Goal: Task Accomplishment & Management: Use online tool/utility

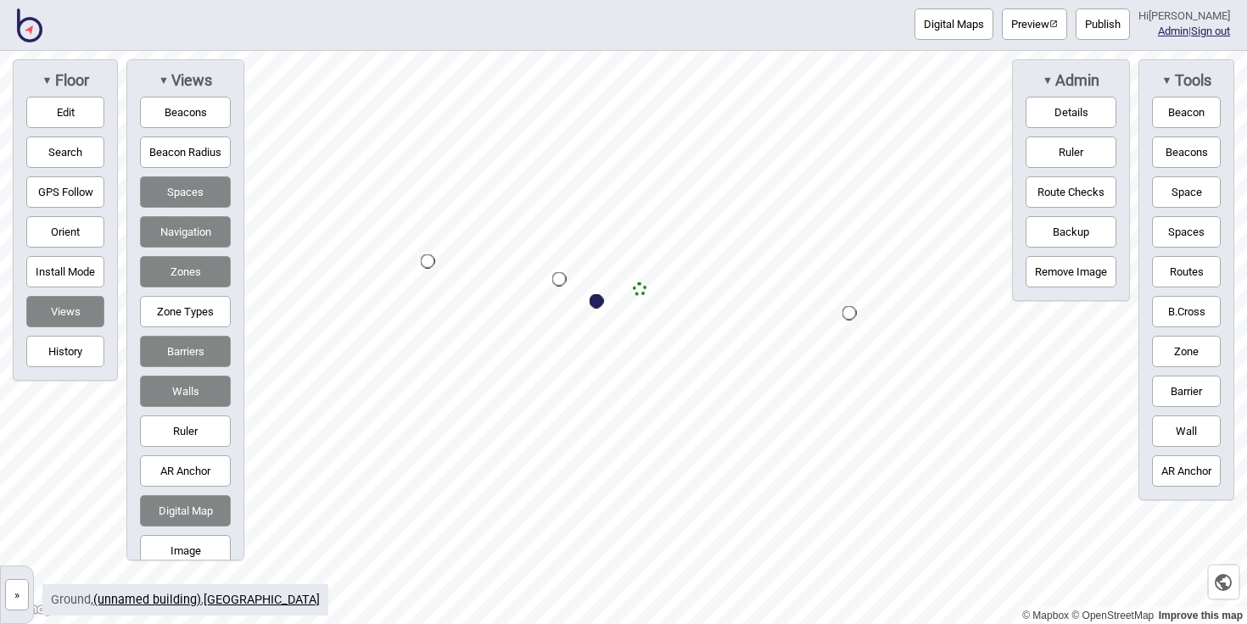
click at [641, 288] on div "Map marker" at bounding box center [640, 290] width 14 height 14
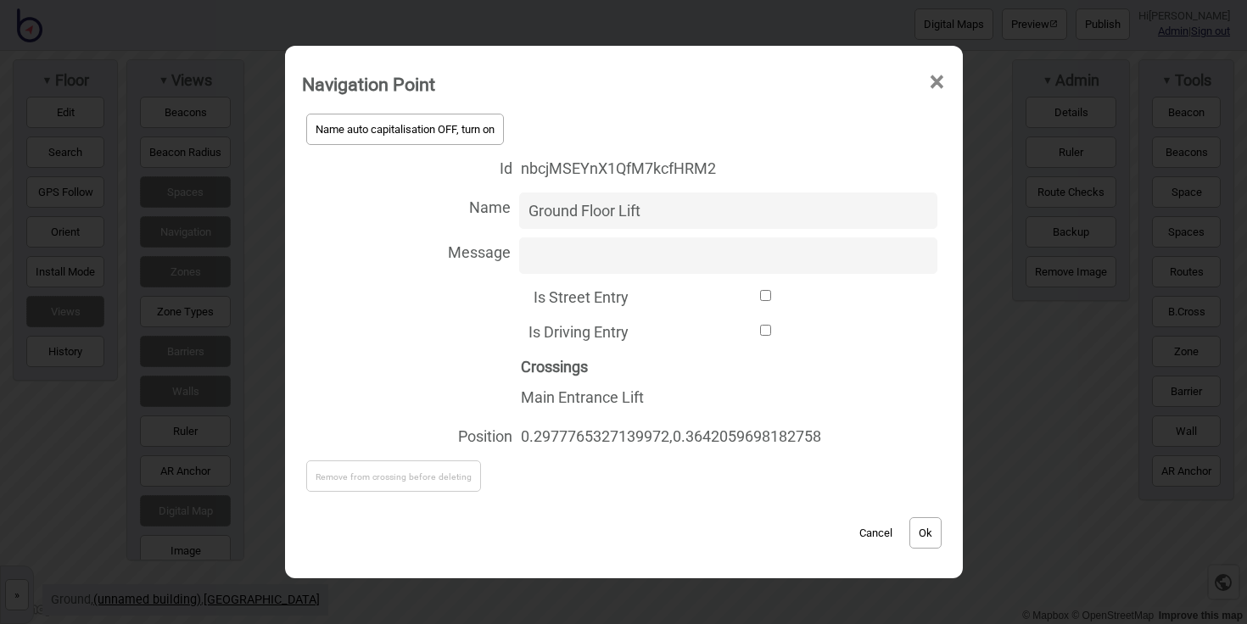
click at [941, 80] on span "×" at bounding box center [937, 82] width 18 height 56
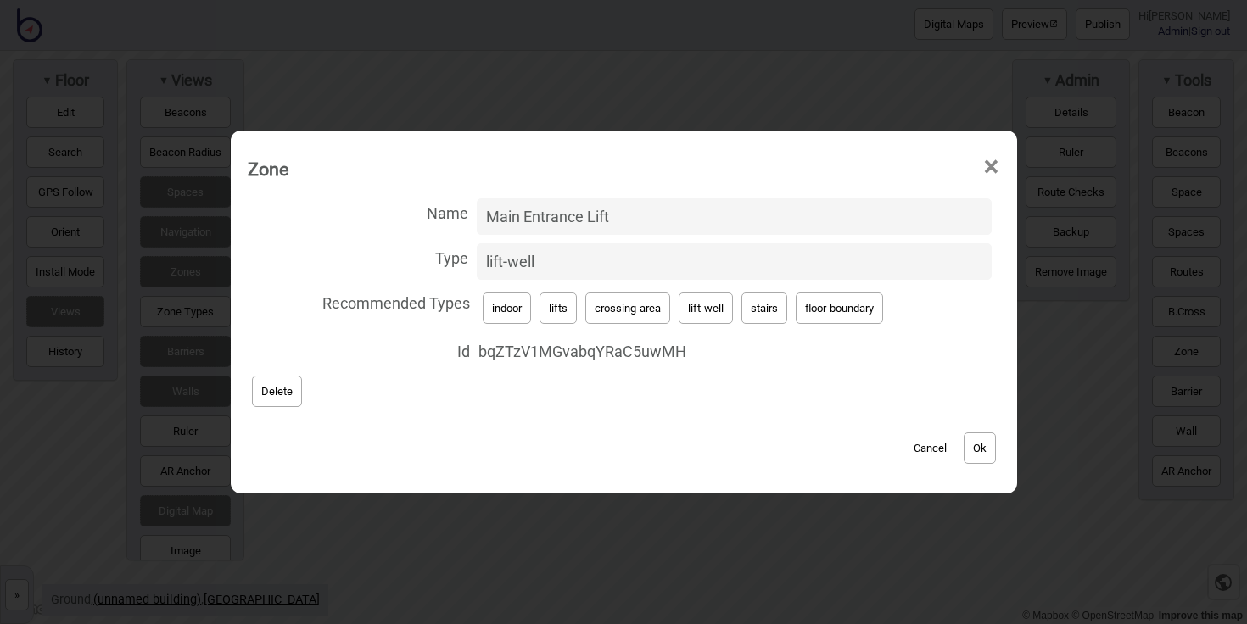
click at [991, 163] on span "×" at bounding box center [992, 167] width 18 height 56
click at [995, 166] on span "×" at bounding box center [992, 167] width 18 height 56
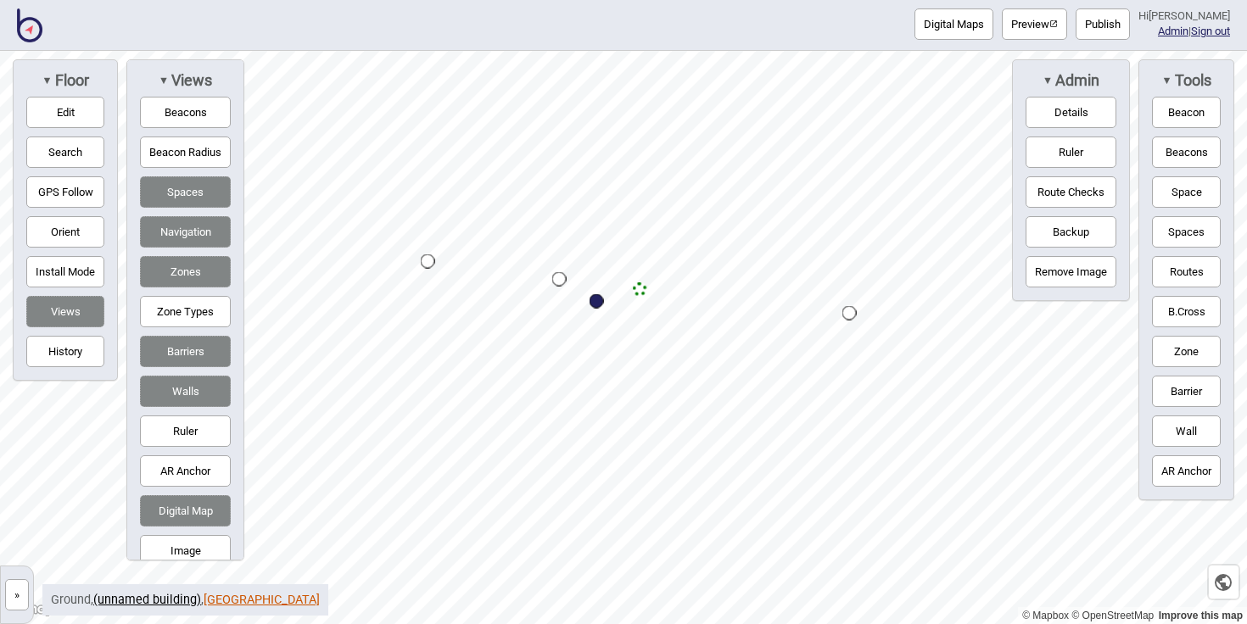
click at [253, 605] on link "[GEOGRAPHIC_DATA]" at bounding box center [262, 600] width 116 height 14
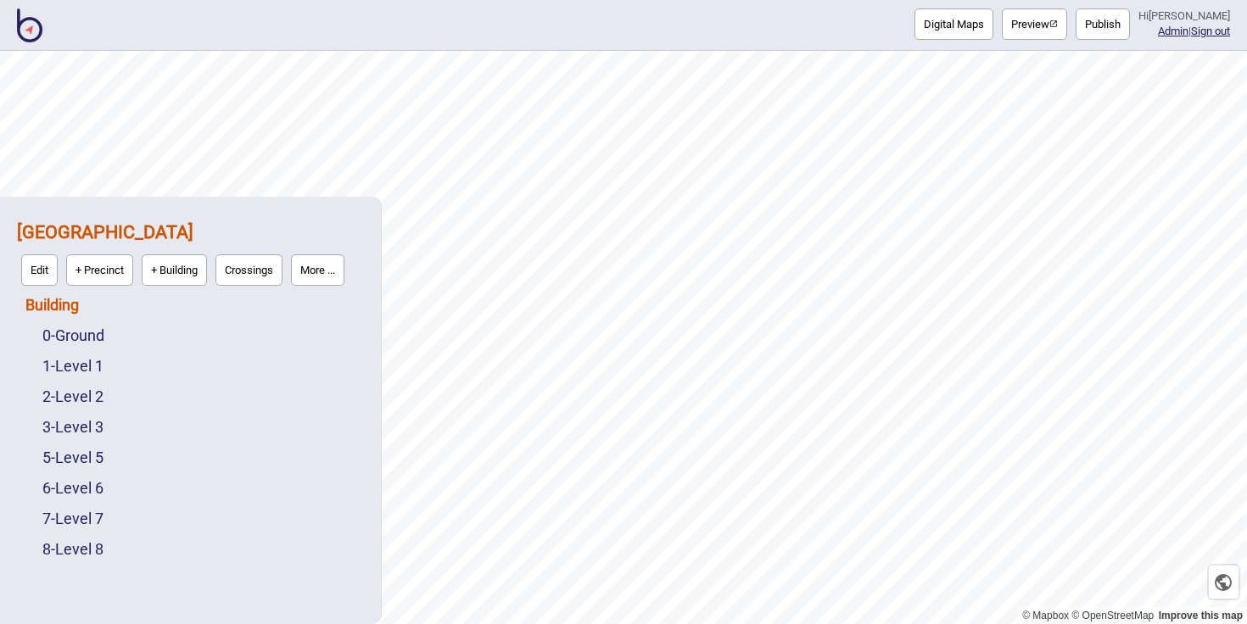
click at [74, 305] on link "Building" at bounding box center [51, 305] width 53 height 18
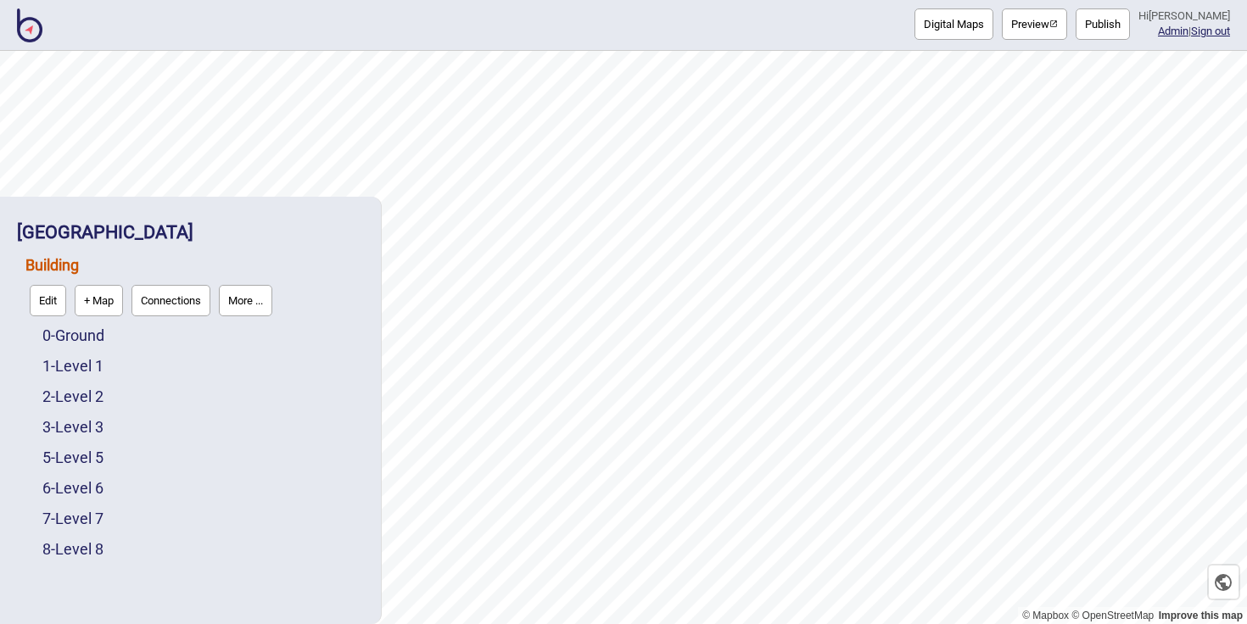
click at [190, 311] on button "Connections" at bounding box center [171, 300] width 79 height 31
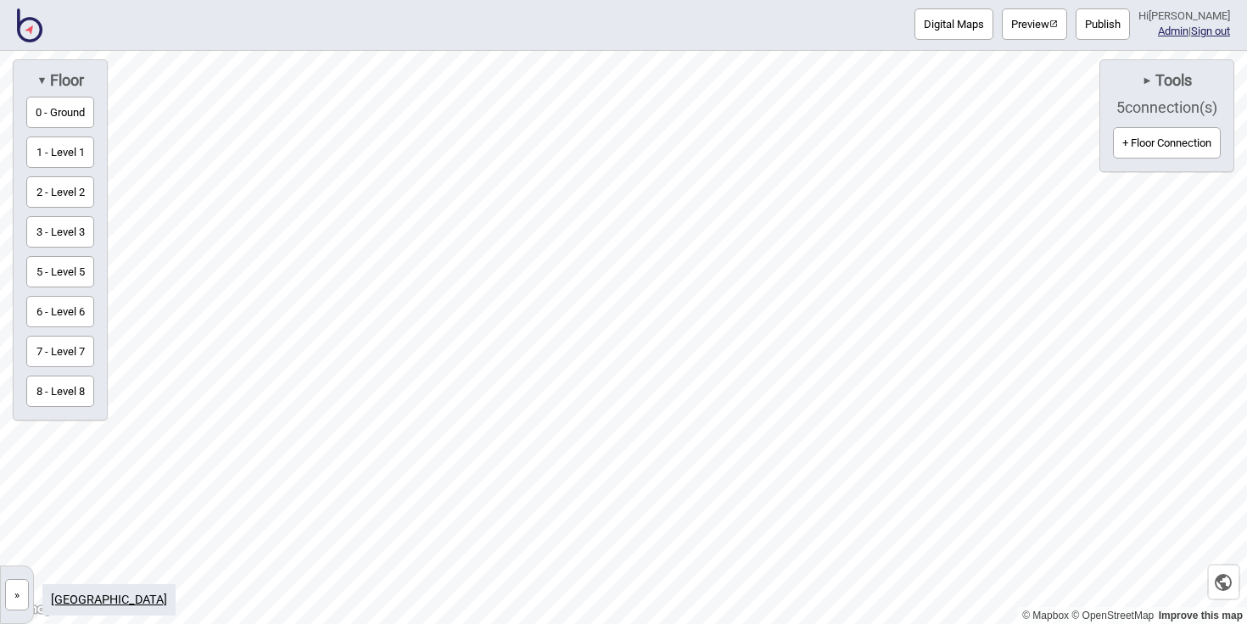
click at [1146, 81] on span "►" at bounding box center [1147, 80] width 10 height 13
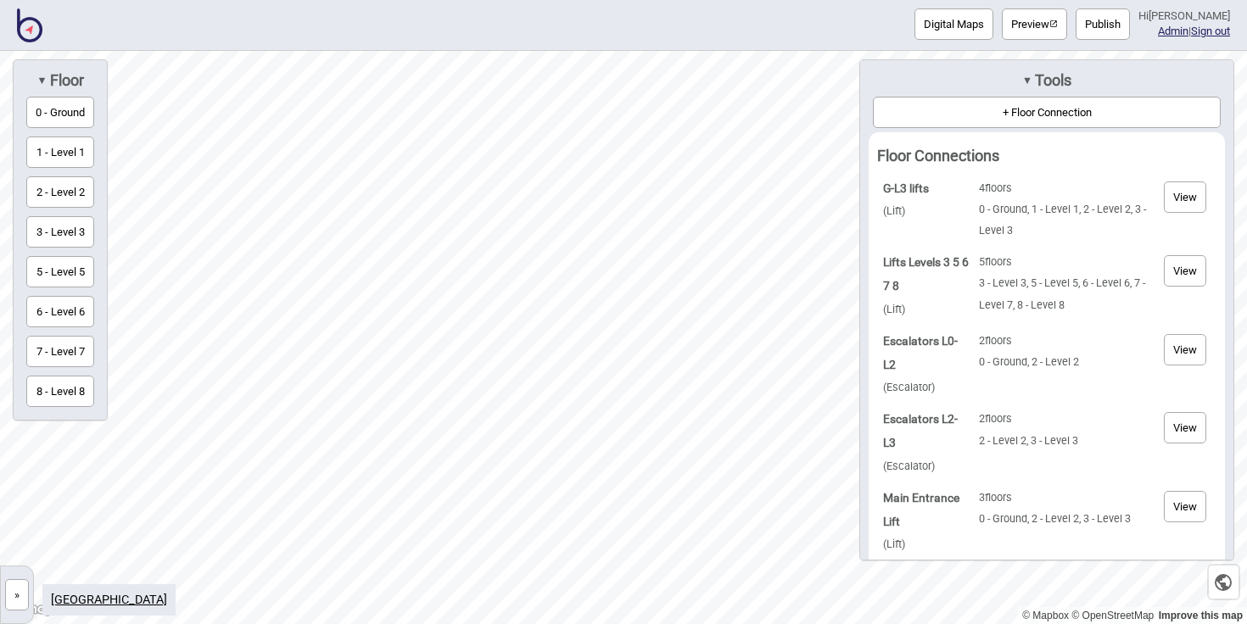
click at [1184, 506] on button "View" at bounding box center [1185, 506] width 42 height 31
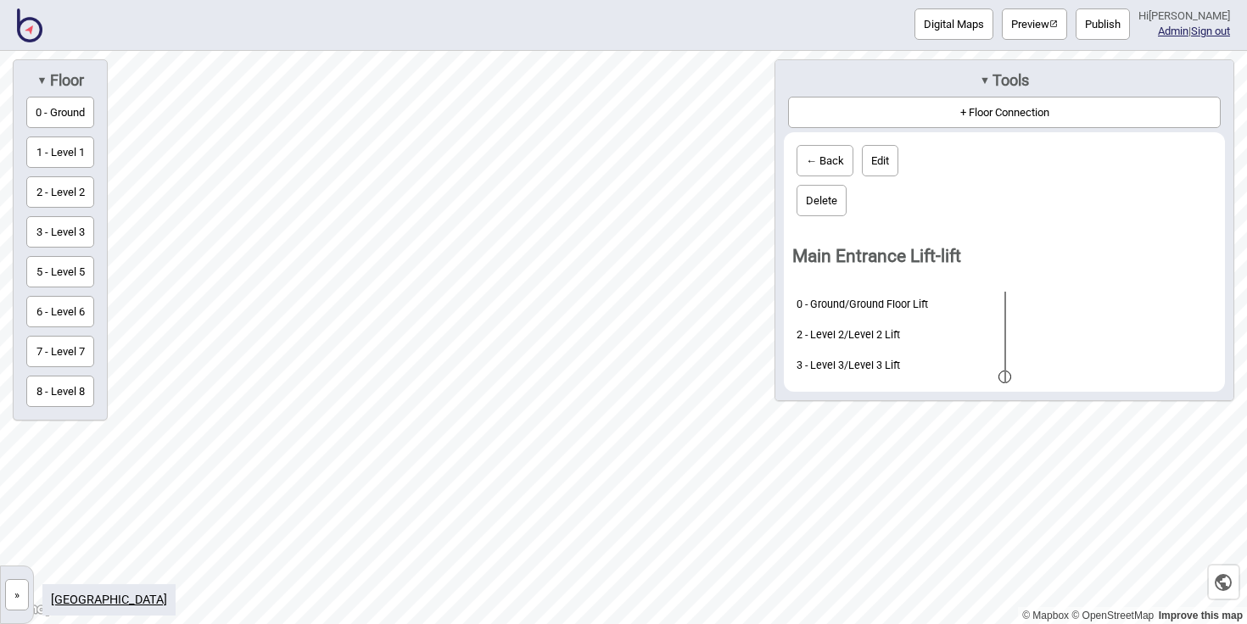
click at [993, 77] on span "Tools" at bounding box center [1009, 80] width 39 height 19
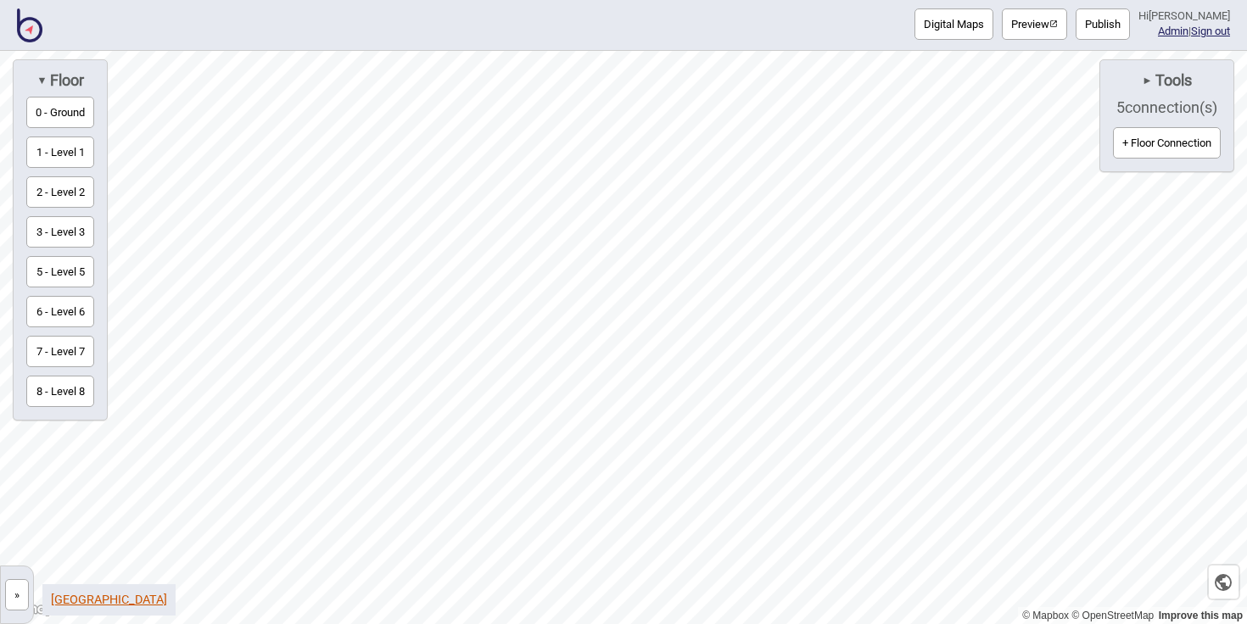
click at [120, 601] on link "[GEOGRAPHIC_DATA]" at bounding box center [109, 600] width 116 height 14
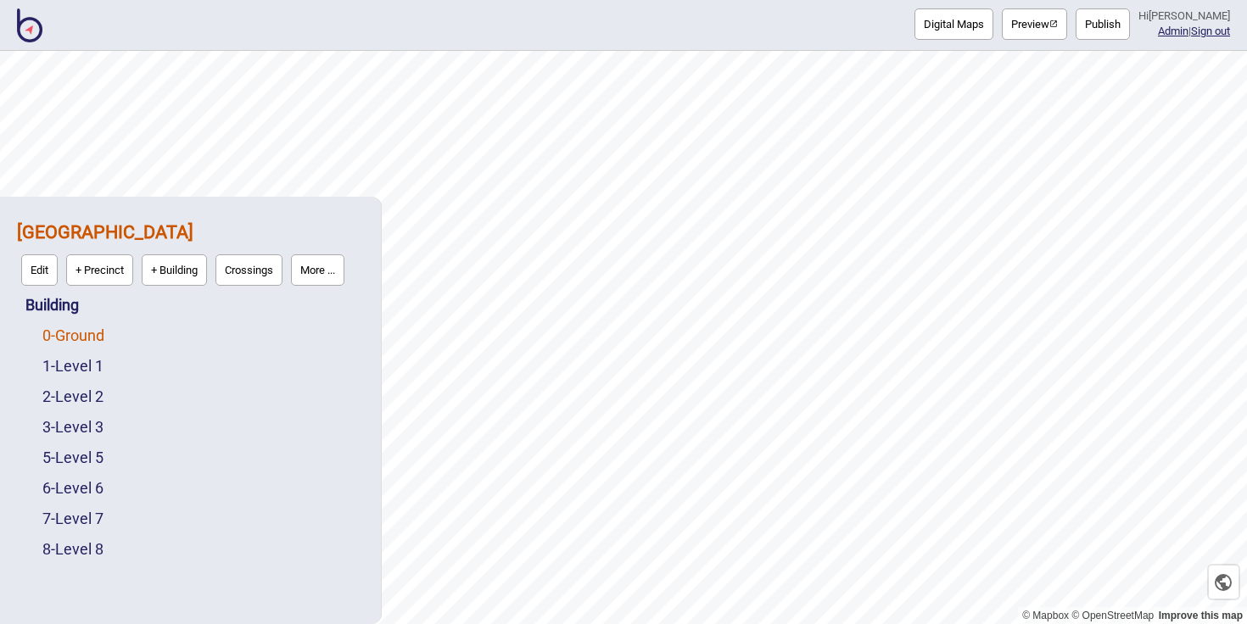
click at [90, 339] on link "0 - Ground" at bounding box center [73, 336] width 62 height 18
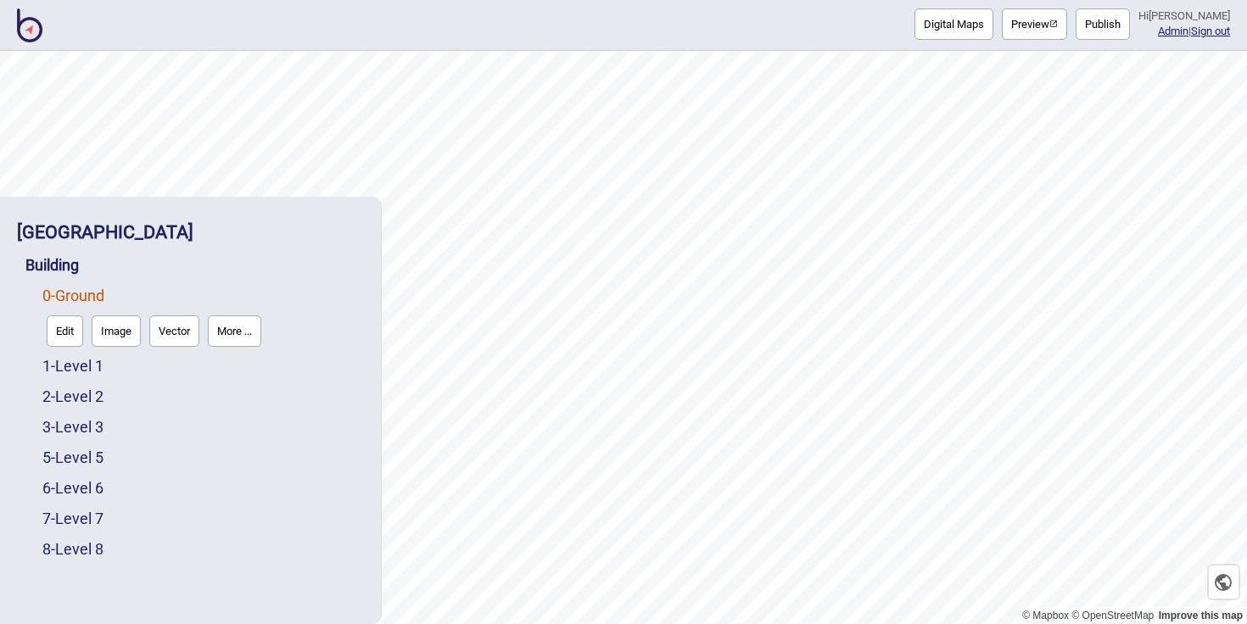
click at [66, 339] on button "Edit" at bounding box center [65, 331] width 36 height 31
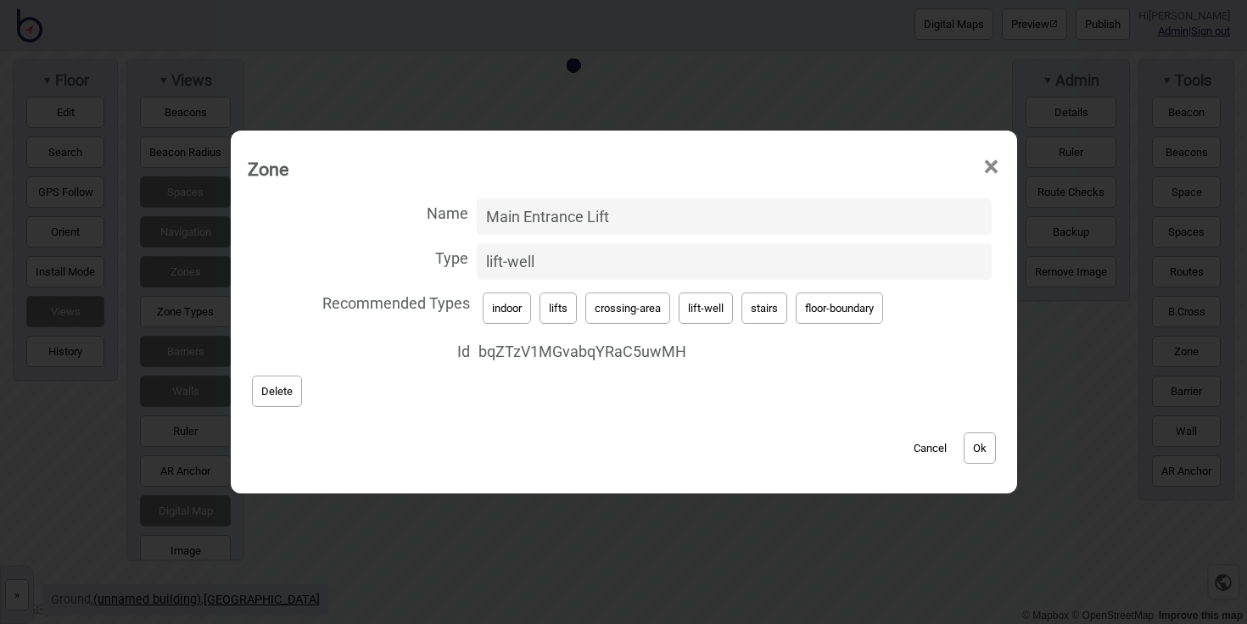
click at [990, 168] on span "×" at bounding box center [992, 167] width 18 height 56
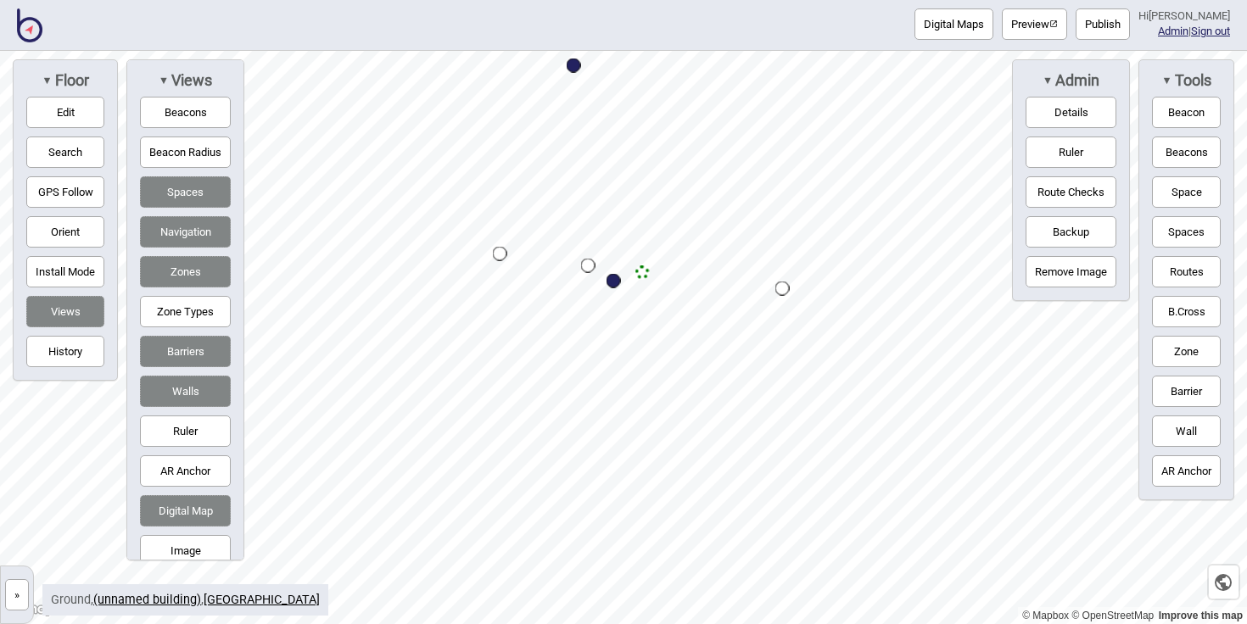
click at [644, 271] on div "Map marker" at bounding box center [643, 273] width 14 height 14
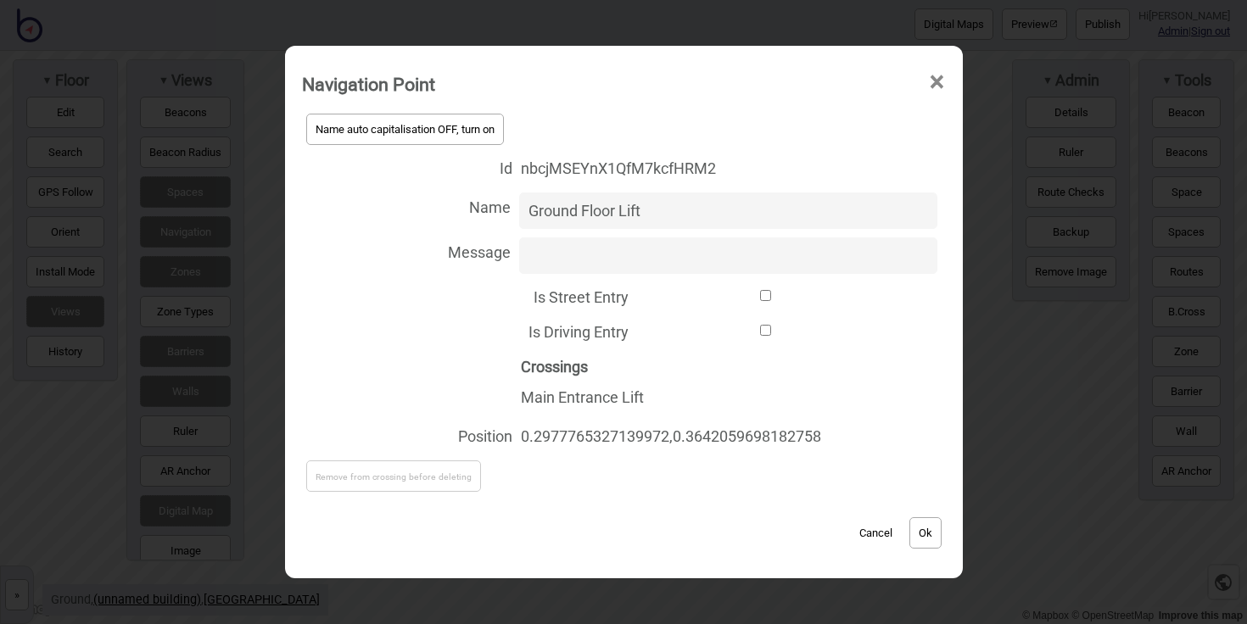
click at [938, 81] on span "×" at bounding box center [937, 82] width 18 height 56
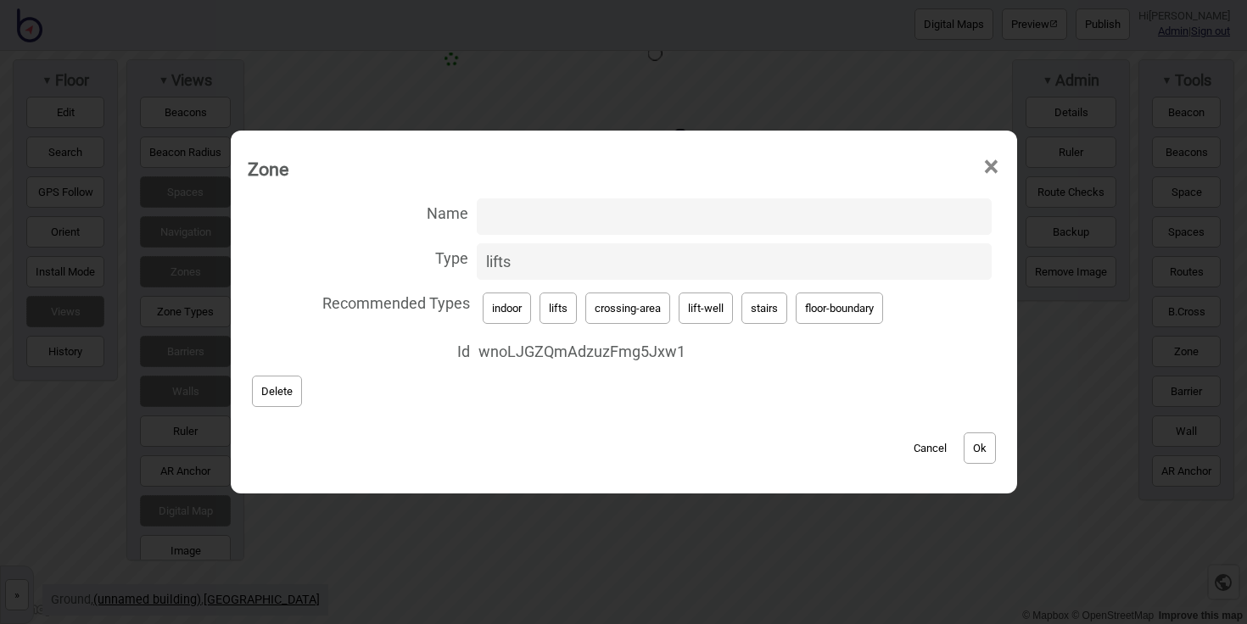
click at [1000, 171] on span "×" at bounding box center [992, 167] width 18 height 56
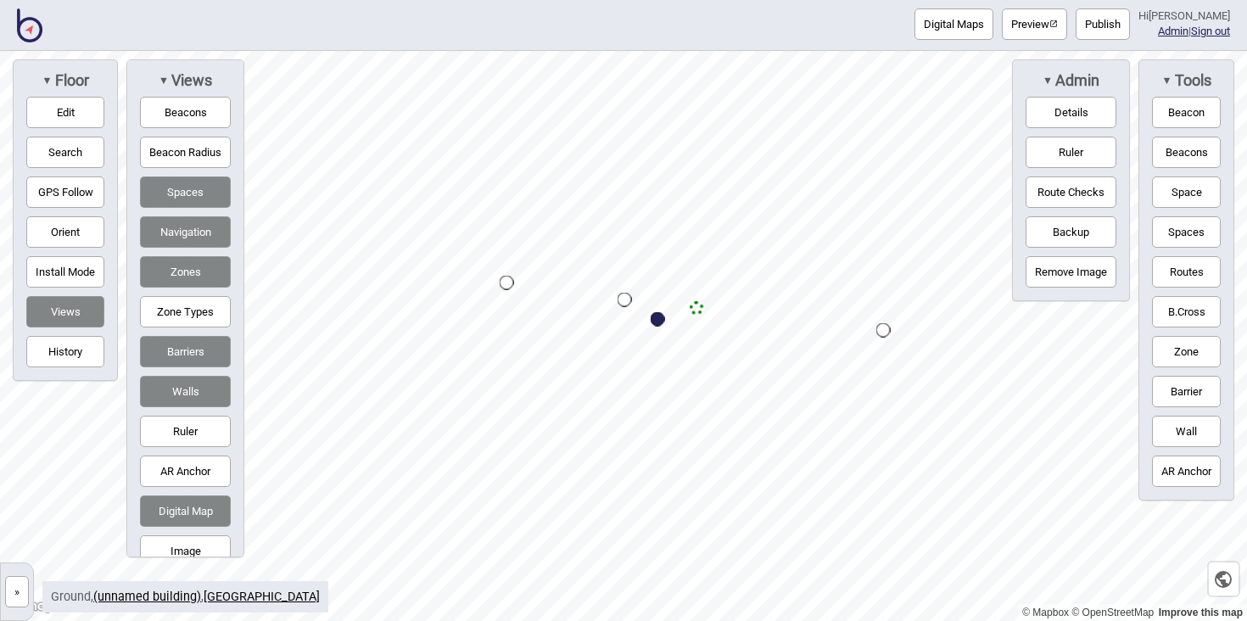
click at [624, 301] on div "Map marker" at bounding box center [625, 300] width 14 height 14
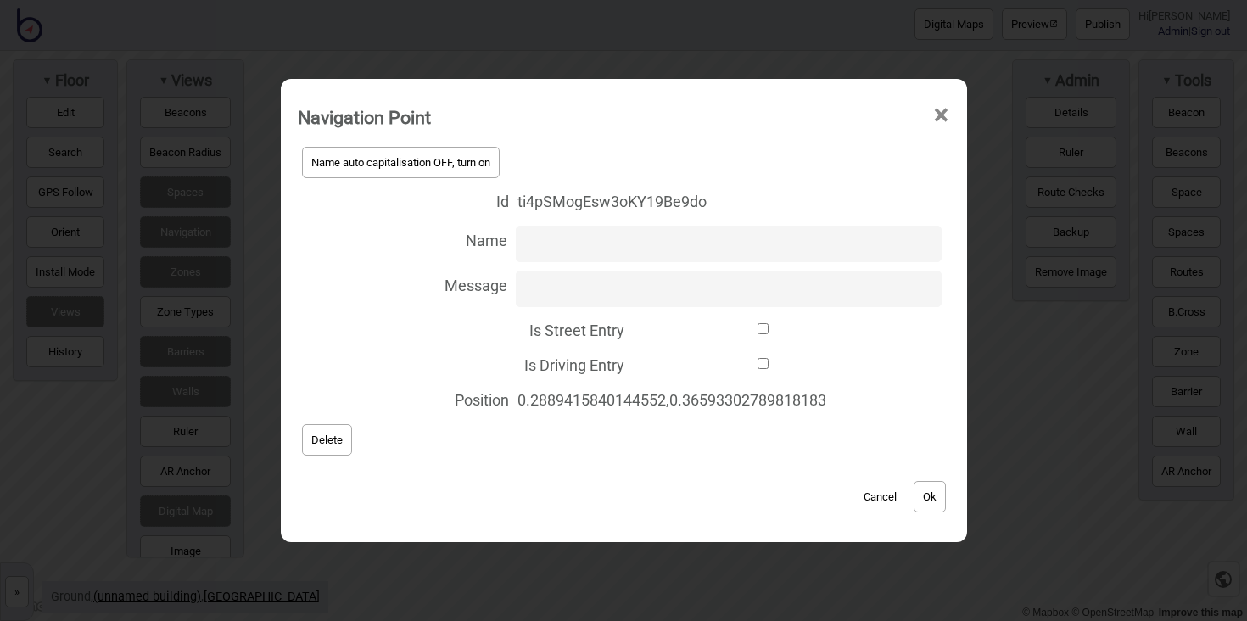
click at [947, 118] on span "×" at bounding box center [941, 115] width 18 height 56
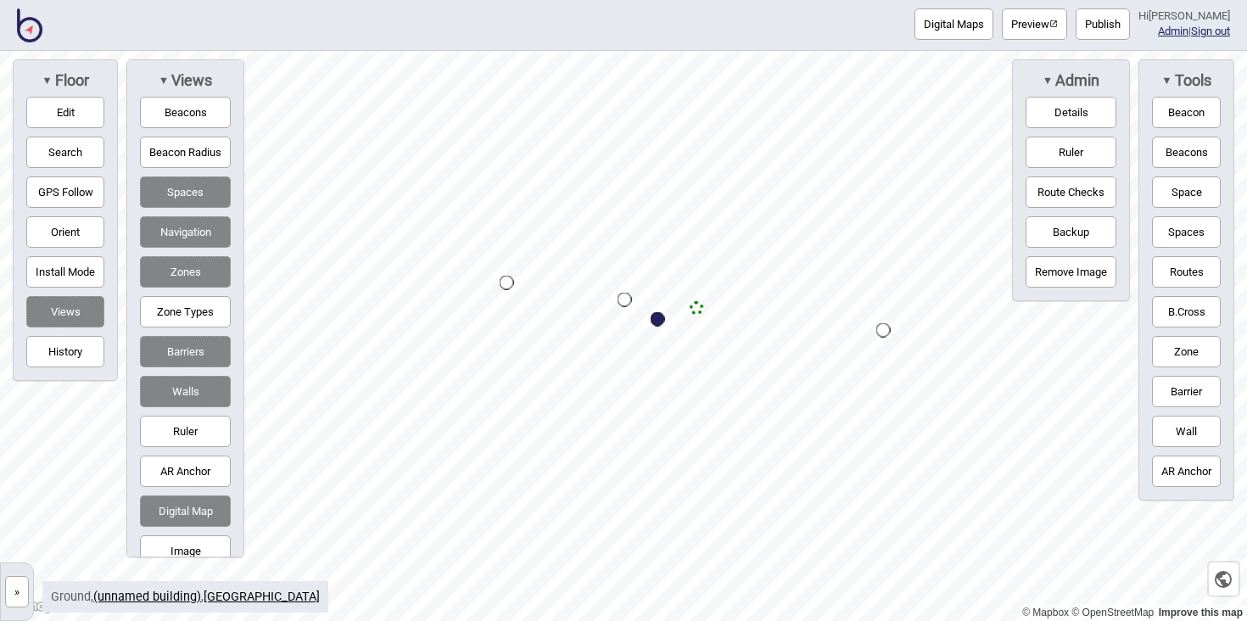
click at [888, 331] on div "Map marker" at bounding box center [883, 330] width 14 height 14
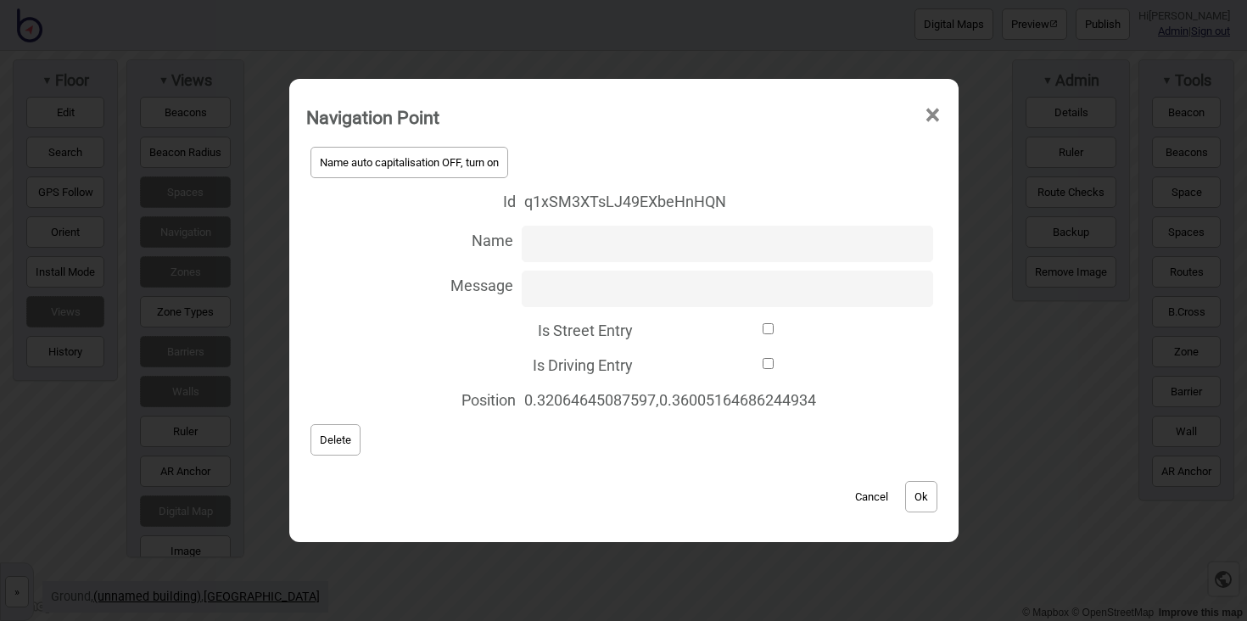
click at [938, 108] on span "×" at bounding box center [933, 115] width 18 height 56
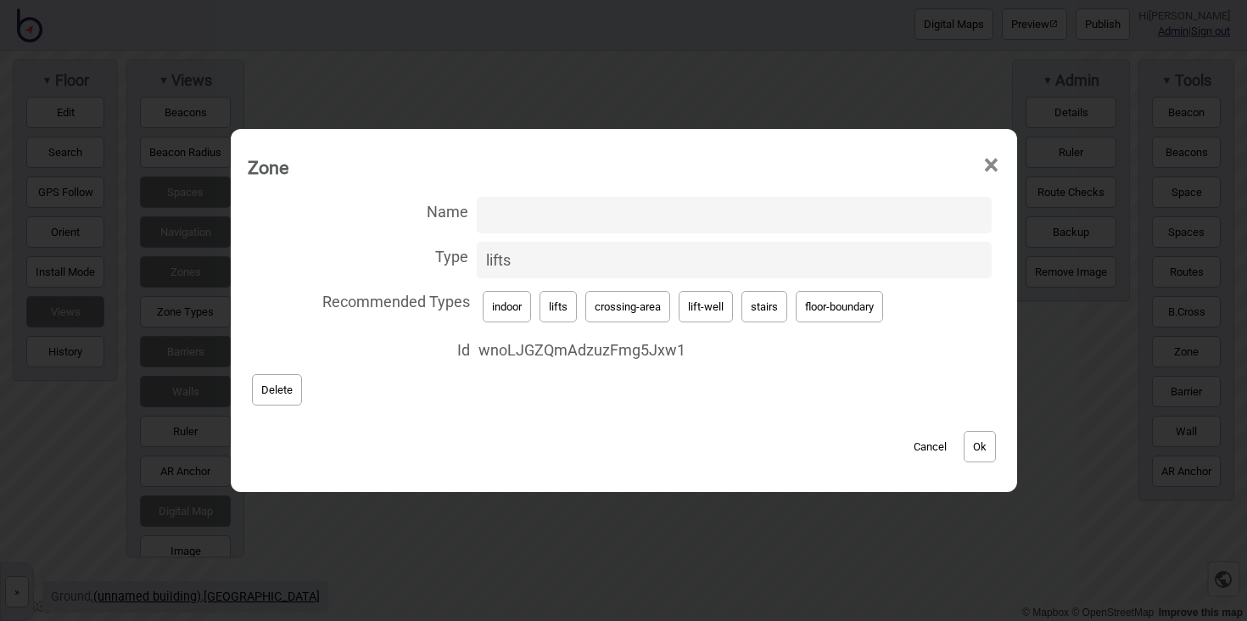
click at [993, 165] on span "×" at bounding box center [992, 165] width 18 height 56
click at [997, 158] on span "×" at bounding box center [992, 165] width 18 height 56
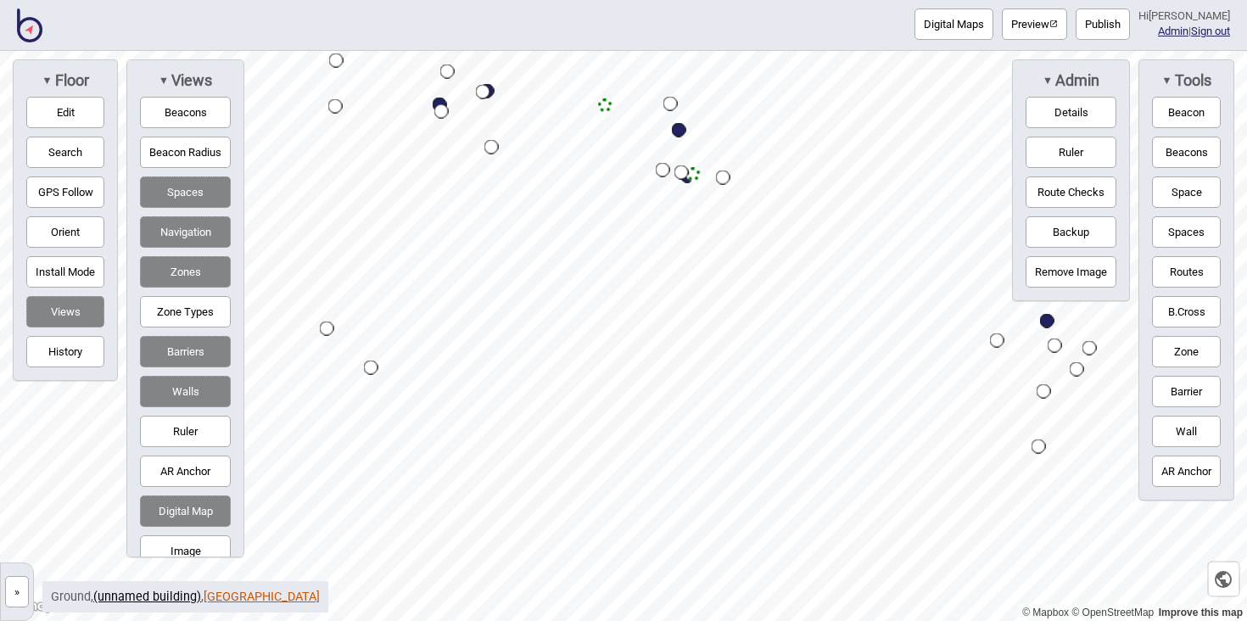
click at [251, 593] on link "[GEOGRAPHIC_DATA]" at bounding box center [262, 597] width 116 height 14
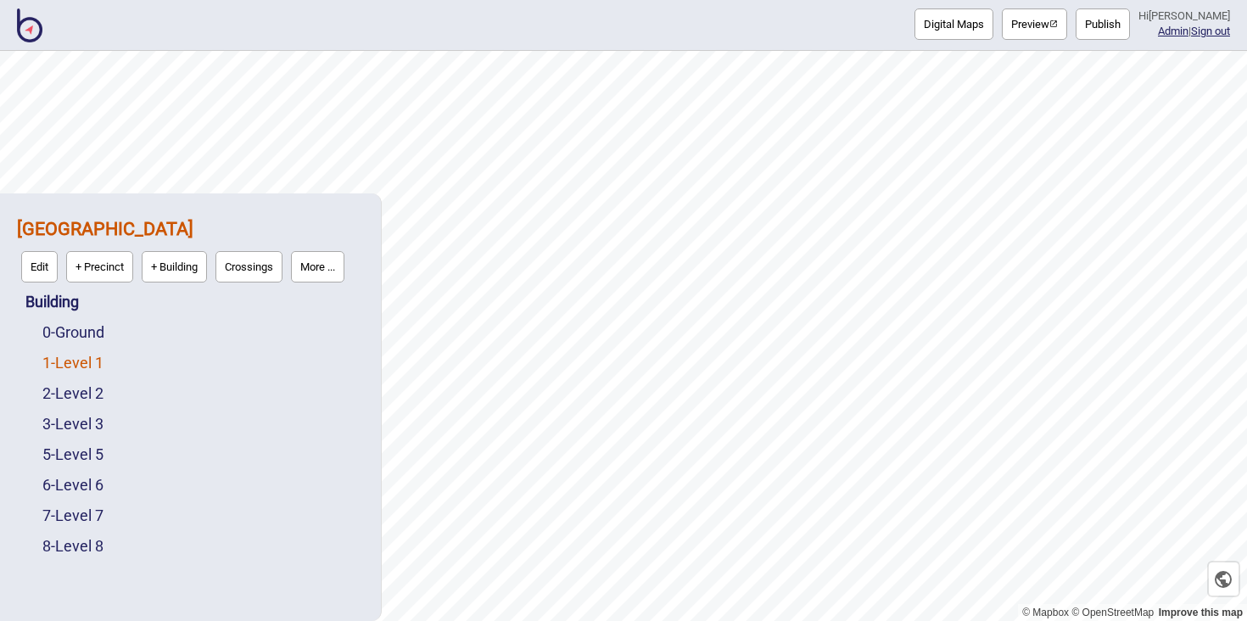
click at [95, 361] on link "1 - Level 1" at bounding box center [72, 363] width 61 height 18
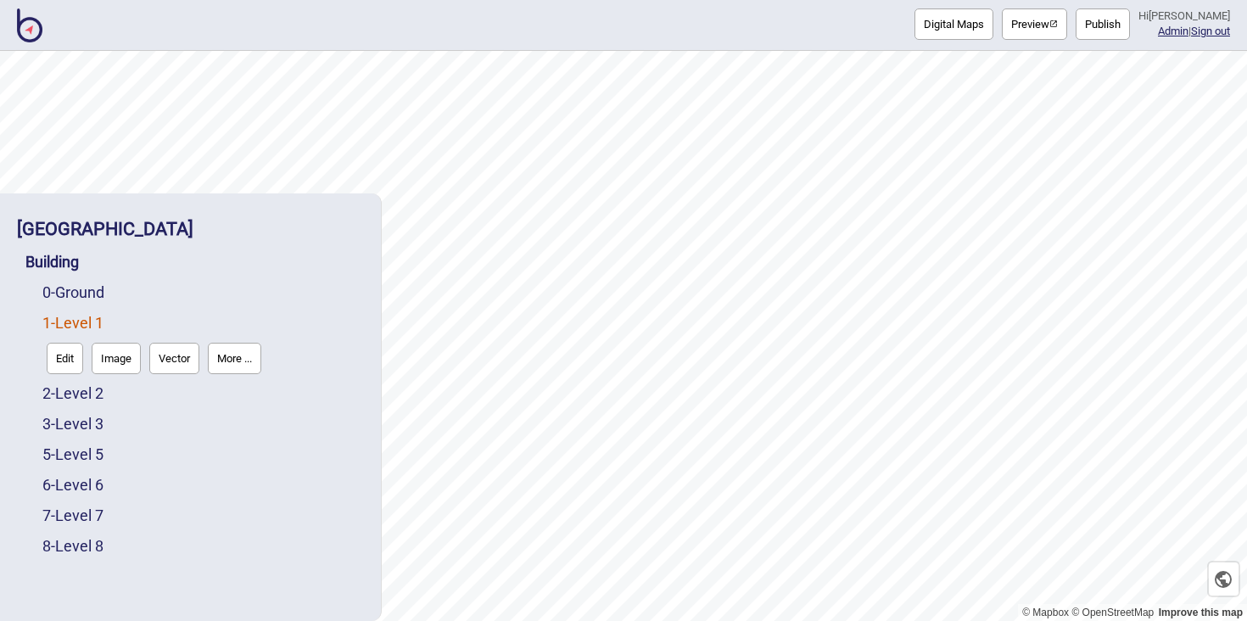
click at [56, 355] on button "Edit" at bounding box center [65, 358] width 36 height 31
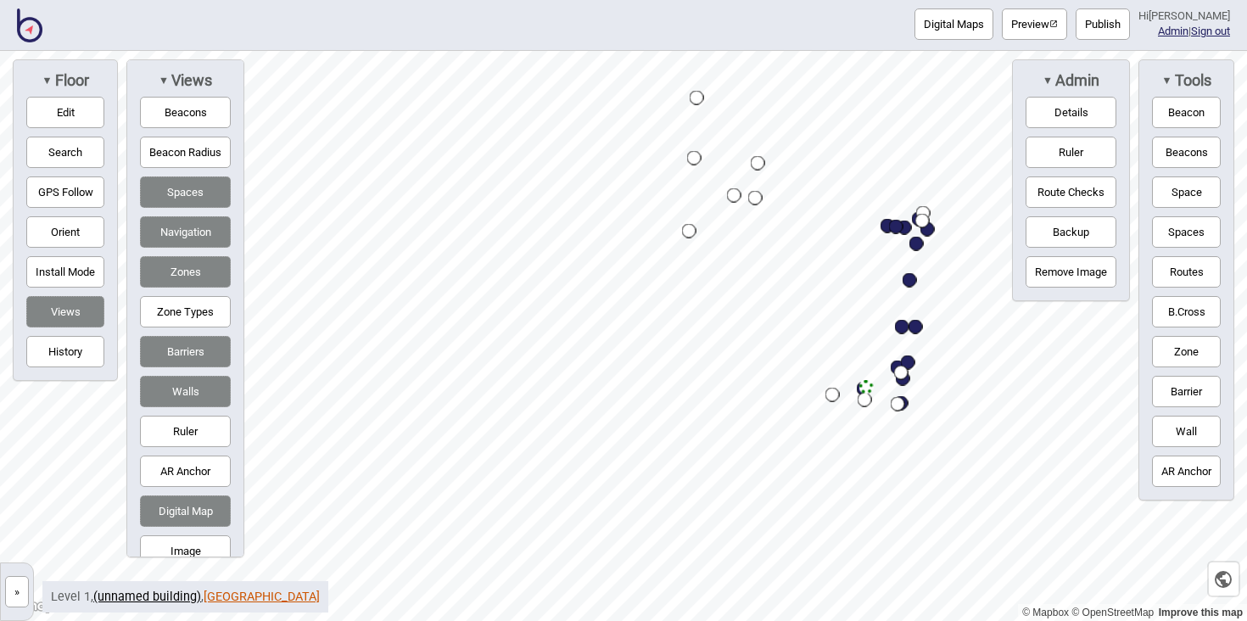
click at [215, 596] on link "[GEOGRAPHIC_DATA]" at bounding box center [262, 597] width 116 height 14
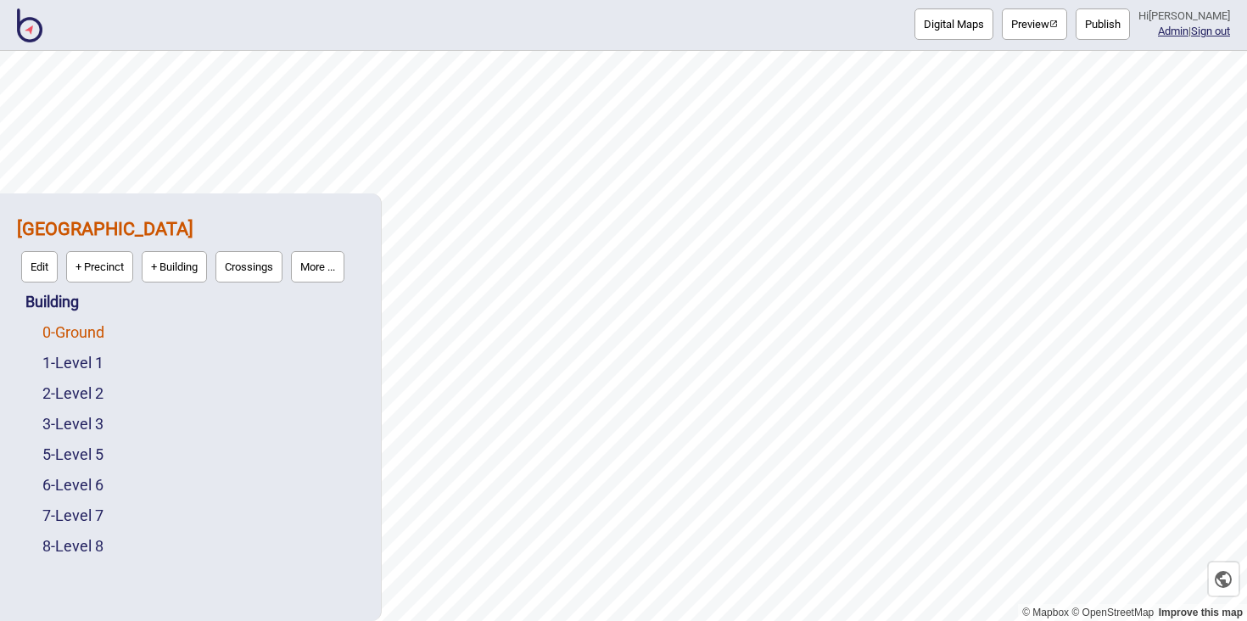
click at [87, 336] on link "0 - Ground" at bounding box center [73, 332] width 62 height 18
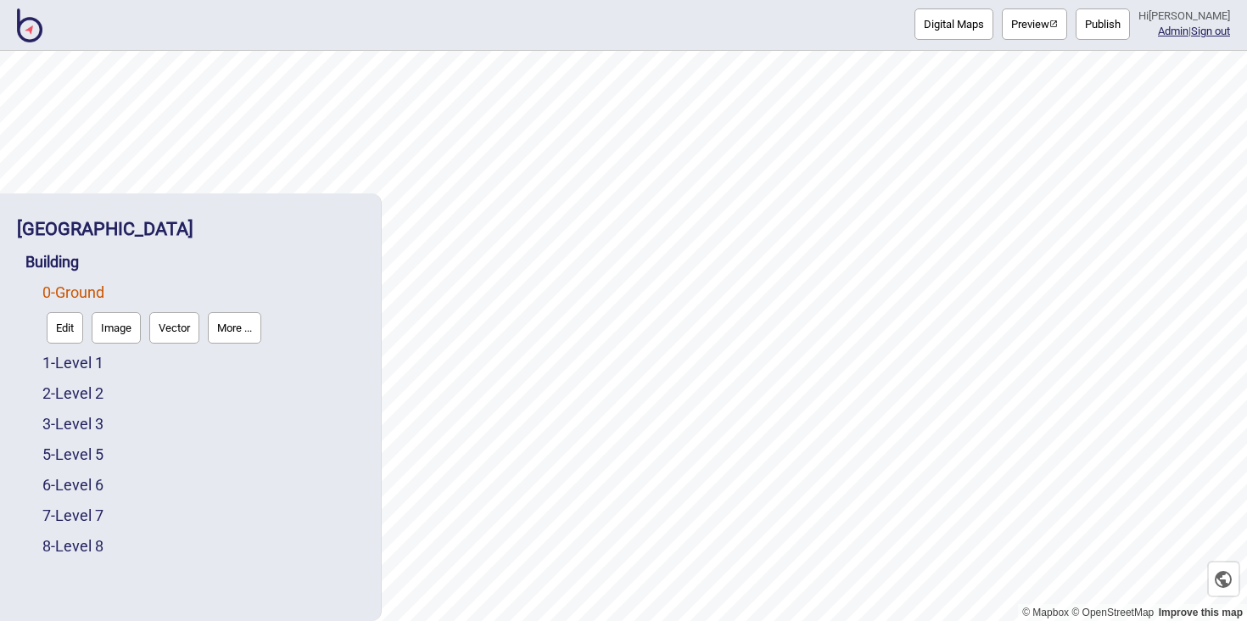
click at [61, 322] on button "Edit" at bounding box center [65, 327] width 36 height 31
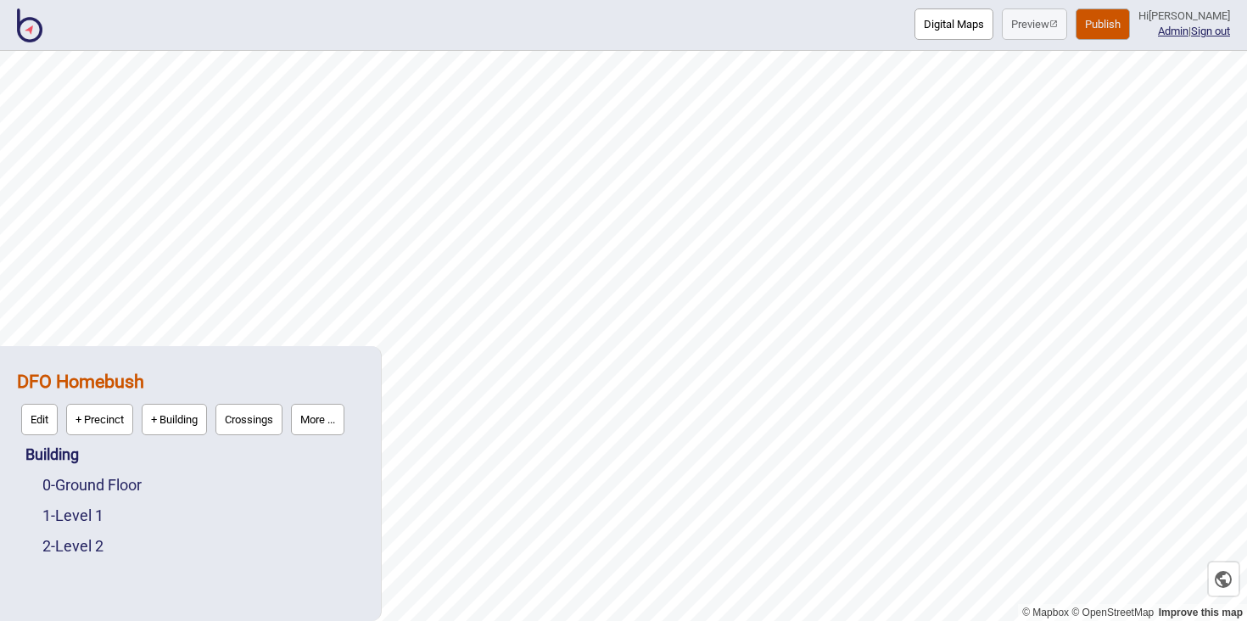
click at [39, 26] on img at bounding box center [29, 25] width 25 height 34
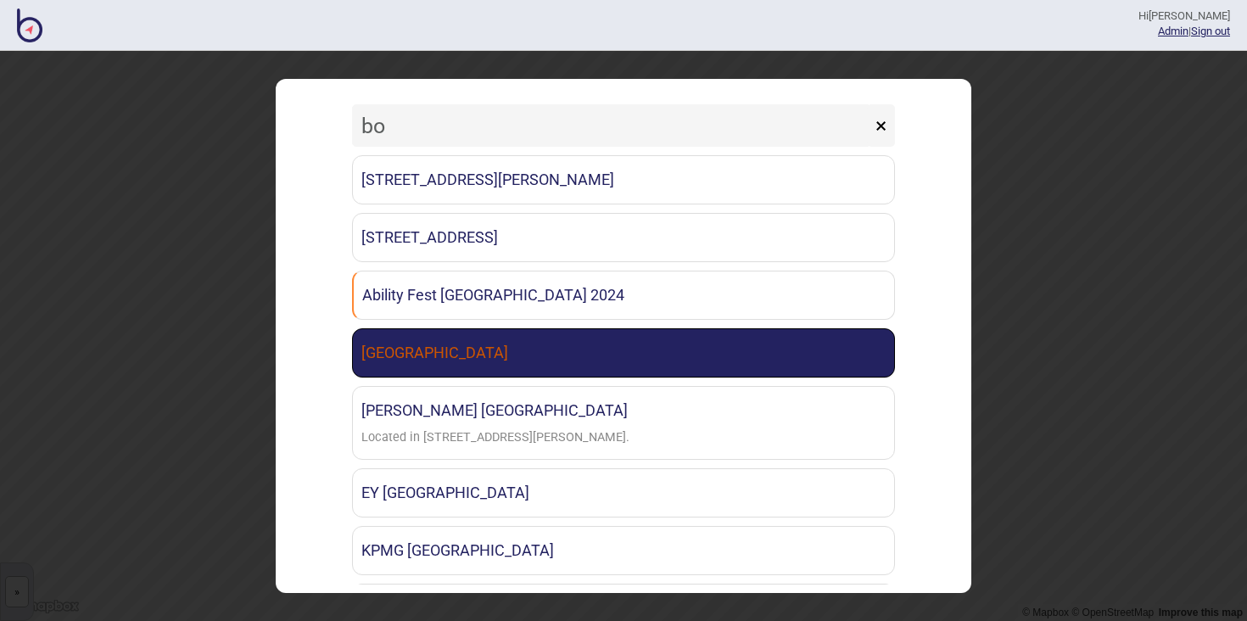
type input "bo"
click at [428, 367] on link "Boroondara Leisure Centre" at bounding box center [623, 352] width 543 height 49
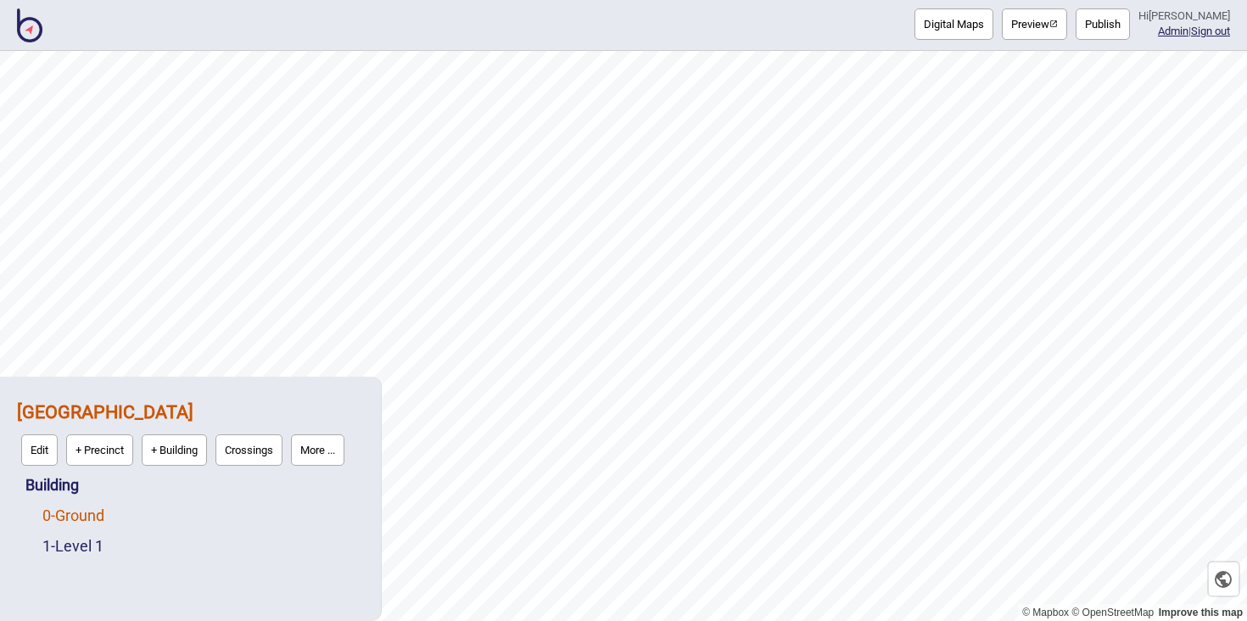
click at [104, 515] on link "0 - Ground" at bounding box center [73, 516] width 62 height 18
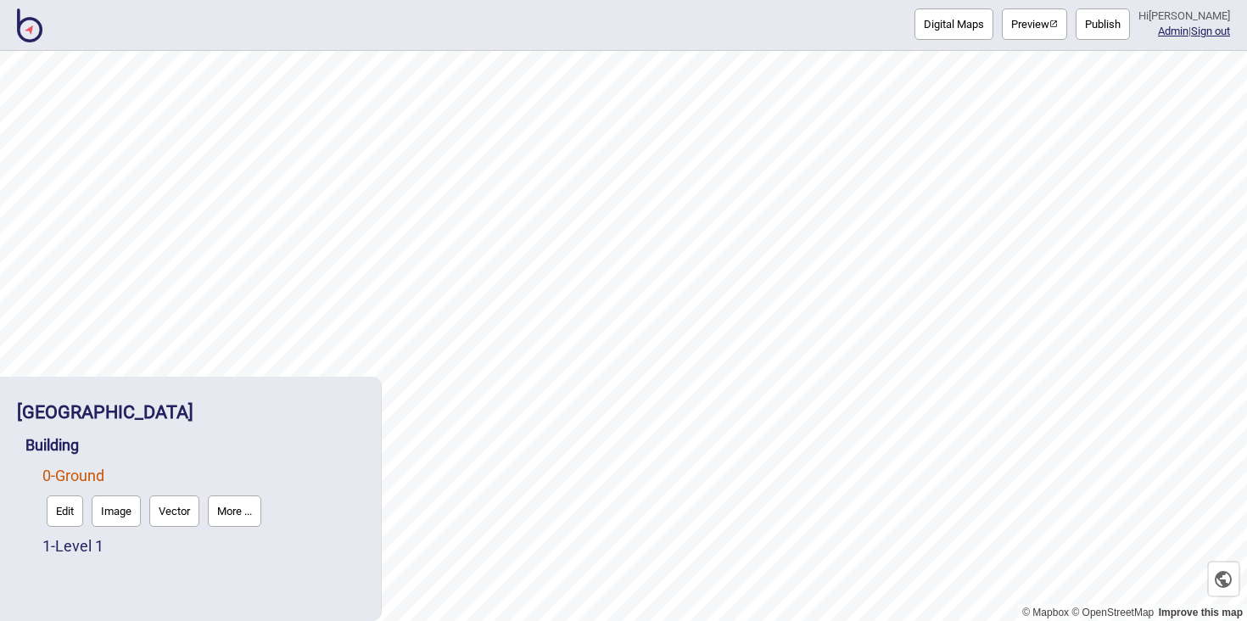
click at [59, 505] on button "Edit" at bounding box center [65, 511] width 36 height 31
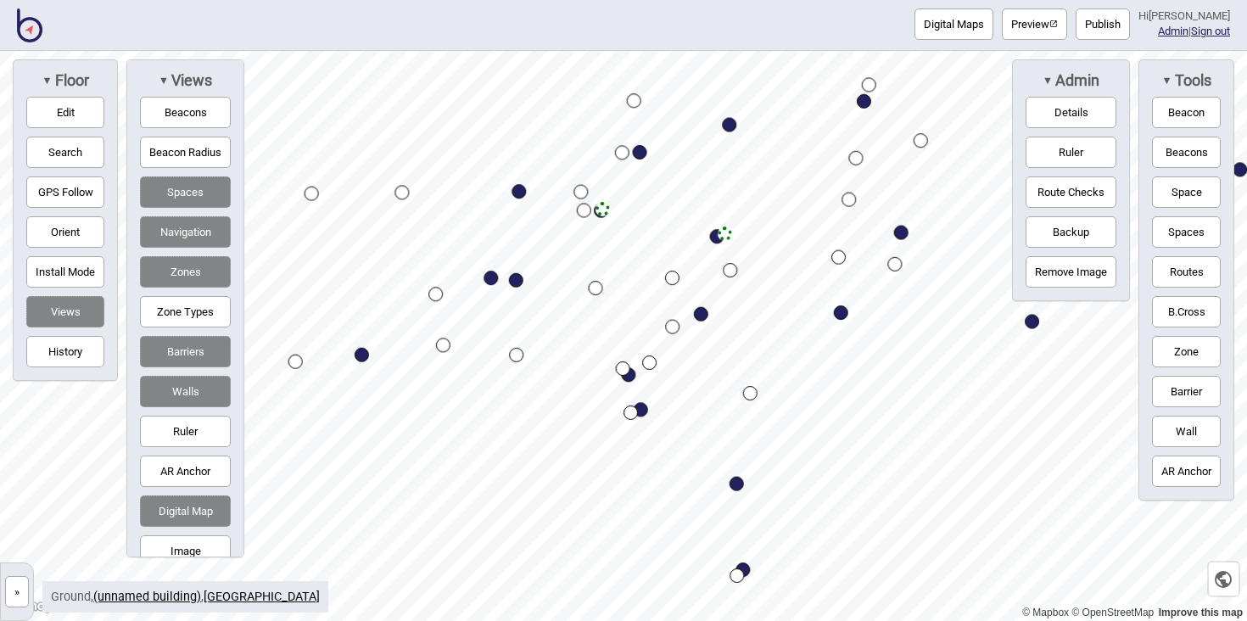
click at [426, 0] on div "Digital Maps Preview Publish Hi John-Ross Admin | Sign out © Mapbox © OpenStree…" at bounding box center [623, 0] width 1247 height 0
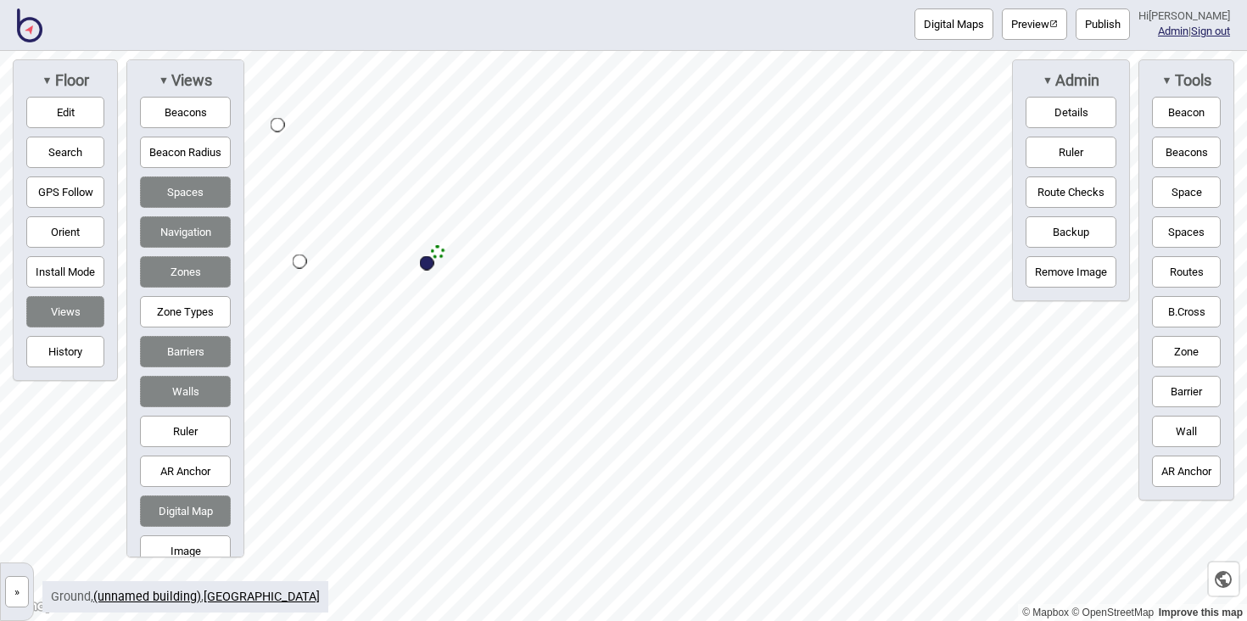
click at [88, 106] on button "Edit" at bounding box center [65, 112] width 78 height 31
drag, startPoint x: 438, startPoint y: 341, endPoint x: 749, endPoint y: 412, distance: 319.3
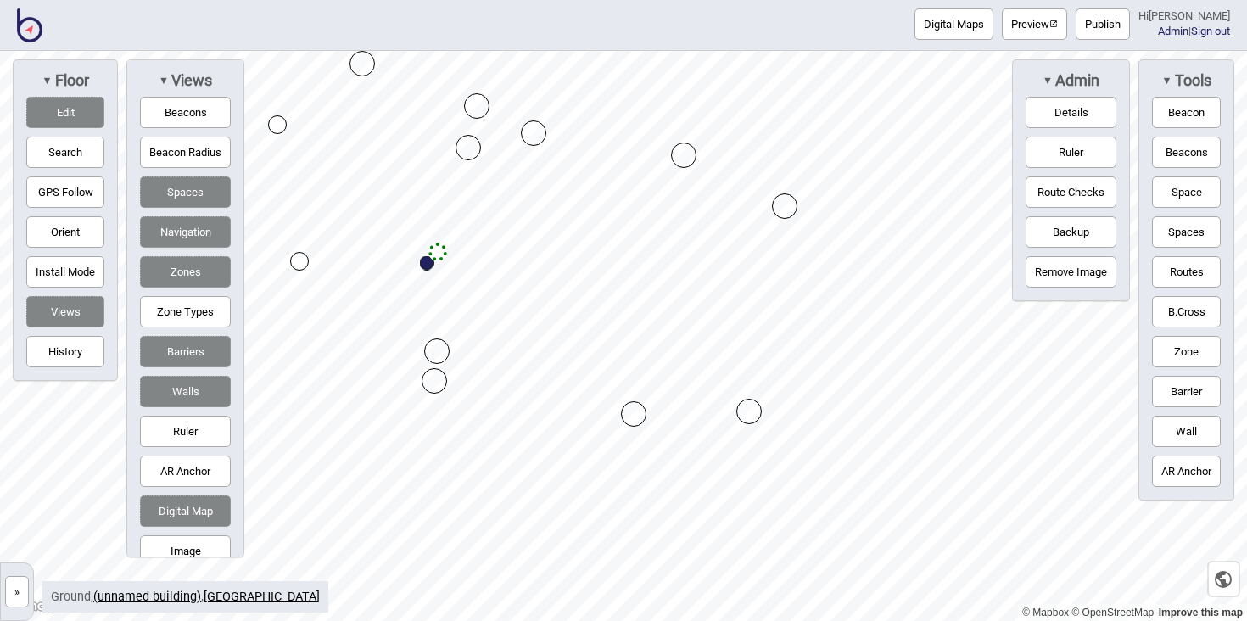
drag, startPoint x: 739, startPoint y: 404, endPoint x: 785, endPoint y: 206, distance: 202.9
click at [81, 103] on button "Edit" at bounding box center [65, 112] width 78 height 31
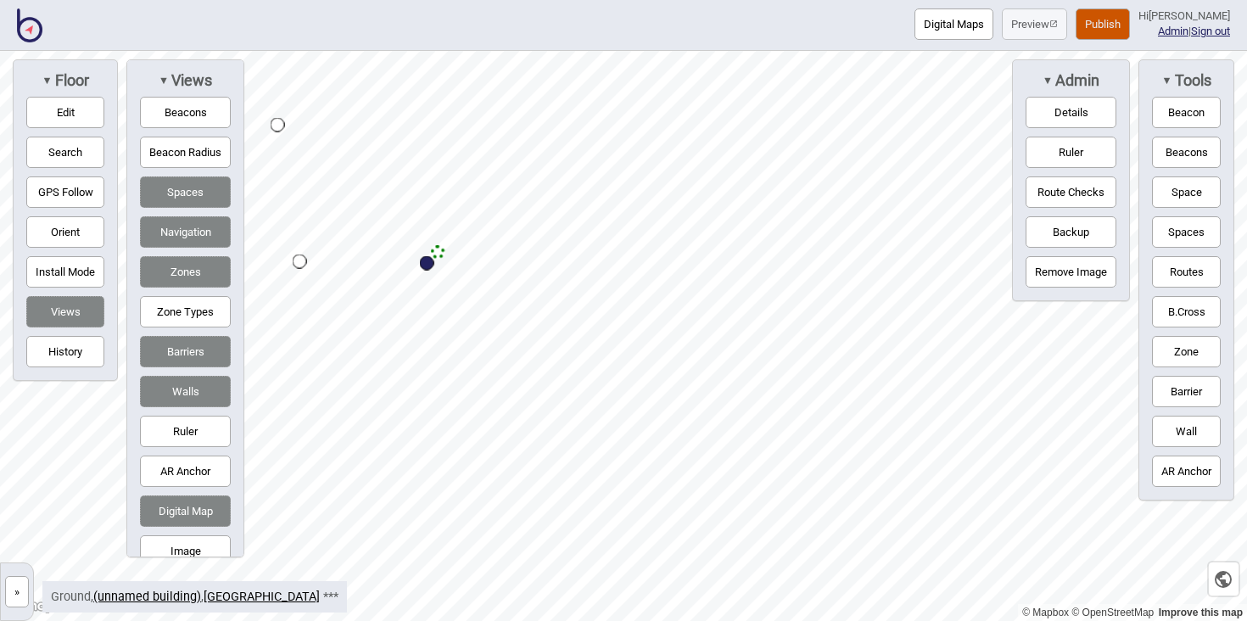
click at [1182, 276] on button "Routes" at bounding box center [1186, 271] width 69 height 31
click at [438, 251] on div "Map marker" at bounding box center [438, 252] width 14 height 14
click at [1163, 275] on button "Routes" at bounding box center [1186, 271] width 69 height 31
click at [53, 107] on button "Edit" at bounding box center [65, 112] width 78 height 31
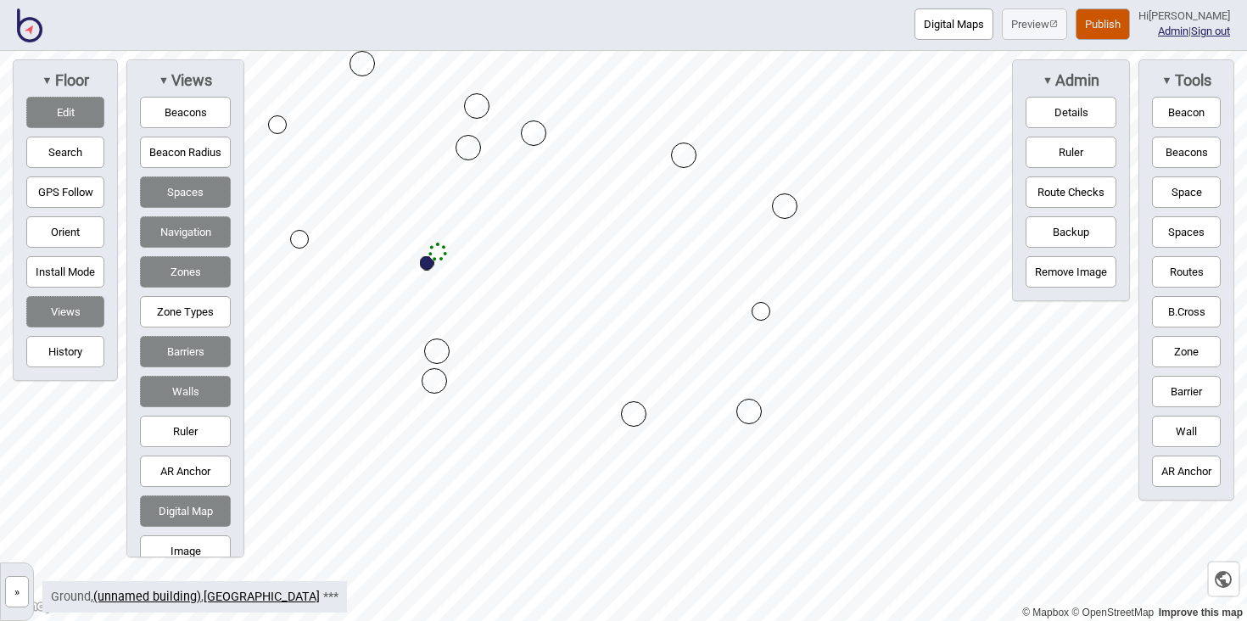
drag, startPoint x: 301, startPoint y: 264, endPoint x: 301, endPoint y: 243, distance: 21.2
drag, startPoint x: 441, startPoint y: 255, endPoint x: 493, endPoint y: 260, distance: 51.9
click at [493, 265] on div "Map marker" at bounding box center [489, 261] width 19 height 19
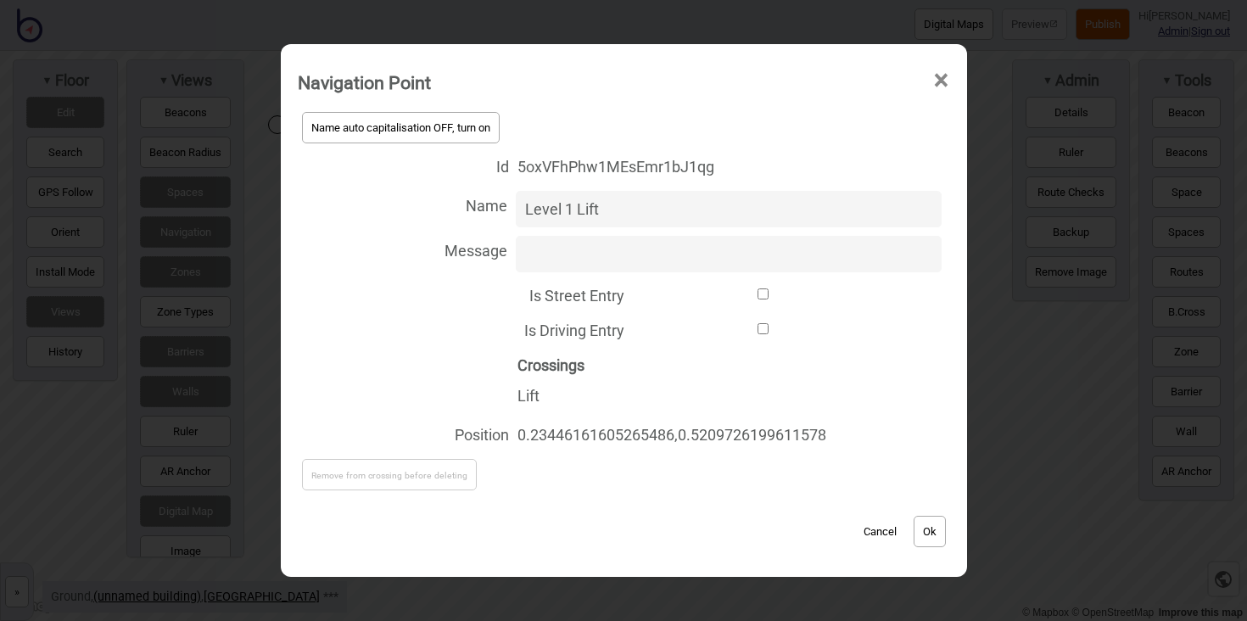
click at [944, 84] on span "×" at bounding box center [941, 81] width 18 height 56
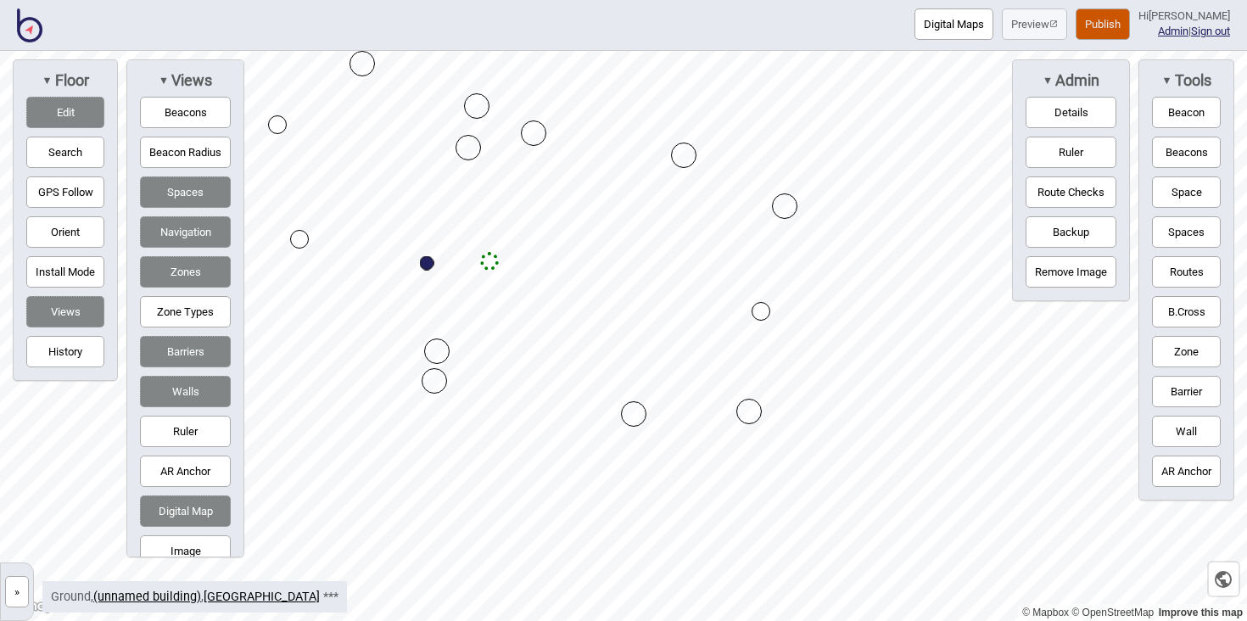
click at [89, 112] on button "Edit" at bounding box center [65, 112] width 78 height 31
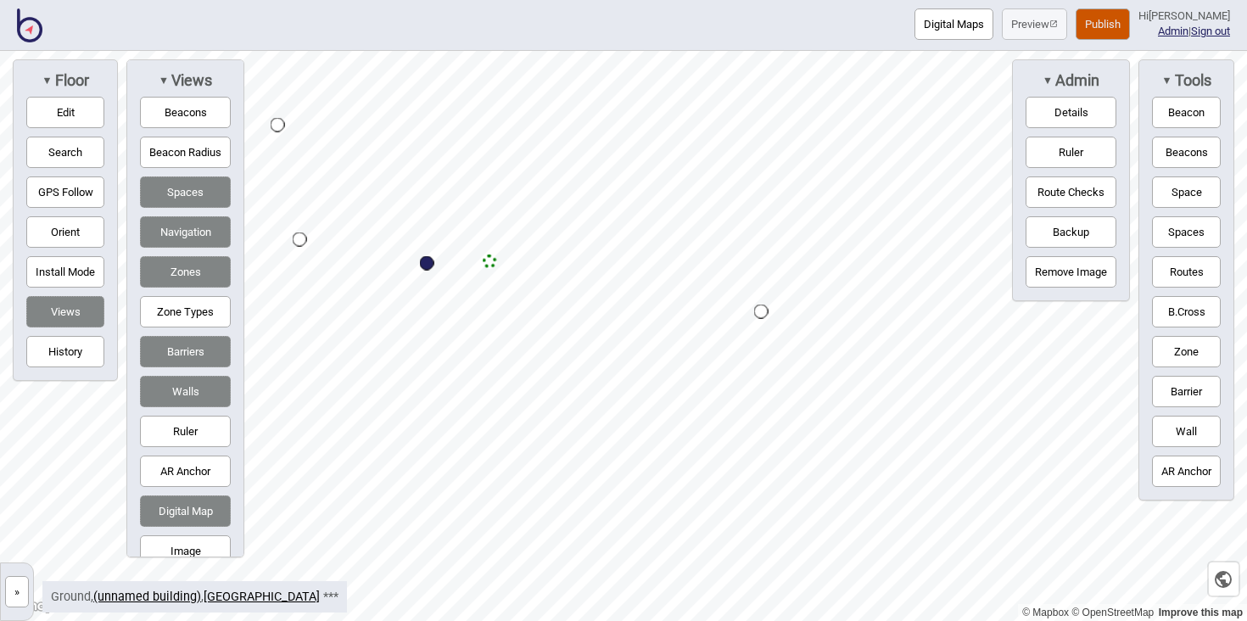
click at [1183, 344] on button "Zone" at bounding box center [1186, 351] width 69 height 31
click at [439, 370] on div "Map marker" at bounding box center [438, 369] width 25 height 25
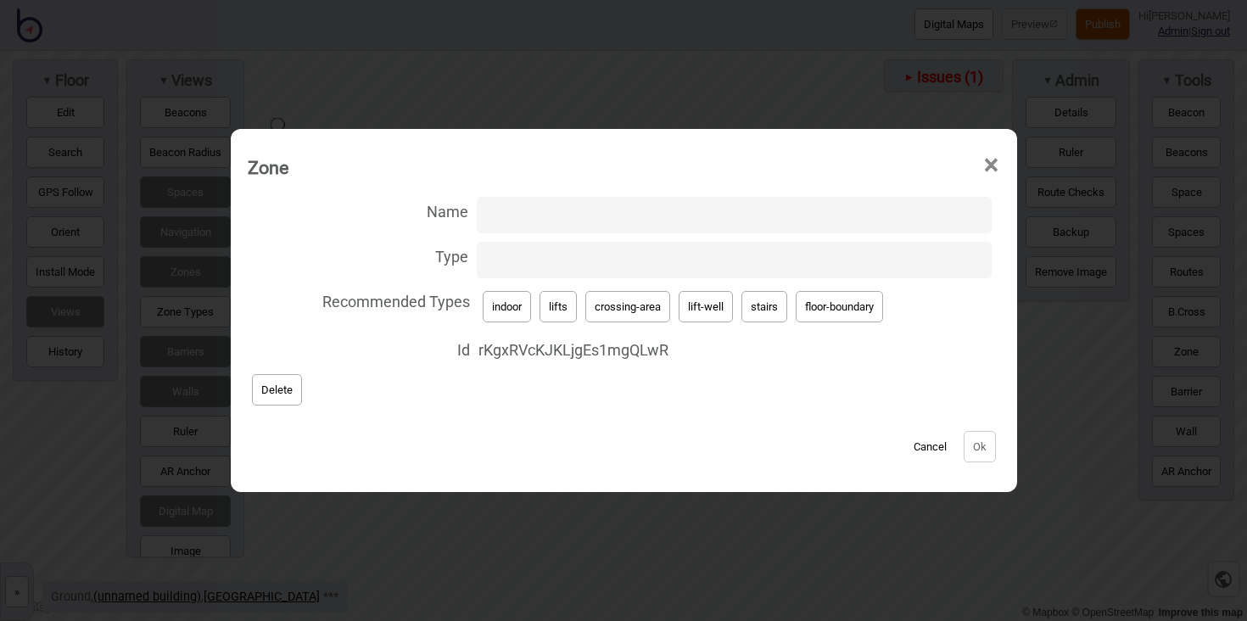
click at [704, 314] on button "lift-well" at bounding box center [706, 306] width 54 height 31
type input "lift-well"
click at [977, 447] on button "Ok" at bounding box center [980, 446] width 32 height 31
click at [578, 215] on input "Name" at bounding box center [734, 215] width 515 height 36
type input "Ground Floor"
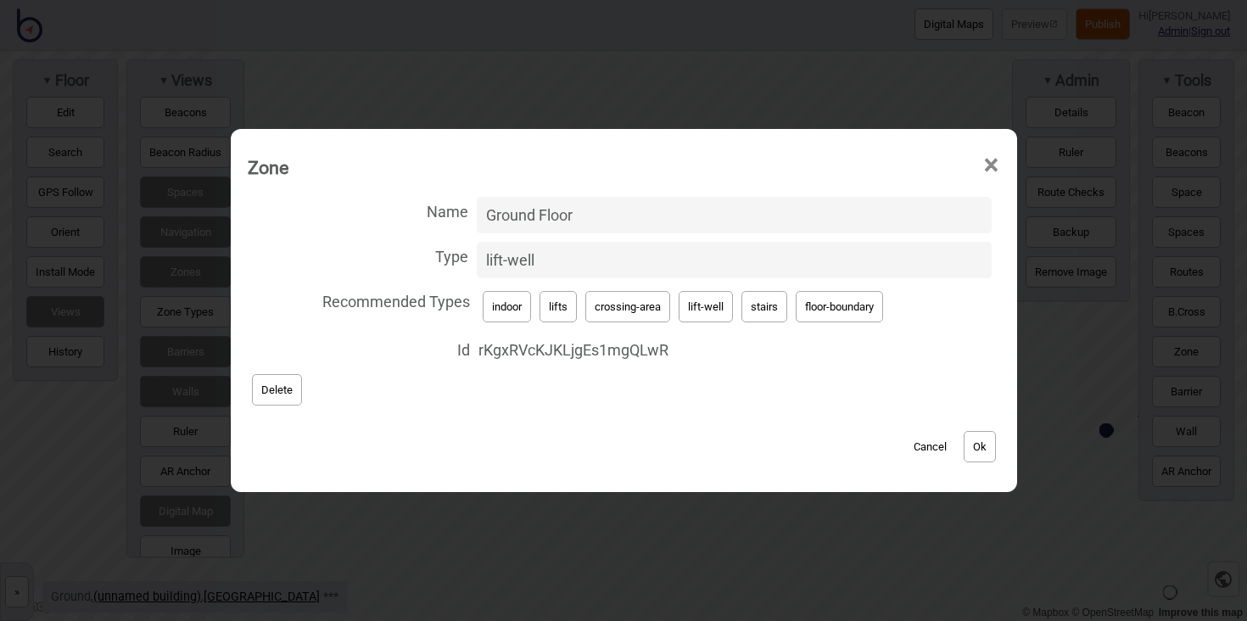
click at [984, 456] on button "Ok" at bounding box center [980, 446] width 32 height 31
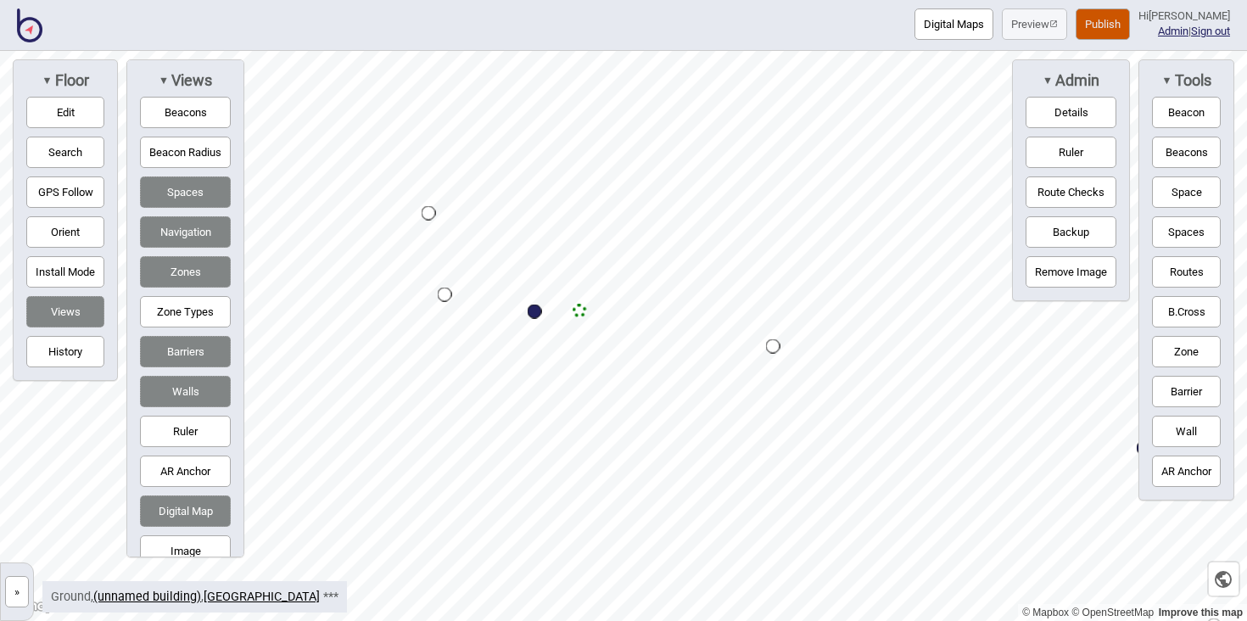
click at [1153, 341] on button "Zone" at bounding box center [1186, 351] width 69 height 31
click at [471, 412] on div "Map marker" at bounding box center [470, 411] width 25 height 25
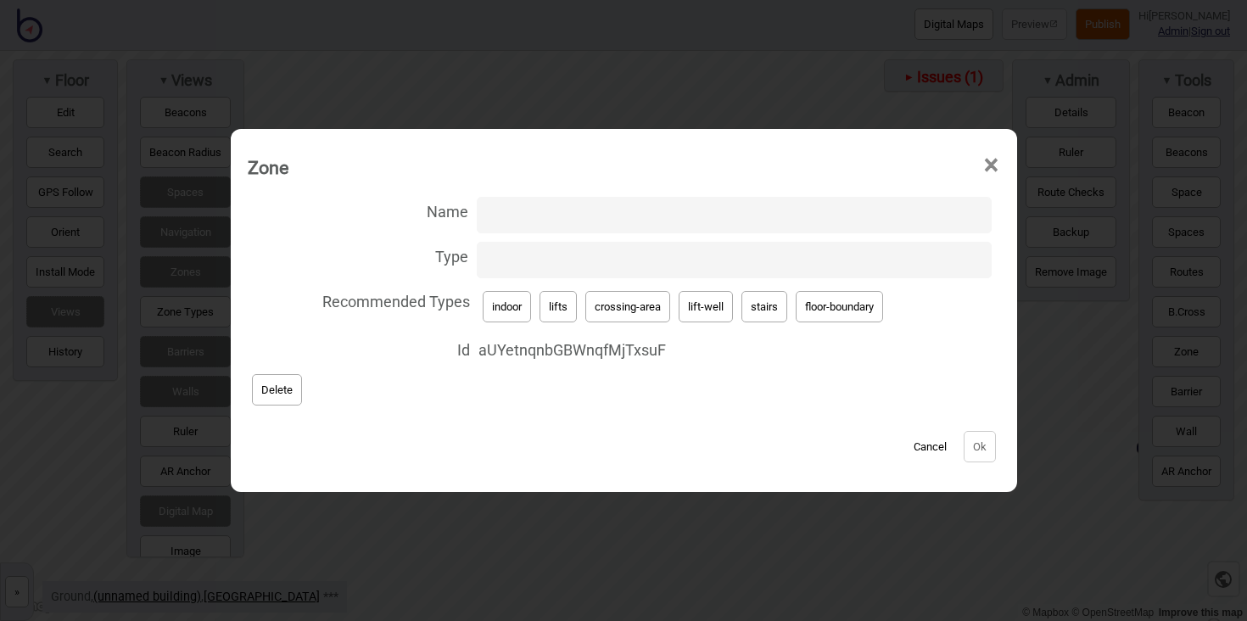
click at [562, 313] on button "lifts" at bounding box center [558, 306] width 37 height 31
type input "lifts"
click at [977, 448] on button "Ok" at bounding box center [980, 446] width 32 height 31
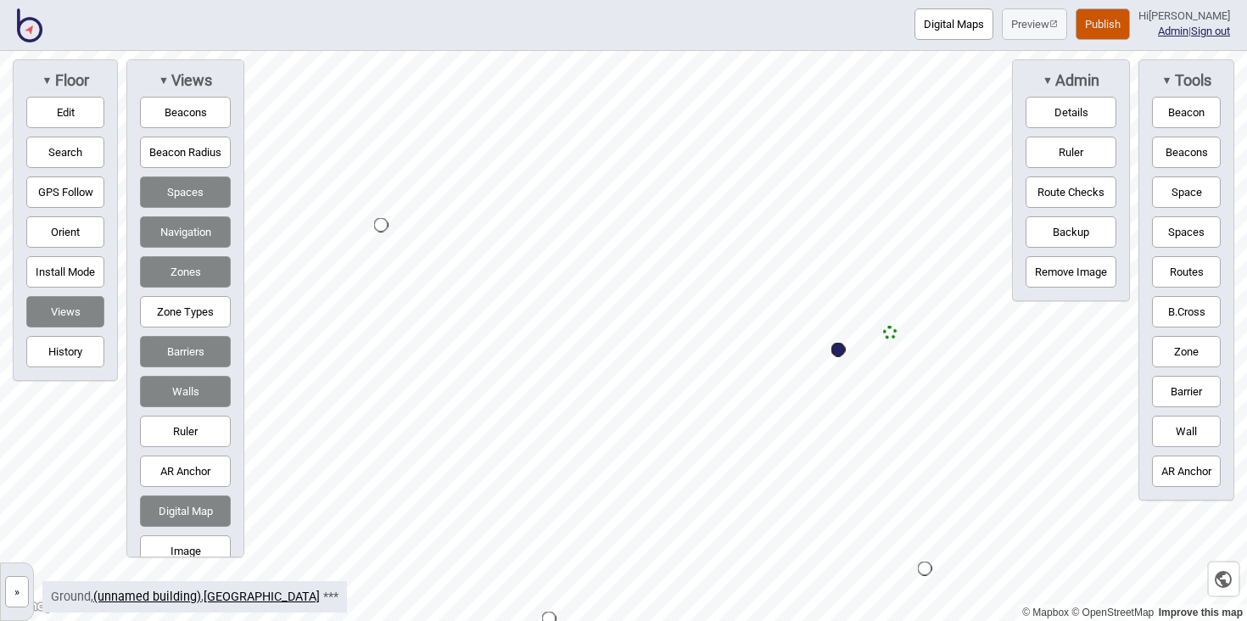
click at [88, 115] on button "Edit" at bounding box center [65, 112] width 78 height 31
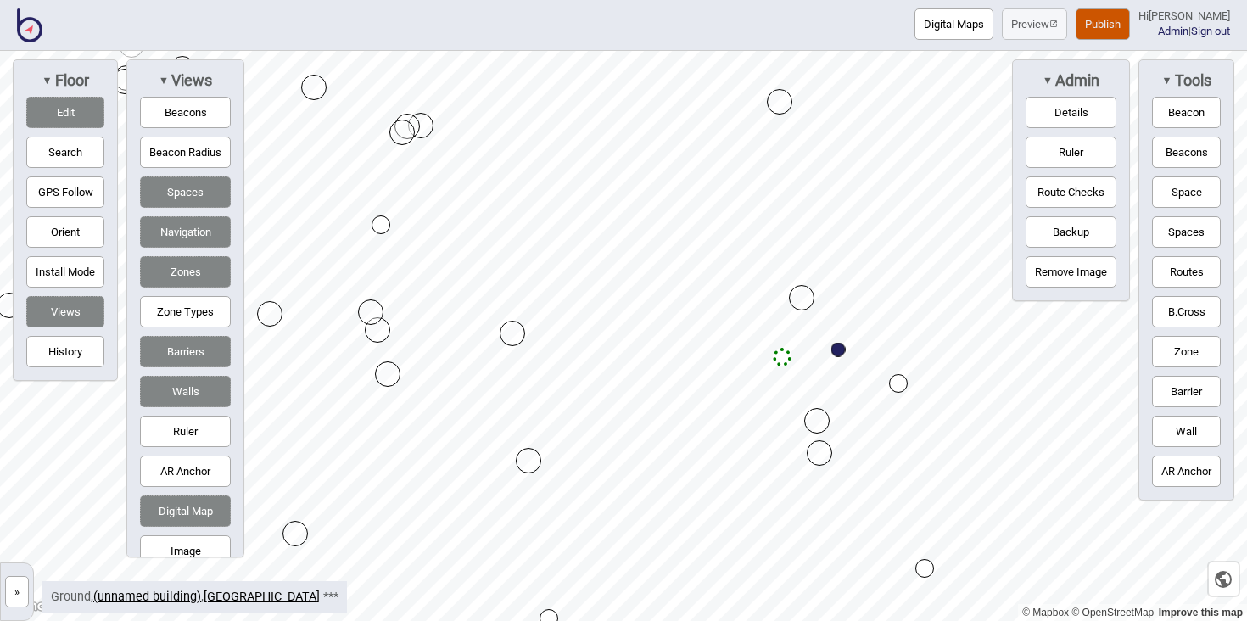
drag, startPoint x: 893, startPoint y: 334, endPoint x: 786, endPoint y: 359, distance: 110.5
drag, startPoint x: 901, startPoint y: 384, endPoint x: 893, endPoint y: 338, distance: 46.6
drag, startPoint x: 780, startPoint y: 359, endPoint x: 537, endPoint y: 400, distance: 246.1
click at [1196, 337] on button "Zone" at bounding box center [1186, 351] width 69 height 31
click at [87, 111] on button "Edit" at bounding box center [65, 112] width 78 height 31
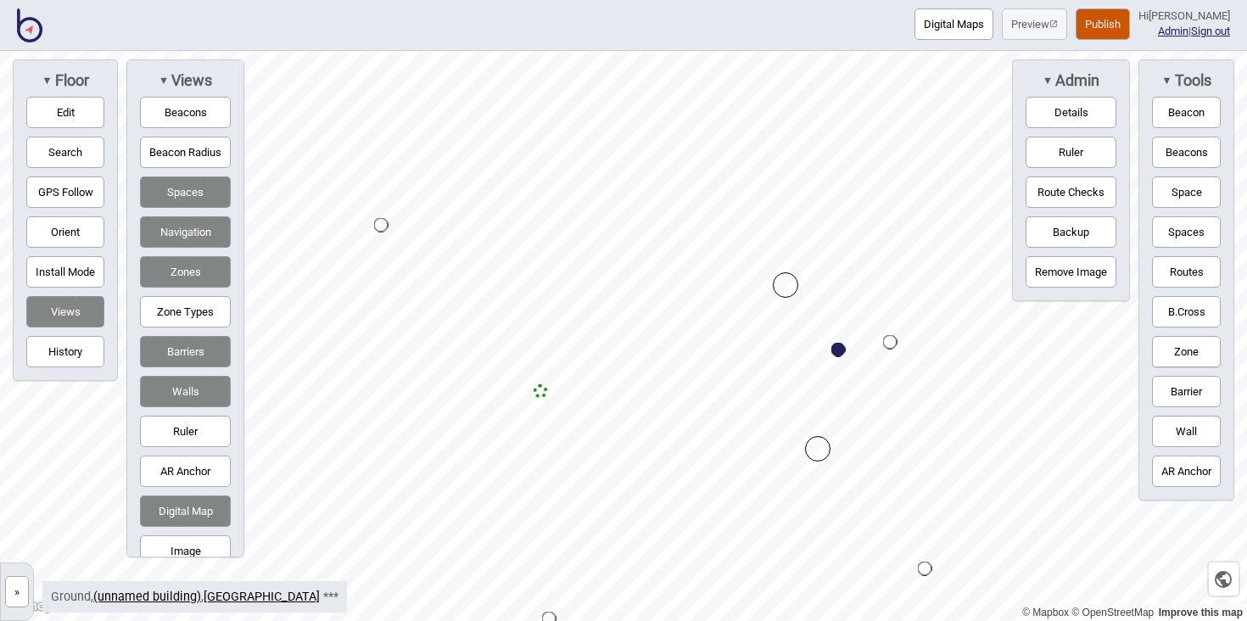
click at [818, 449] on div "Map marker" at bounding box center [817, 448] width 25 height 25
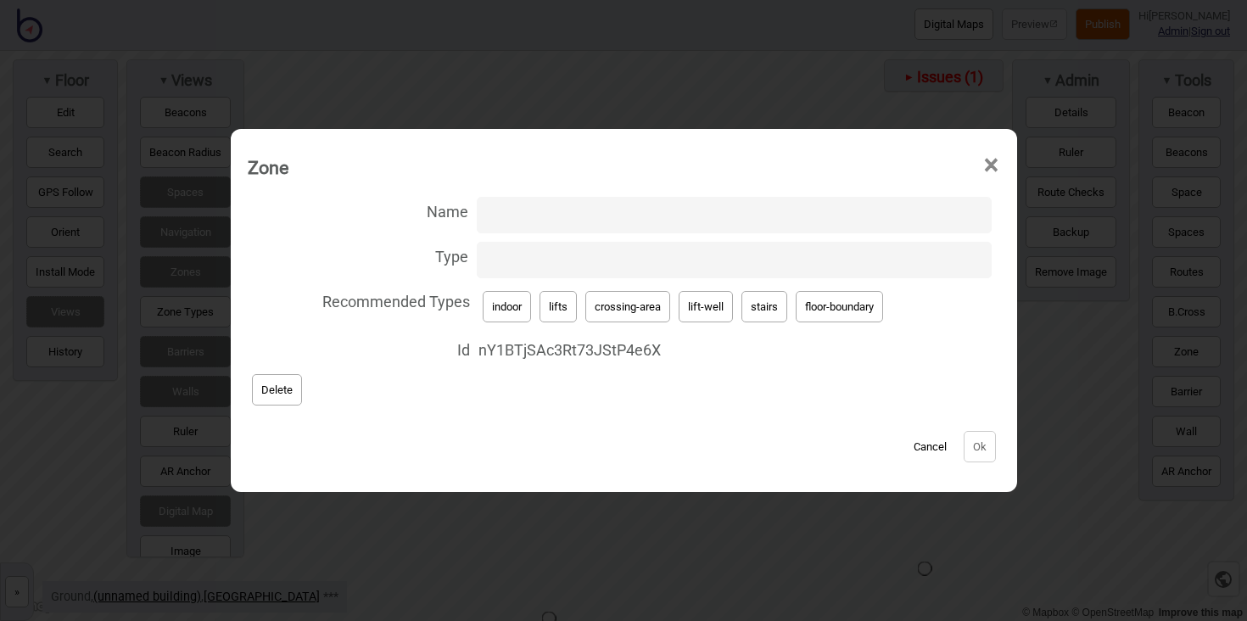
click at [763, 316] on button "stairs" at bounding box center [765, 306] width 46 height 31
type input "stairs"
click at [983, 444] on button "Ok" at bounding box center [980, 446] width 32 height 31
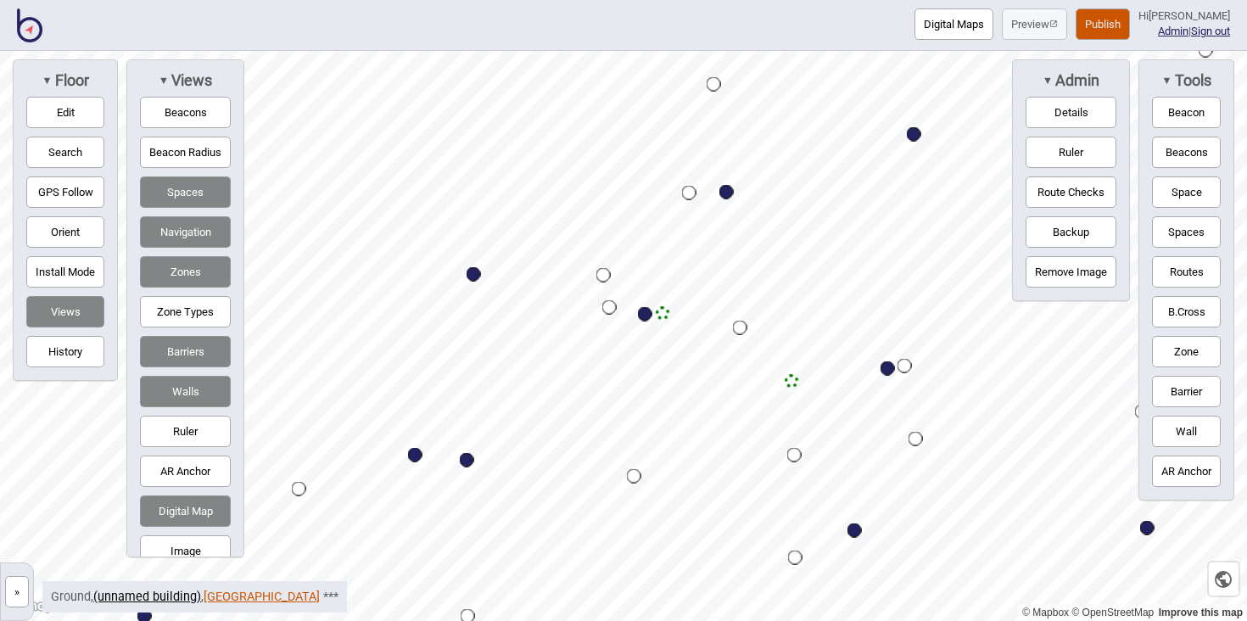
click at [311, 598] on link "Boroondara Leisure Centre" at bounding box center [262, 597] width 116 height 14
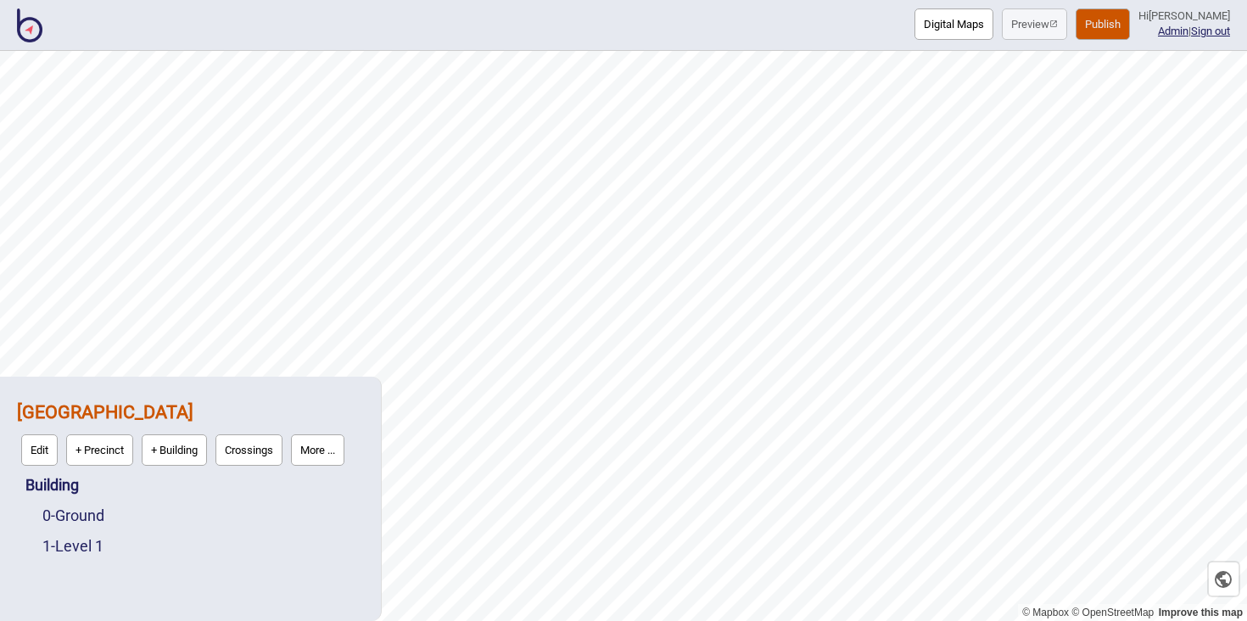
click at [86, 535] on div "1 - Level 1" at bounding box center [203, 546] width 322 height 31
click at [86, 547] on link "1 - Level 1" at bounding box center [72, 546] width 61 height 18
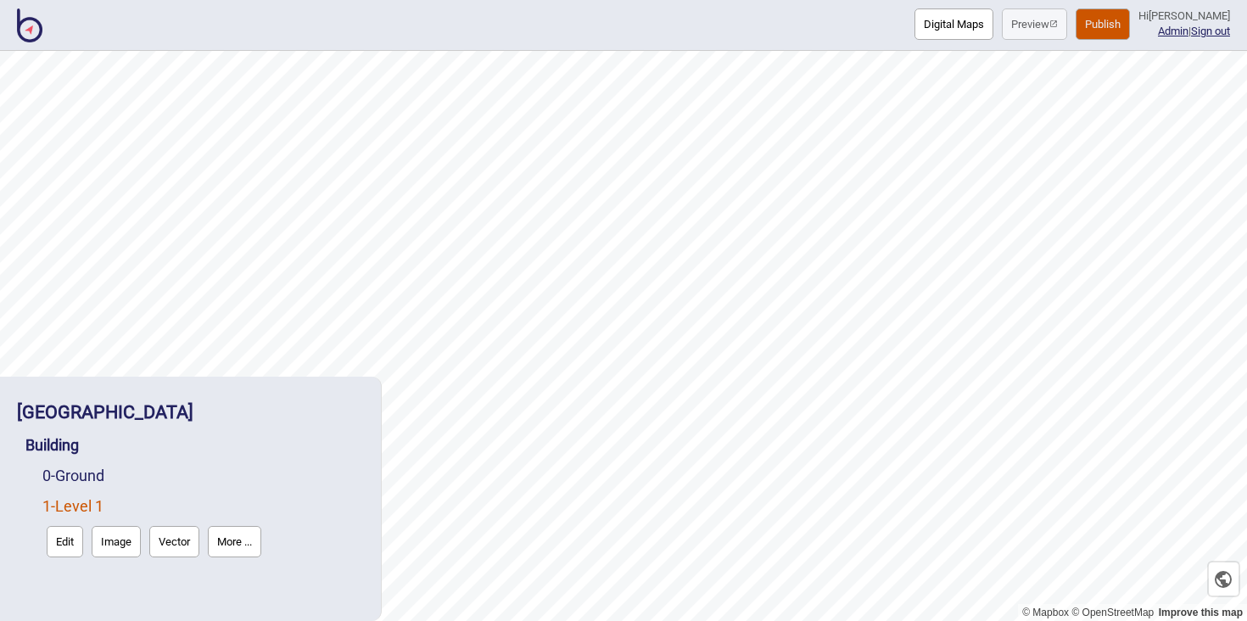
click at [68, 539] on button "Edit" at bounding box center [65, 541] width 36 height 31
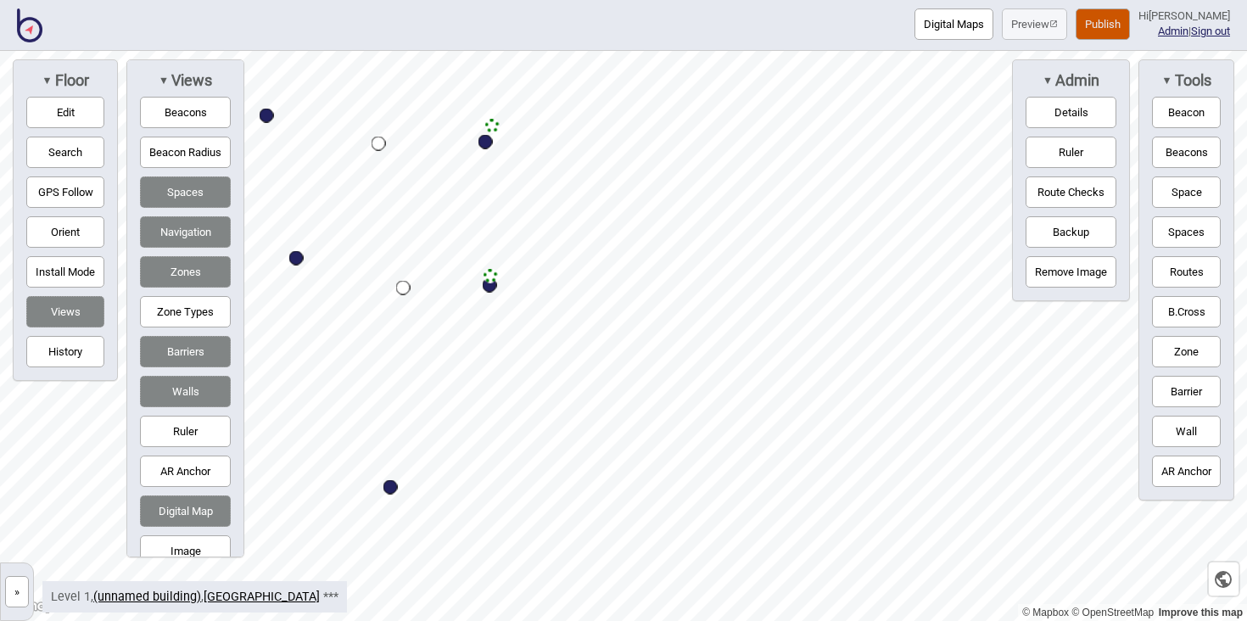
click at [78, 106] on button "Edit" at bounding box center [65, 112] width 78 height 31
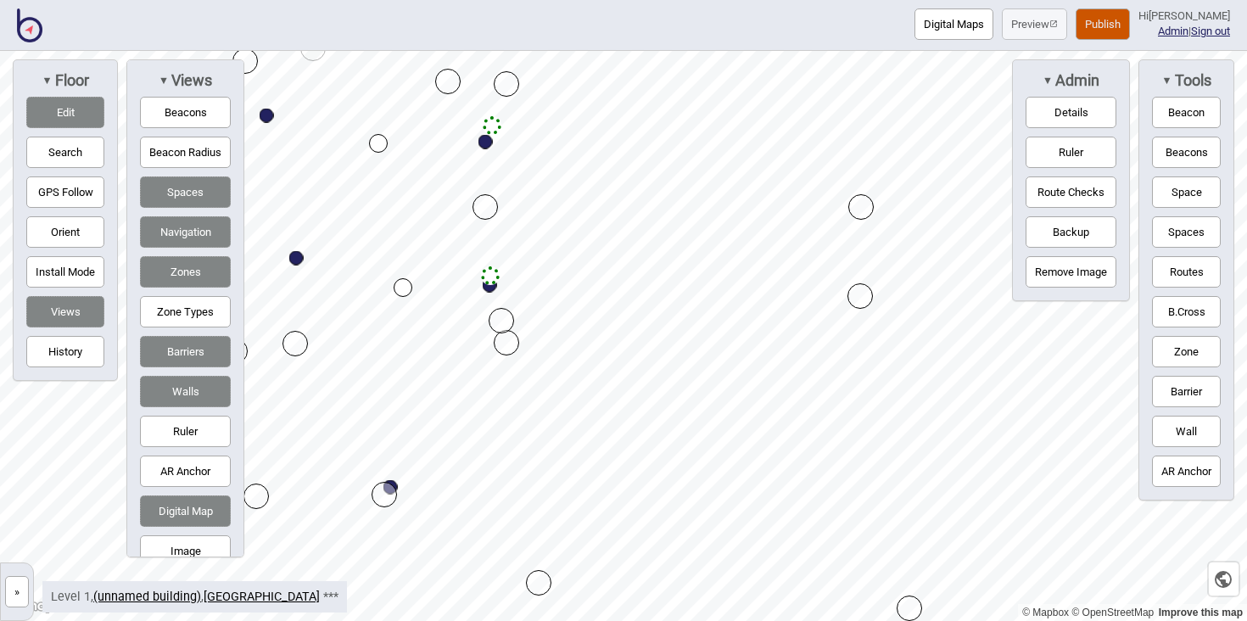
drag, startPoint x: 662, startPoint y: 272, endPoint x: 864, endPoint y: 297, distance: 203.5
drag, startPoint x: 485, startPoint y: 208, endPoint x: 485, endPoint y: 233, distance: 25.5
drag, startPoint x: 864, startPoint y: 209, endPoint x: 847, endPoint y: 209, distance: 17.0
click at [502, 317] on div "Map marker" at bounding box center [501, 320] width 25 height 25
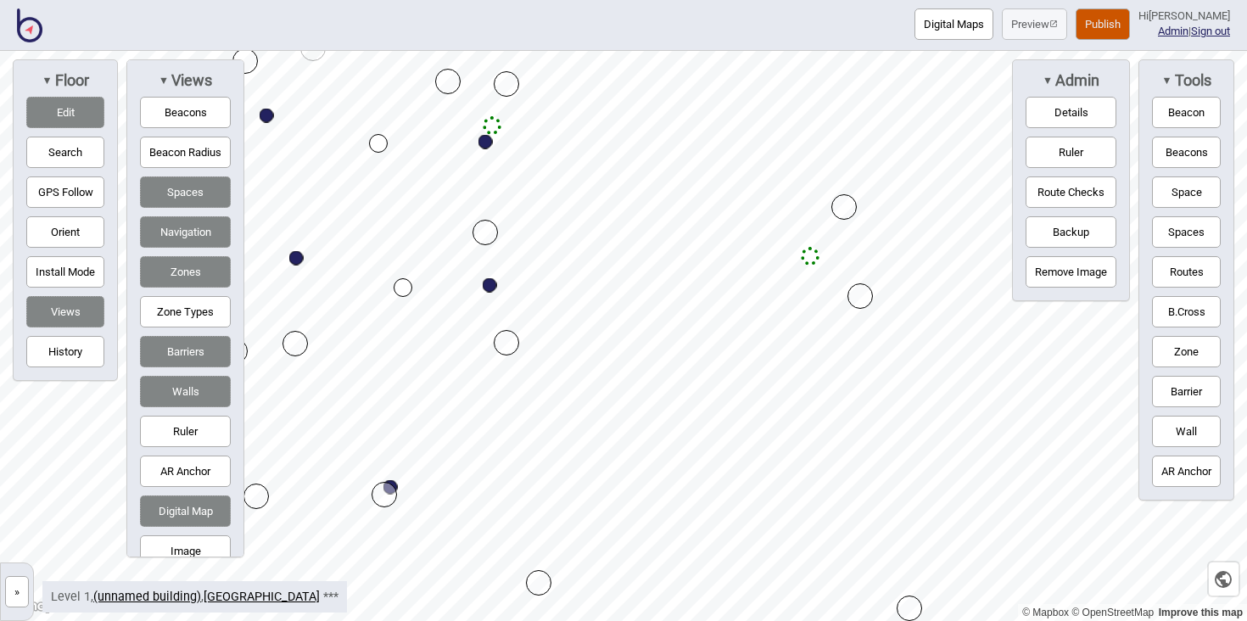
click at [76, 114] on button "Edit" at bounding box center [65, 112] width 78 height 31
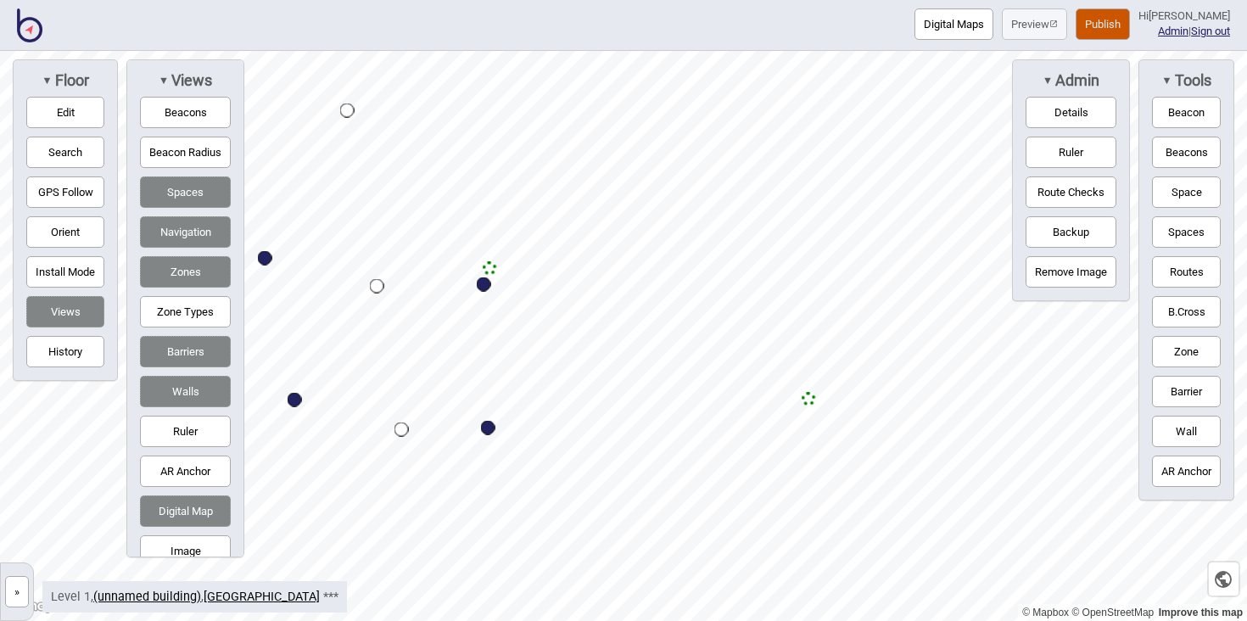
click at [80, 113] on button "Edit" at bounding box center [65, 112] width 78 height 31
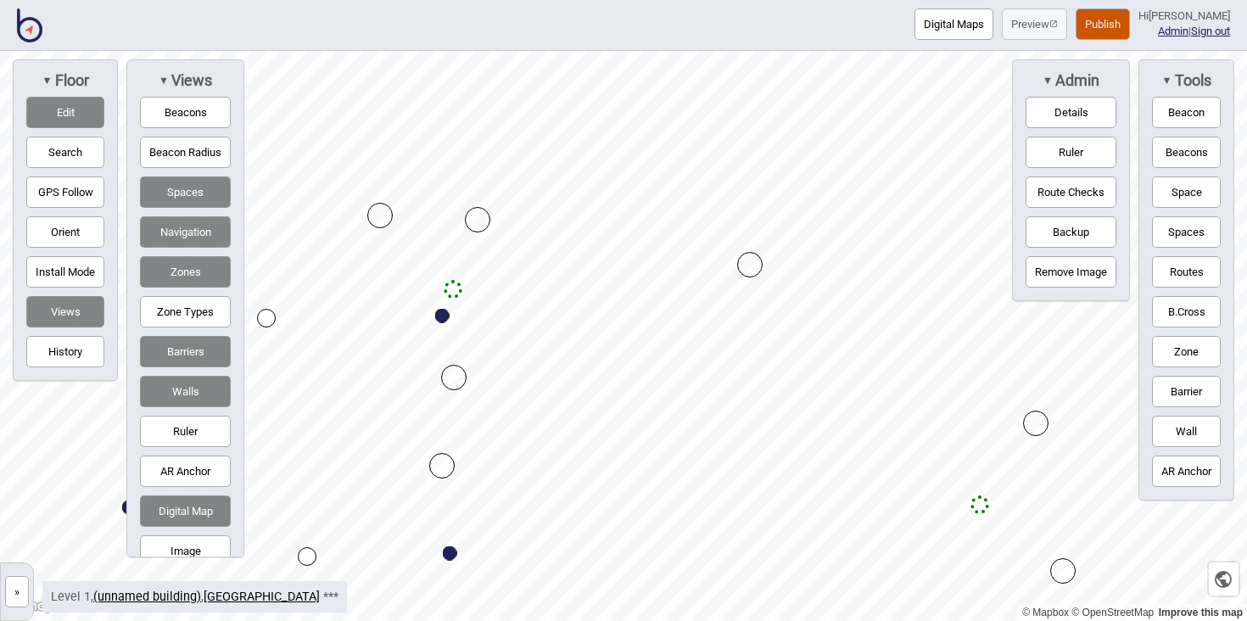
drag, startPoint x: 473, startPoint y: 265, endPoint x: 752, endPoint y: 256, distance: 279.3
drag, startPoint x: 742, startPoint y: 255, endPoint x: 723, endPoint y: 421, distance: 166.5
drag, startPoint x: 407, startPoint y: 296, endPoint x: 357, endPoint y: 290, distance: 50.4
click at [1168, 262] on button "Routes" at bounding box center [1186, 271] width 69 height 31
click at [452, 289] on div "Map marker" at bounding box center [453, 289] width 19 height 19
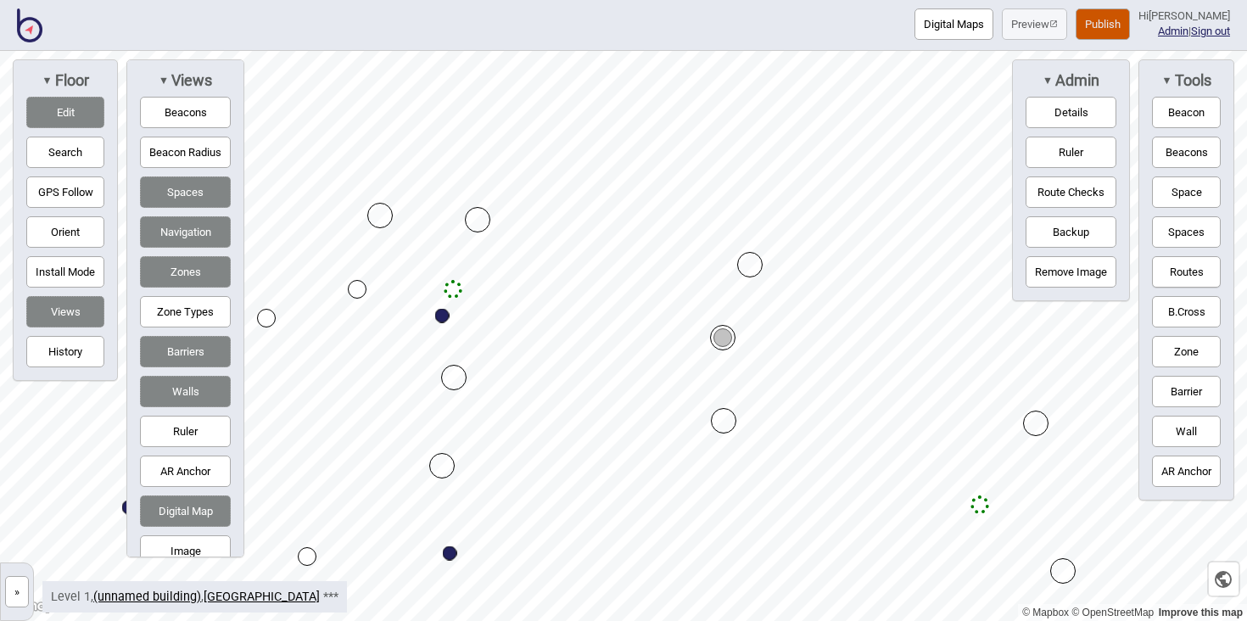
click at [1205, 266] on button "Routes" at bounding box center [1186, 271] width 69 height 31
click at [74, 110] on button "Edit" at bounding box center [65, 112] width 78 height 31
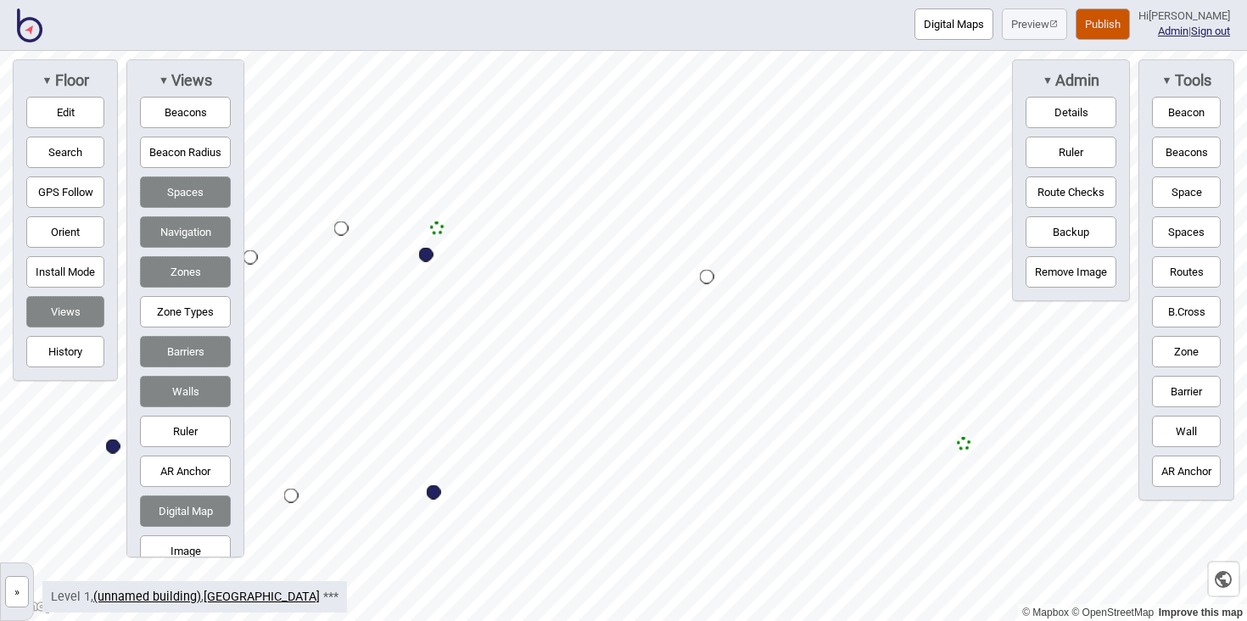
click at [1196, 355] on button "Zone" at bounding box center [1186, 351] width 69 height 31
click at [454, 605] on div "Map marker" at bounding box center [453, 604] width 25 height 25
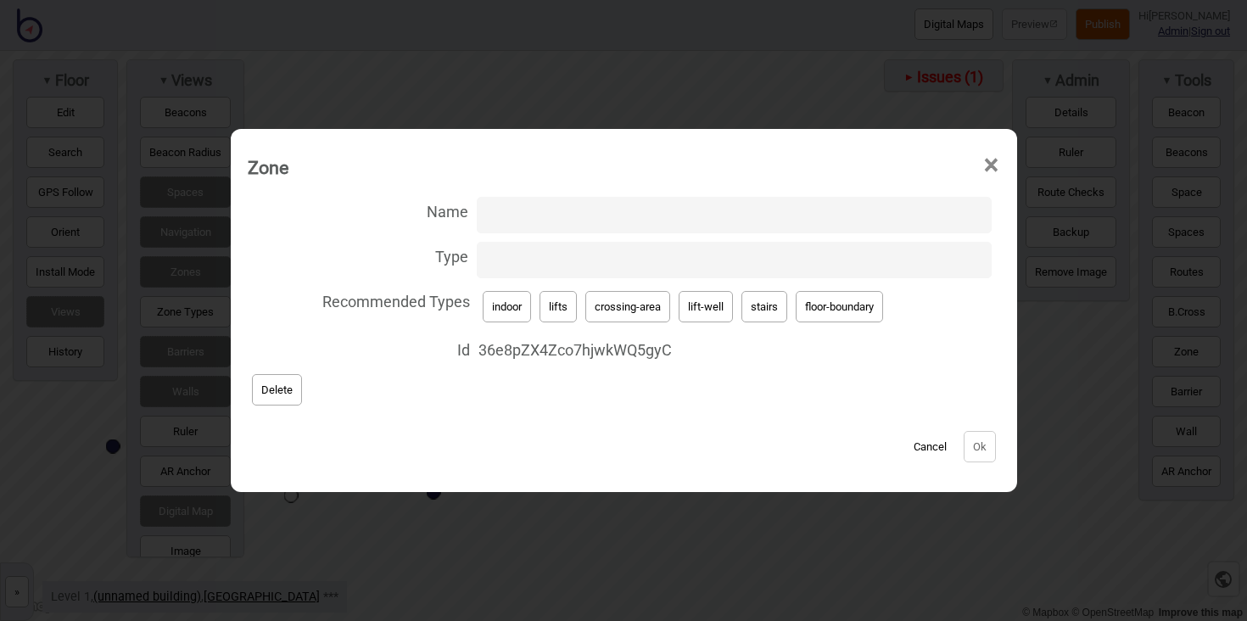
click at [762, 313] on button "stairs" at bounding box center [765, 306] width 46 height 31
type input "stairs"
click at [994, 445] on button "Ok" at bounding box center [980, 446] width 32 height 31
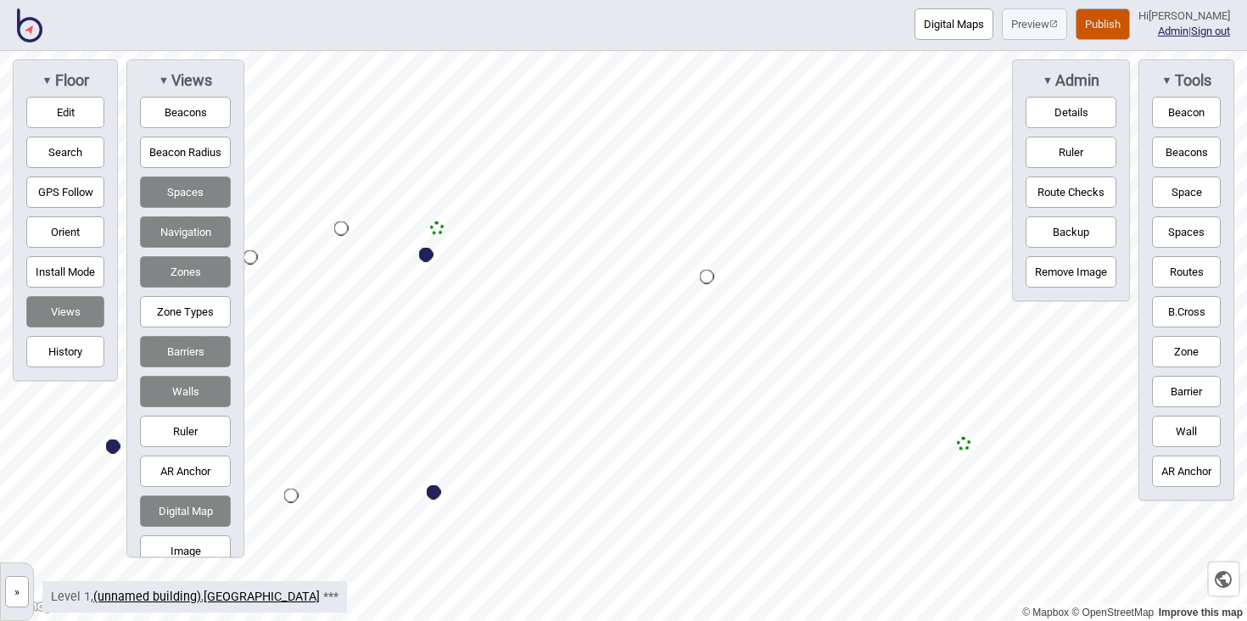
click at [62, 115] on button "Edit" at bounding box center [65, 112] width 78 height 31
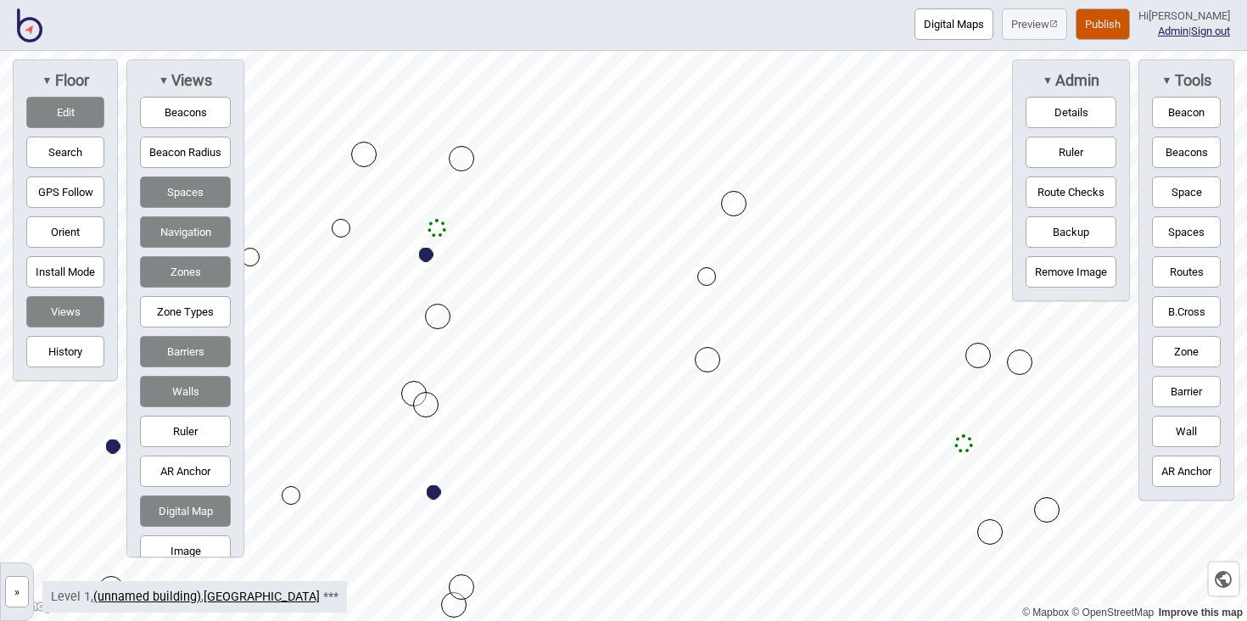
drag, startPoint x: 1037, startPoint y: 350, endPoint x: 985, endPoint y: 356, distance: 52.2
drag, startPoint x: 966, startPoint y: 445, endPoint x: 1008, endPoint y: 443, distance: 41.6
click at [53, 111] on button "Edit" at bounding box center [65, 112] width 78 height 31
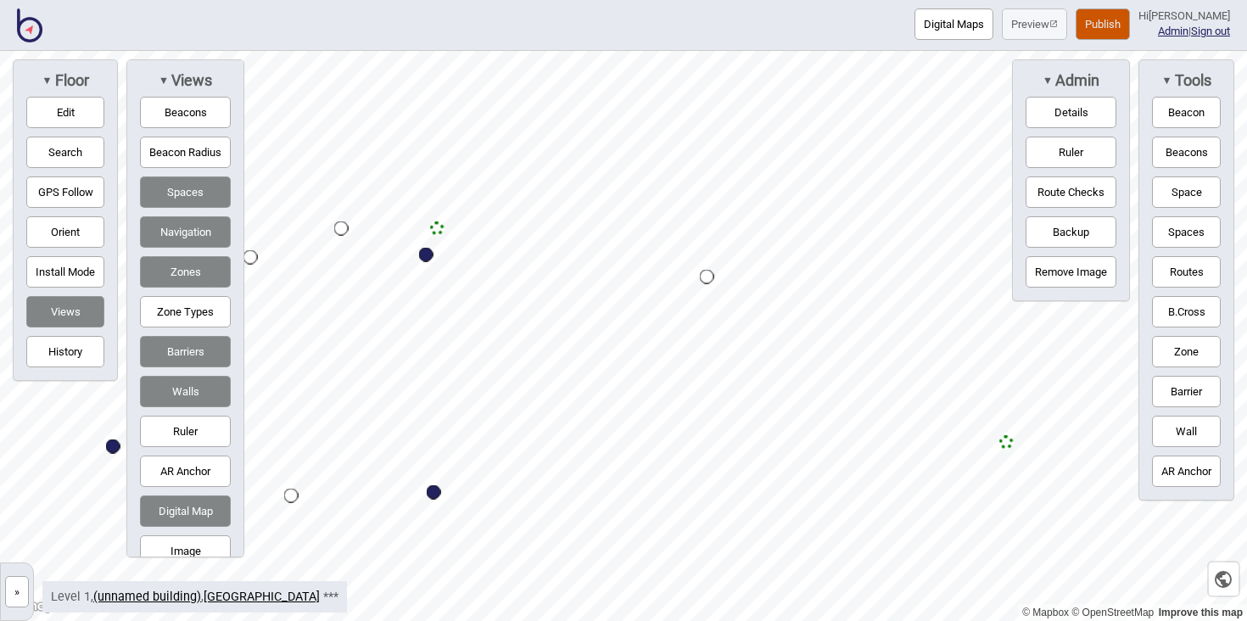
click at [1182, 349] on button "Zone" at bounding box center [1186, 351] width 69 height 31
click at [436, 338] on div "Map marker" at bounding box center [435, 337] width 25 height 25
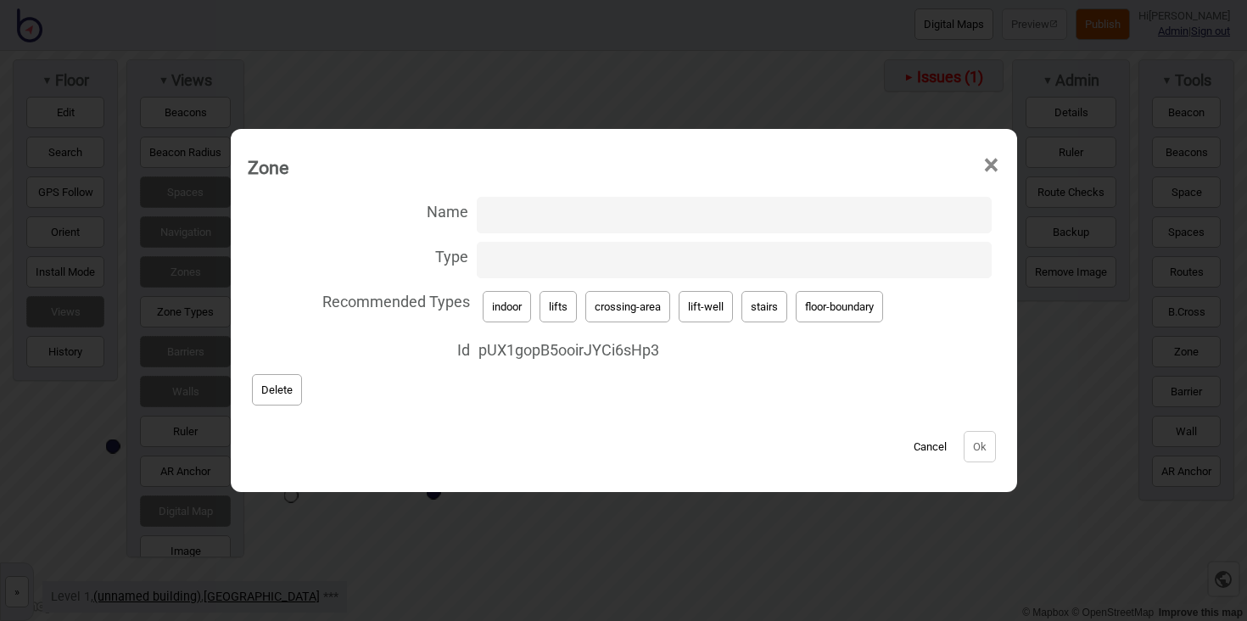
click at [711, 314] on button "lift-well" at bounding box center [706, 306] width 54 height 31
type input "lift-well"
click at [992, 452] on button "Ok" at bounding box center [980, 446] width 32 height 31
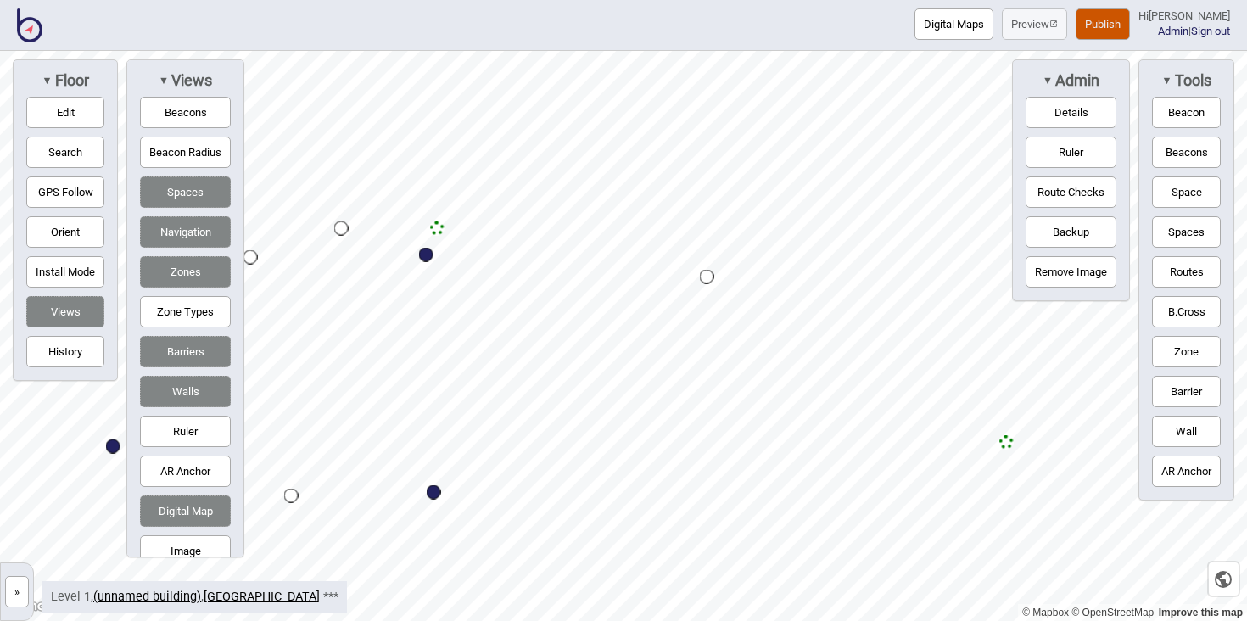
click at [1173, 354] on button "Zone" at bounding box center [1186, 351] width 69 height 31
click at [313, 378] on div "Map marker" at bounding box center [312, 377] width 25 height 25
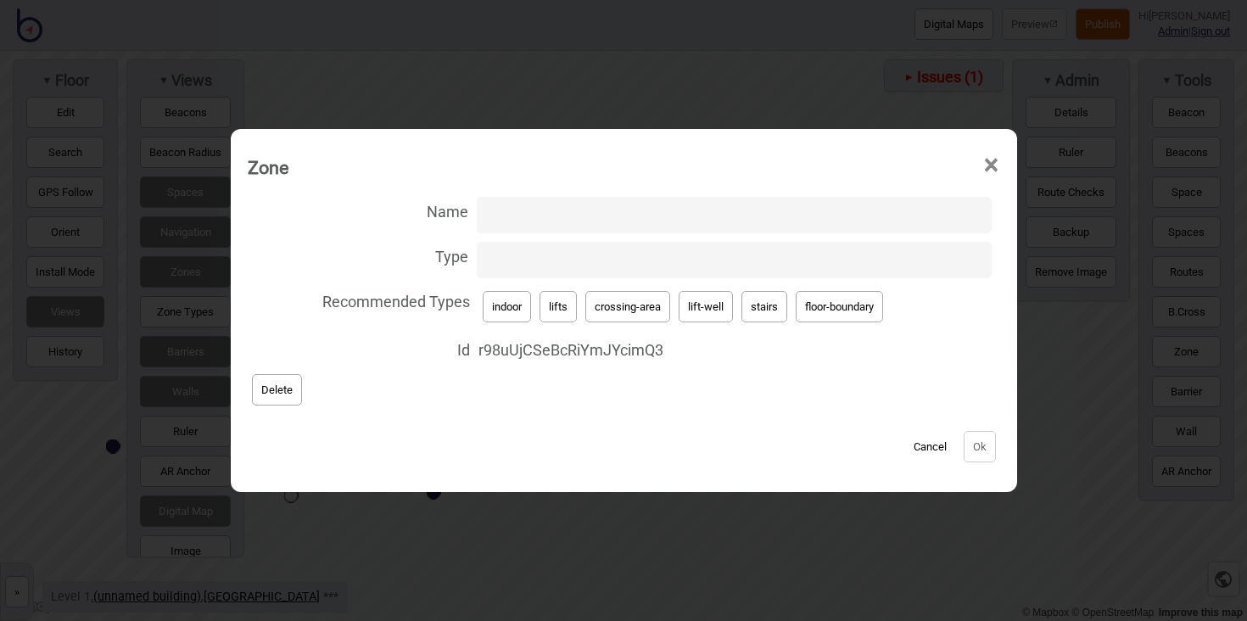
click at [573, 309] on button "lifts" at bounding box center [558, 306] width 37 height 31
type input "lifts"
click at [985, 443] on button "Ok" at bounding box center [980, 446] width 32 height 31
click at [995, 169] on span "×" at bounding box center [992, 165] width 18 height 56
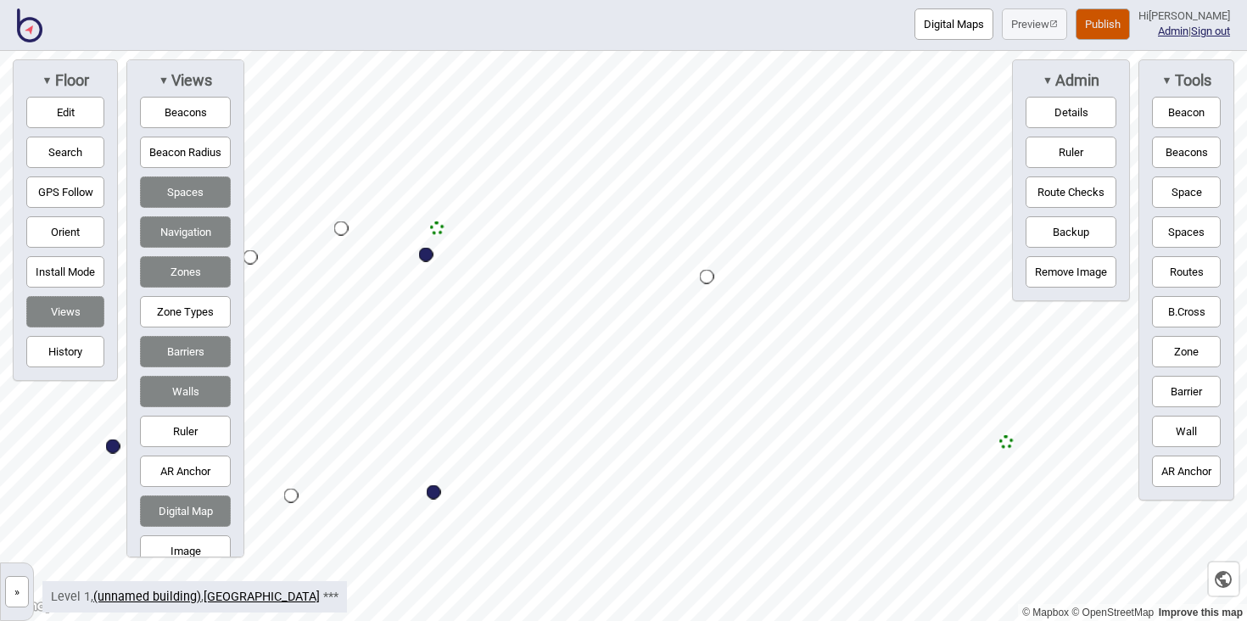
click at [437, 226] on div "Map marker" at bounding box center [437, 228] width 14 height 14
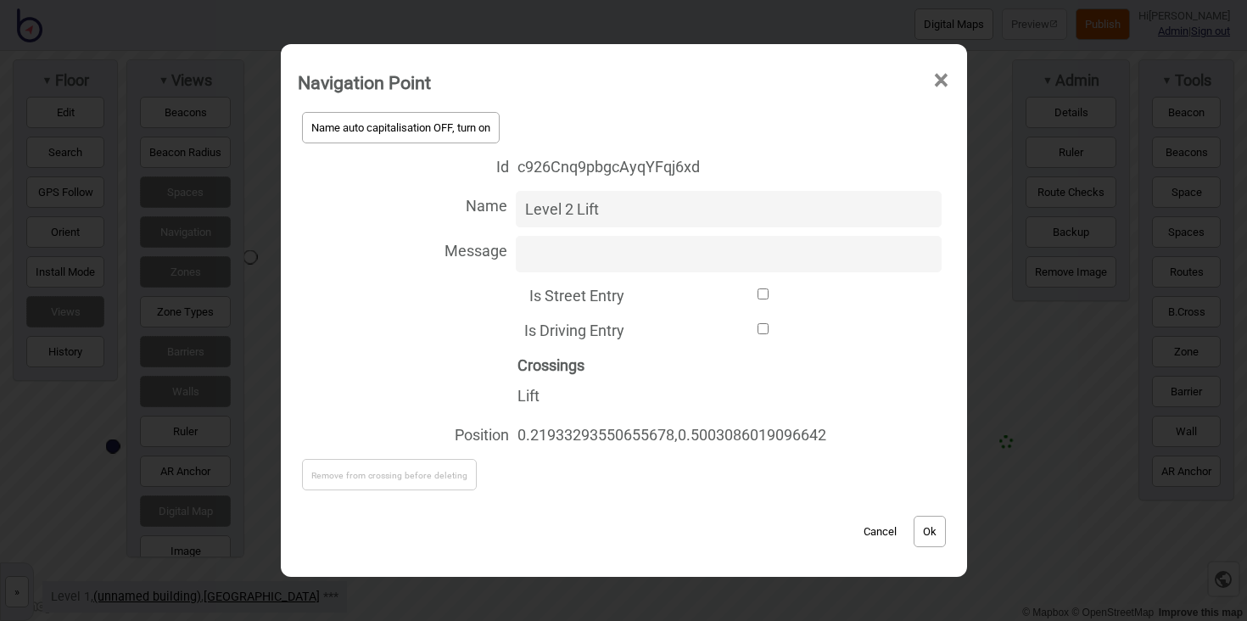
click at [565, 206] on input "Level 2 Lift" at bounding box center [729, 209] width 426 height 36
type input "Level 1 Lift"
click at [935, 529] on button "Ok" at bounding box center [930, 531] width 32 height 31
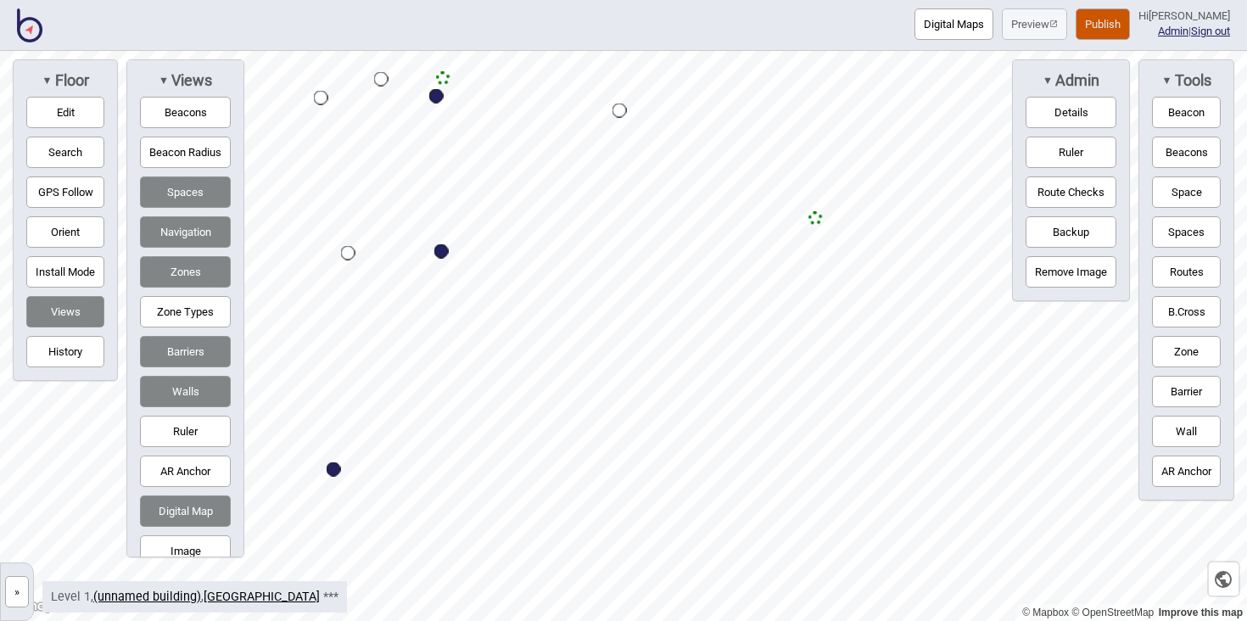
click at [818, 218] on div "Map marker" at bounding box center [816, 218] width 14 height 14
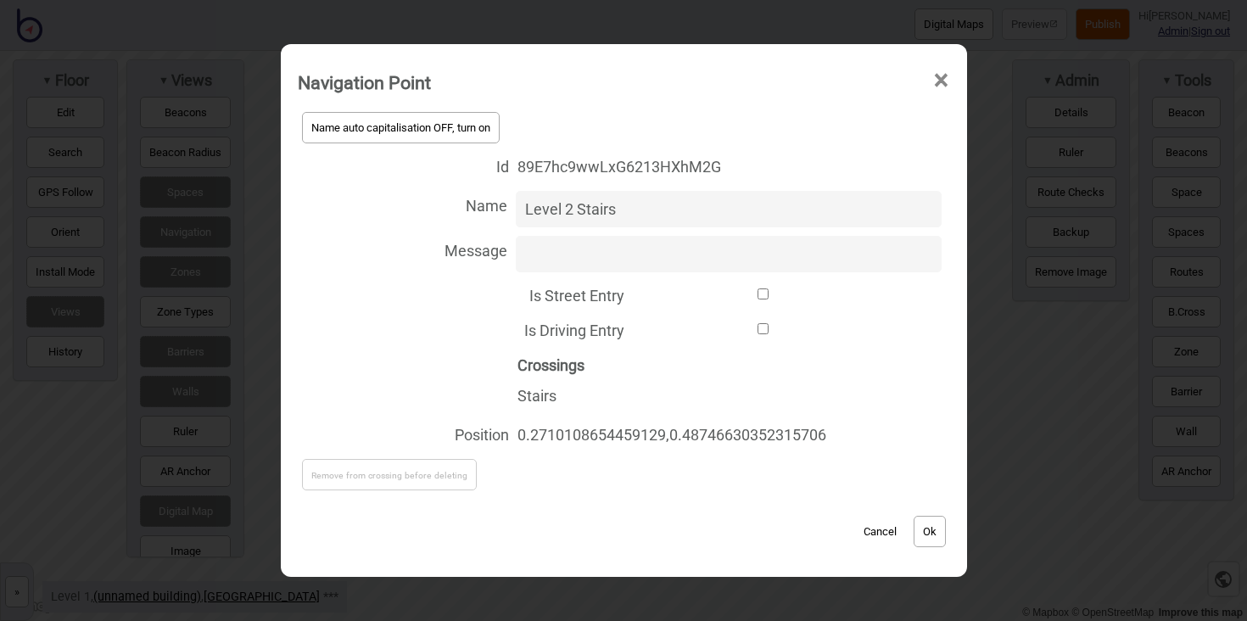
click at [567, 209] on input "Level 2 Stairs" at bounding box center [729, 209] width 426 height 36
type input "Level 1 Stairs"
click at [932, 529] on button "Ok" at bounding box center [930, 531] width 32 height 31
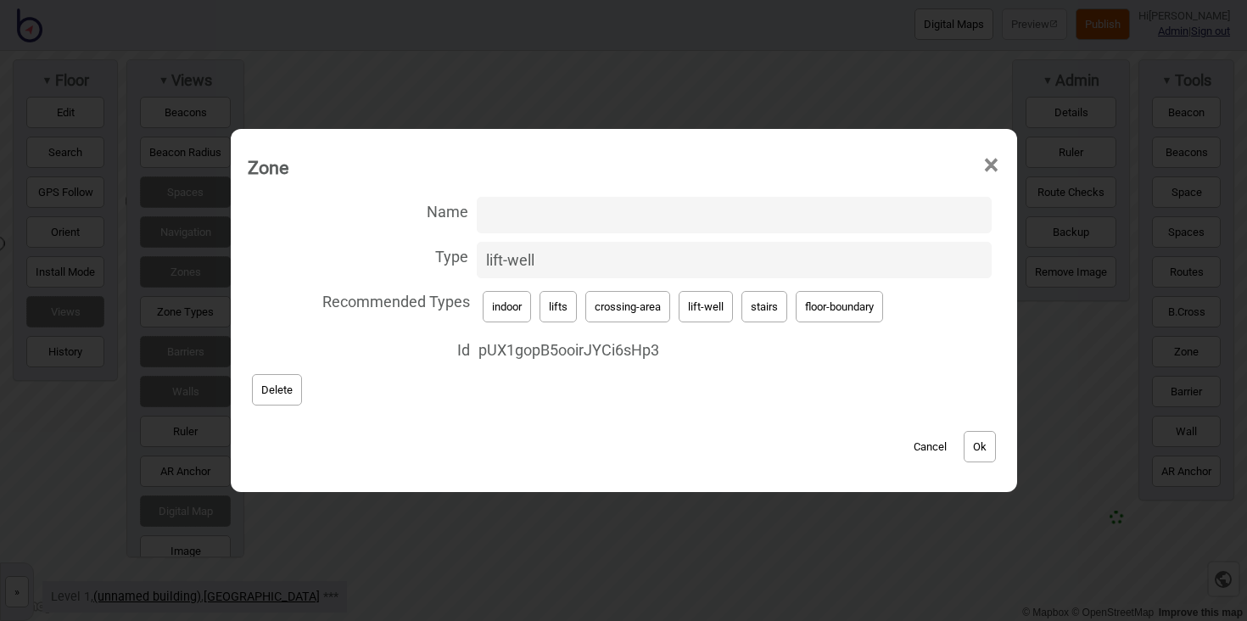
click at [497, 216] on input "Name" at bounding box center [734, 215] width 515 height 36
type input "Level 1"
click at [981, 451] on button "Ok" at bounding box center [980, 446] width 32 height 31
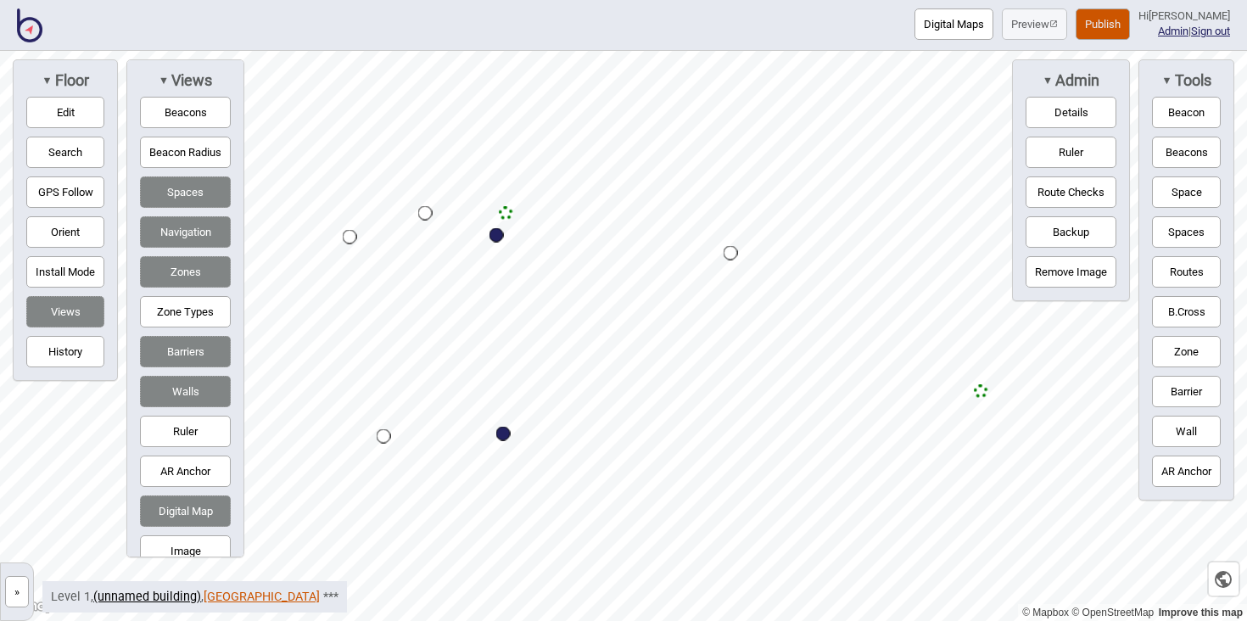
click at [273, 597] on link "Boroondara Leisure Centre" at bounding box center [262, 597] width 116 height 14
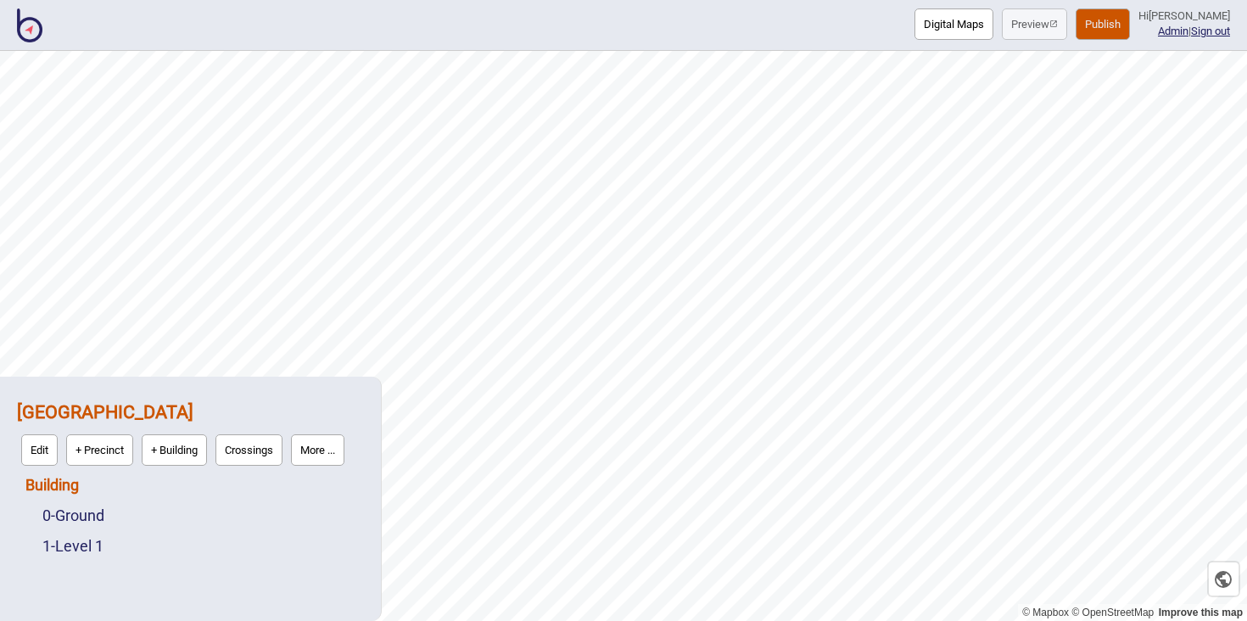
click at [72, 486] on link "Building" at bounding box center [51, 485] width 53 height 18
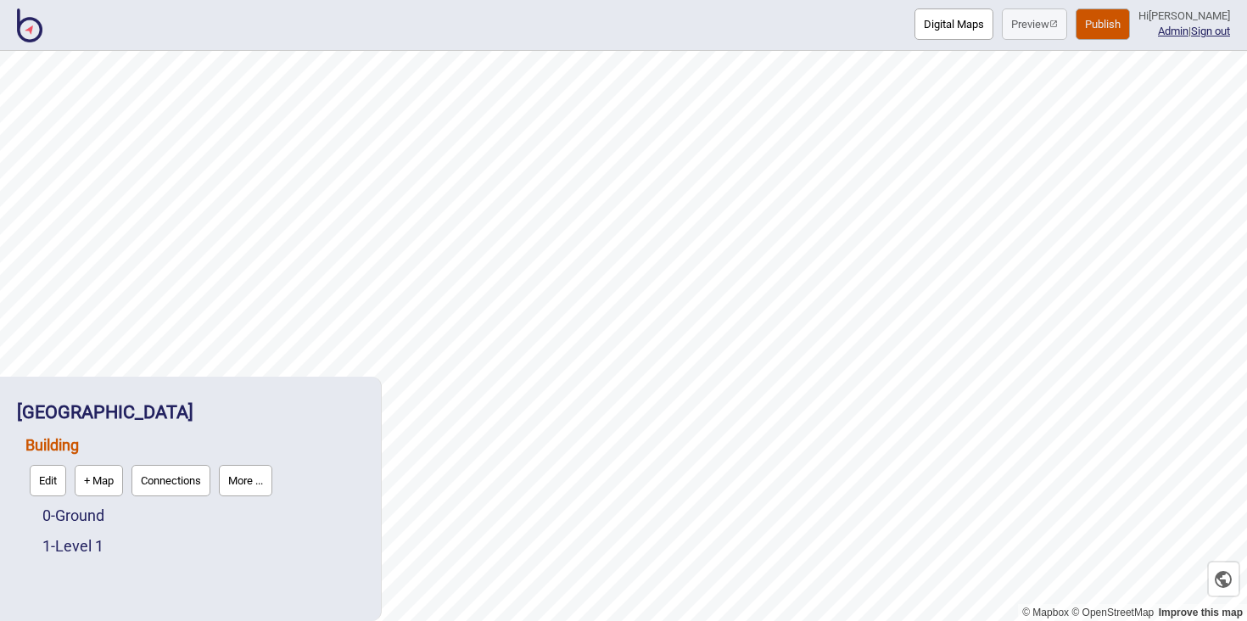
click at [203, 478] on button "Connections" at bounding box center [171, 480] width 79 height 31
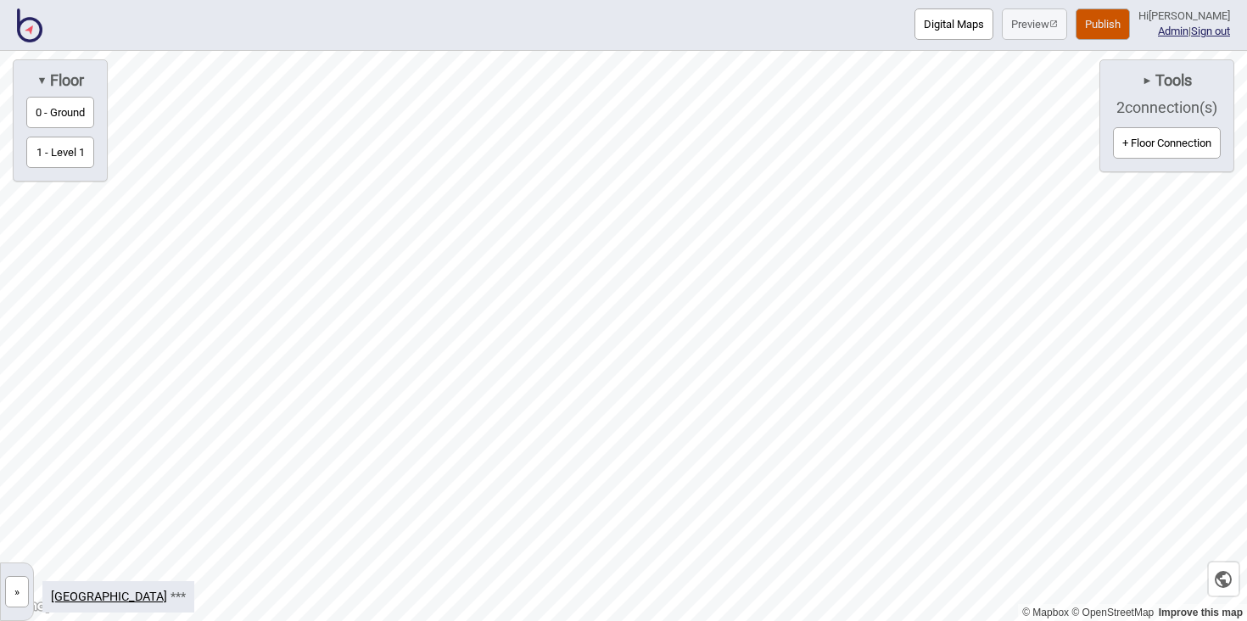
click at [1156, 145] on button "+ Floor Connection" at bounding box center [1167, 142] width 108 height 31
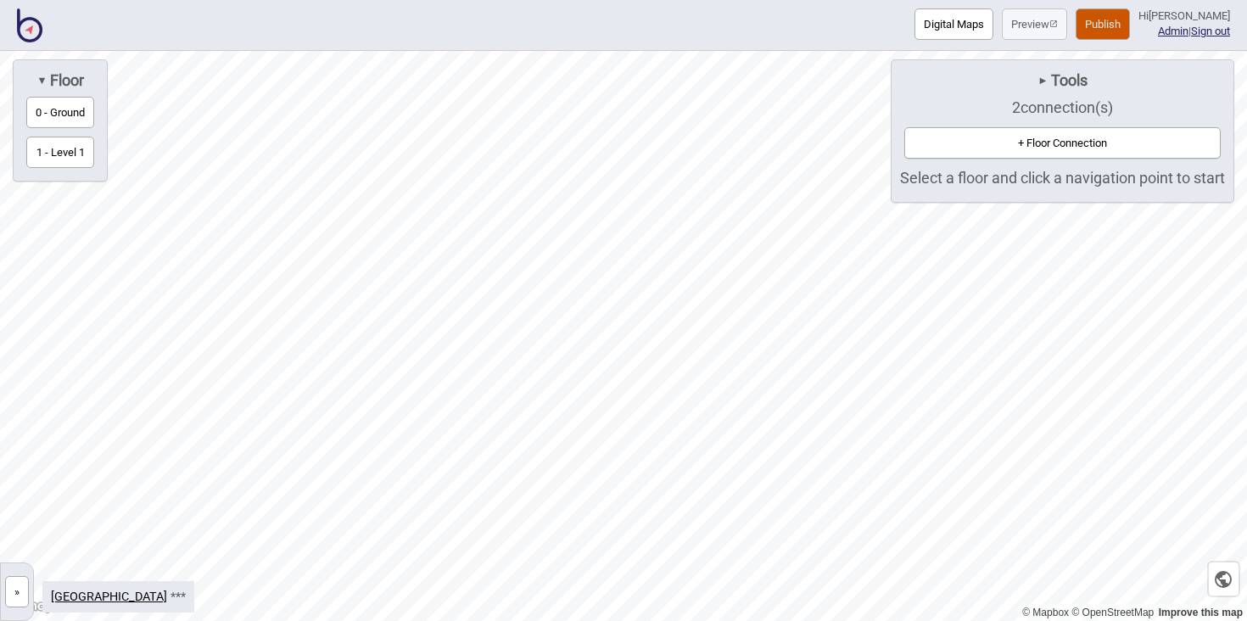
click at [1089, 147] on button "+ Floor Connection" at bounding box center [1062, 142] width 316 height 31
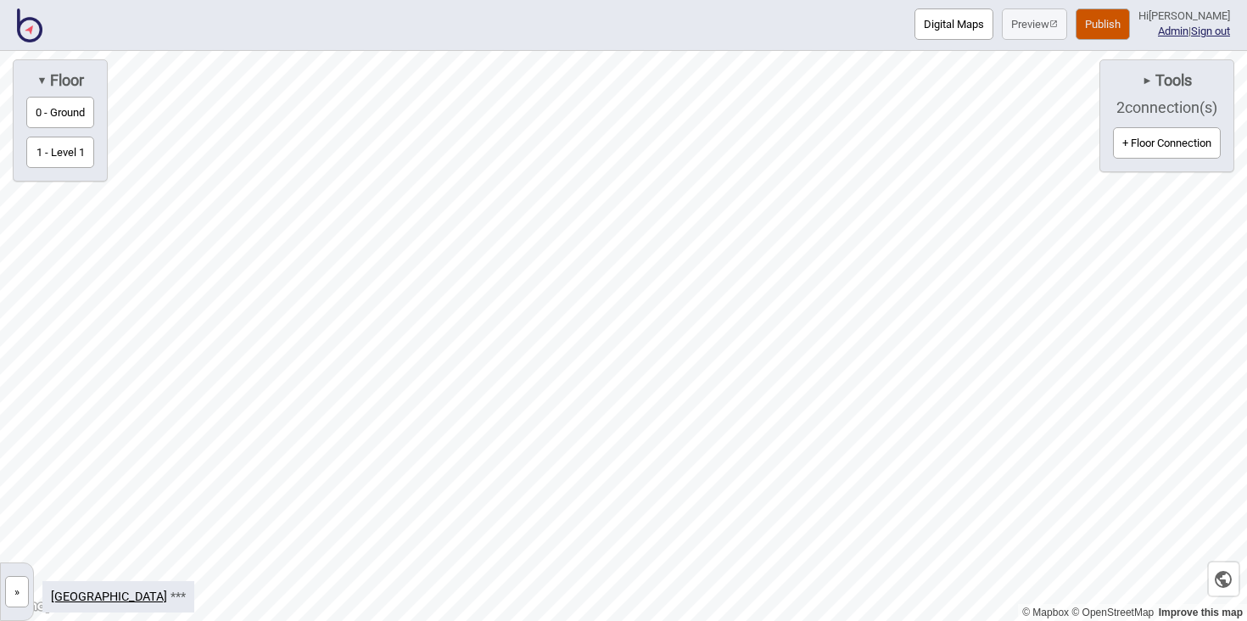
click at [1164, 78] on span "Tools" at bounding box center [1172, 80] width 39 height 19
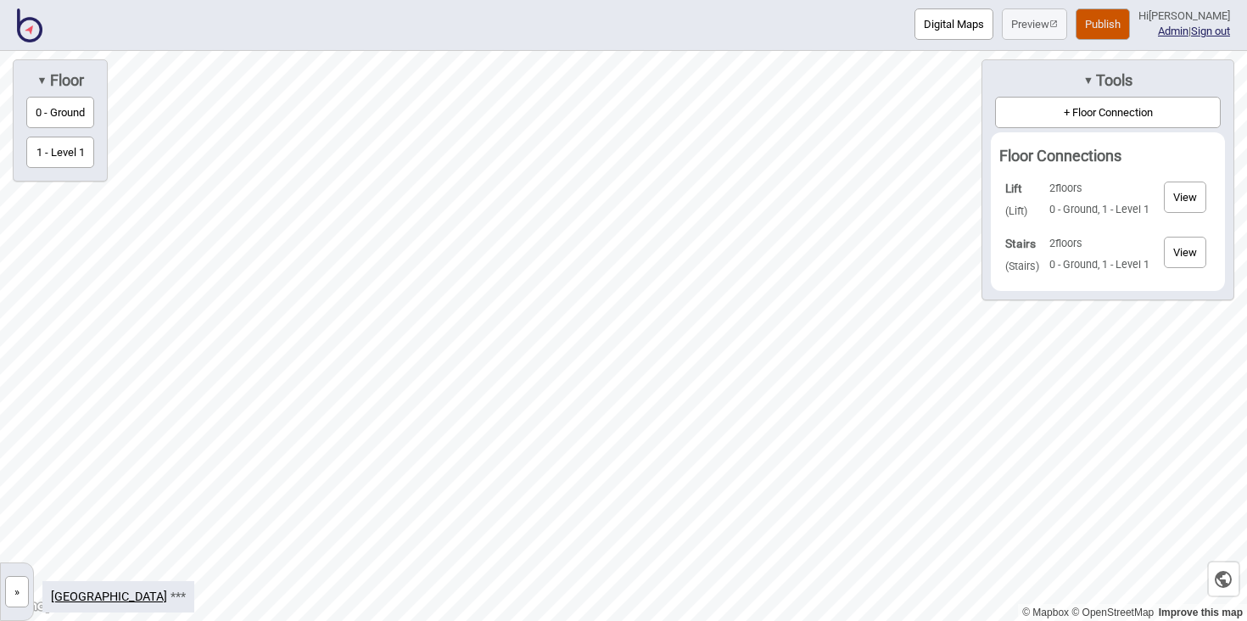
click at [1175, 191] on button "View" at bounding box center [1185, 197] width 42 height 31
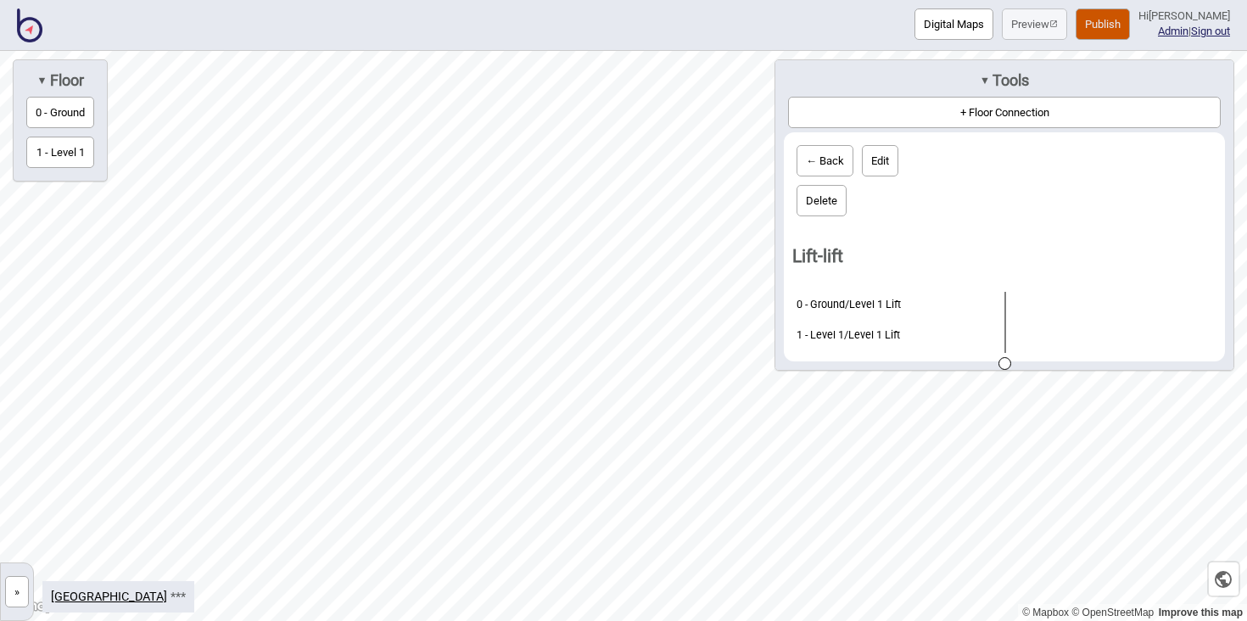
click at [825, 165] on button "← Back" at bounding box center [825, 160] width 57 height 31
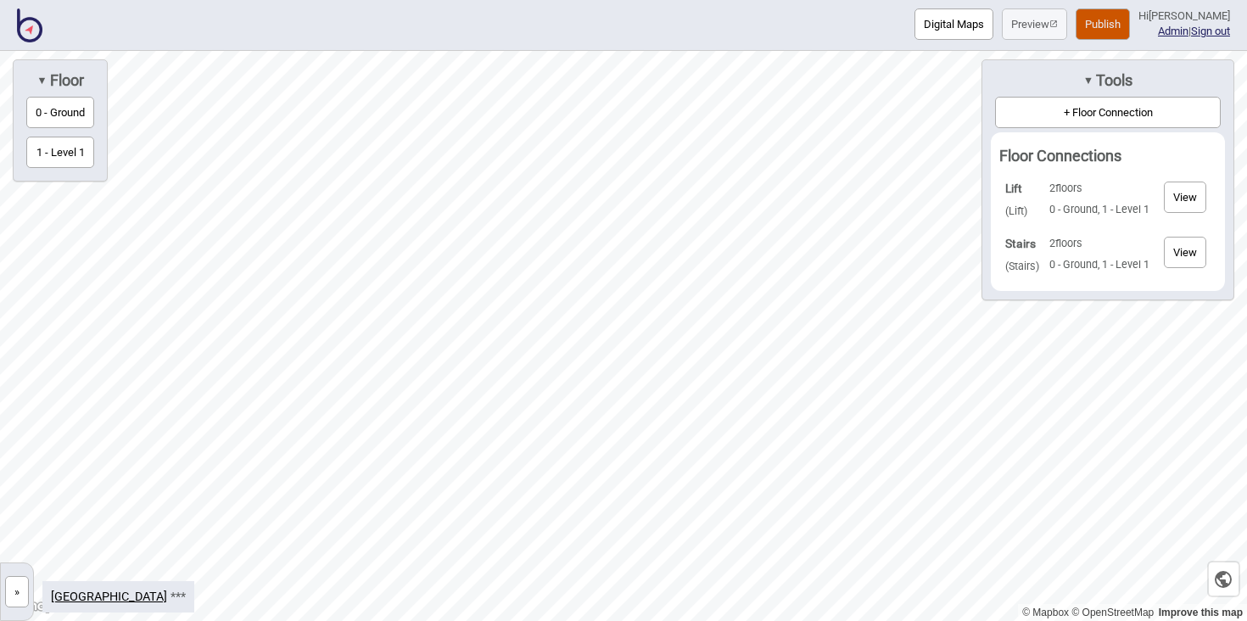
click at [1170, 256] on button "View" at bounding box center [1185, 252] width 42 height 31
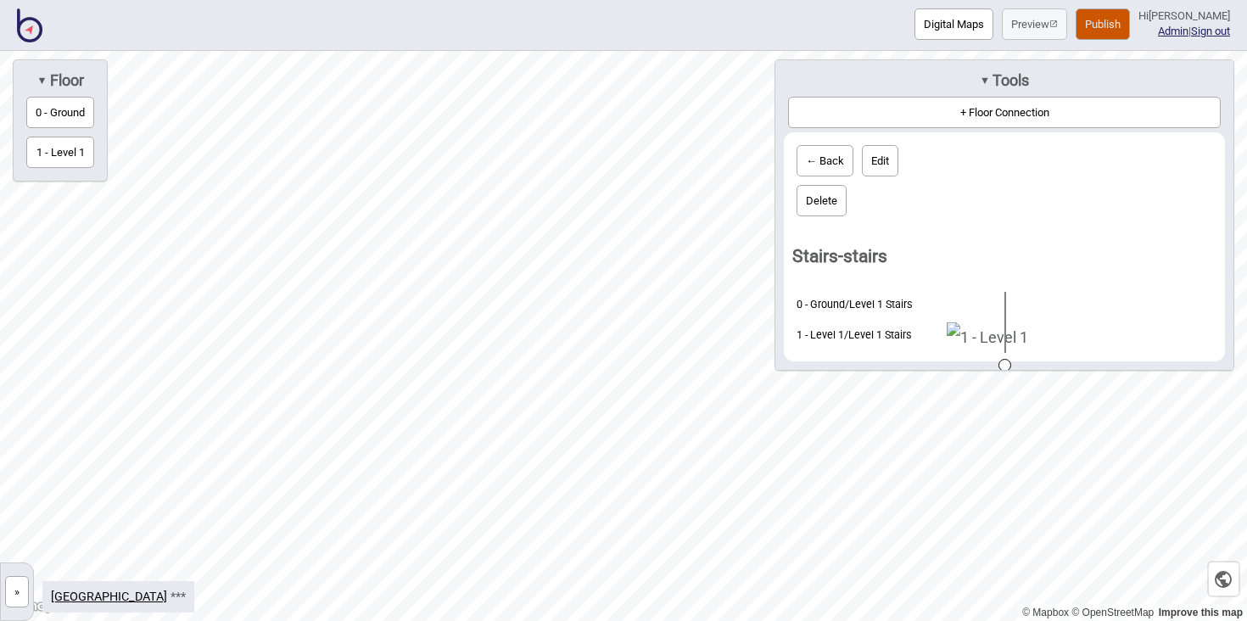
click at [823, 163] on button "← Back" at bounding box center [825, 160] width 57 height 31
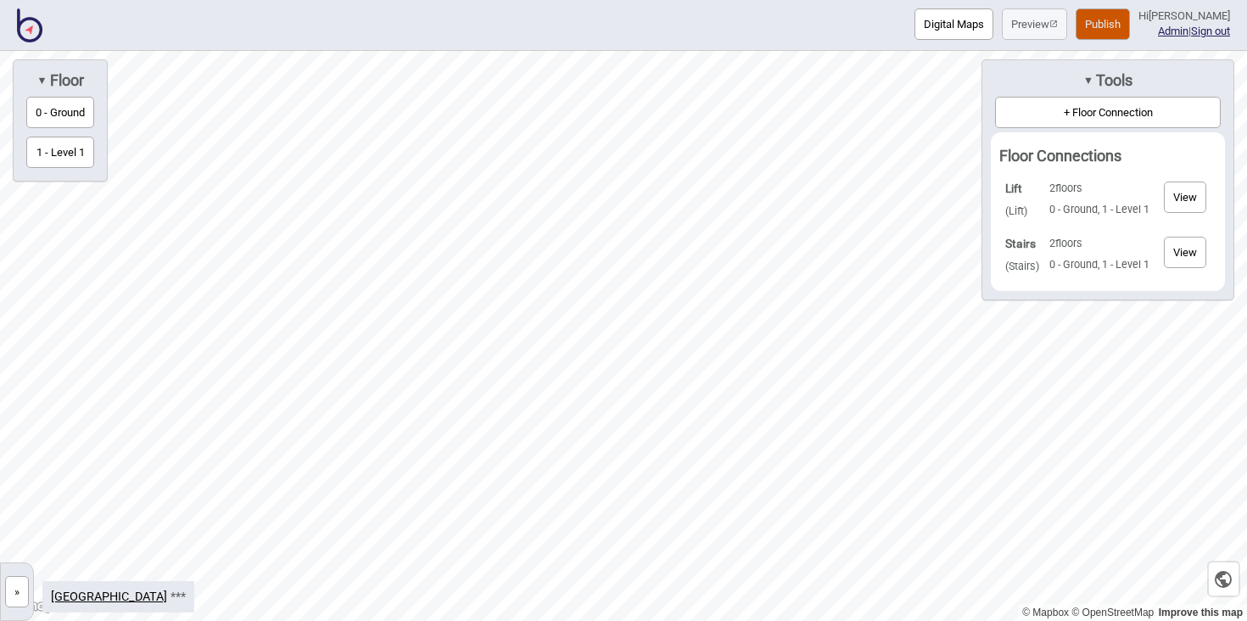
click at [1190, 203] on button "View" at bounding box center [1185, 197] width 42 height 31
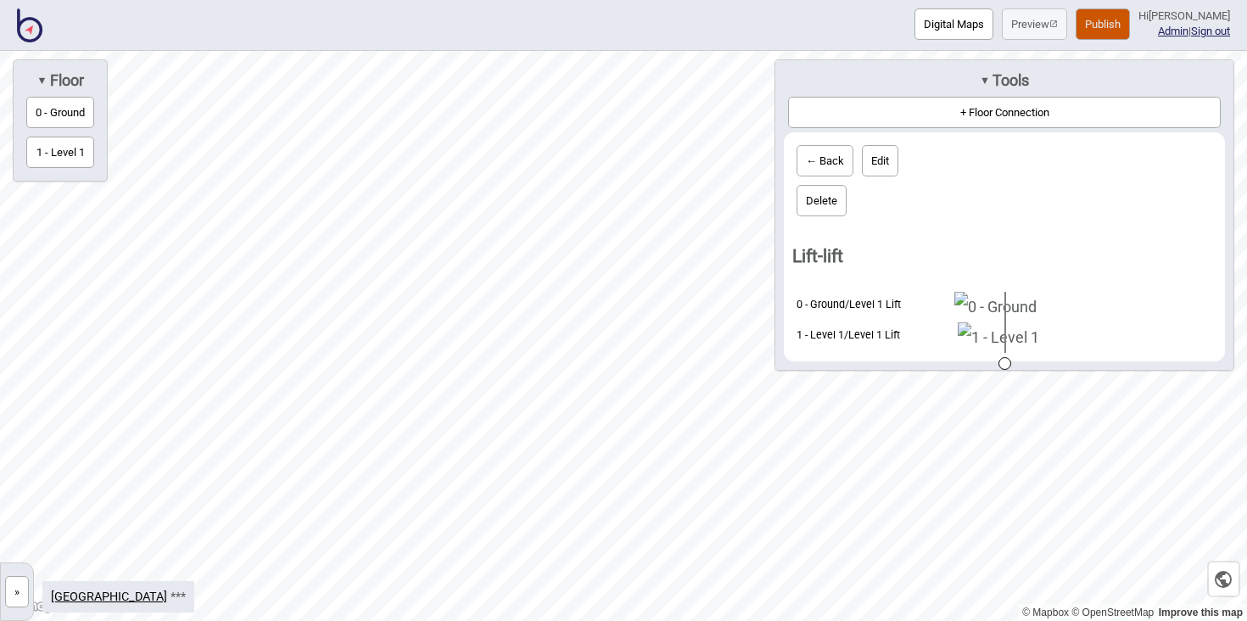
click at [821, 155] on button "← Back" at bounding box center [825, 160] width 57 height 31
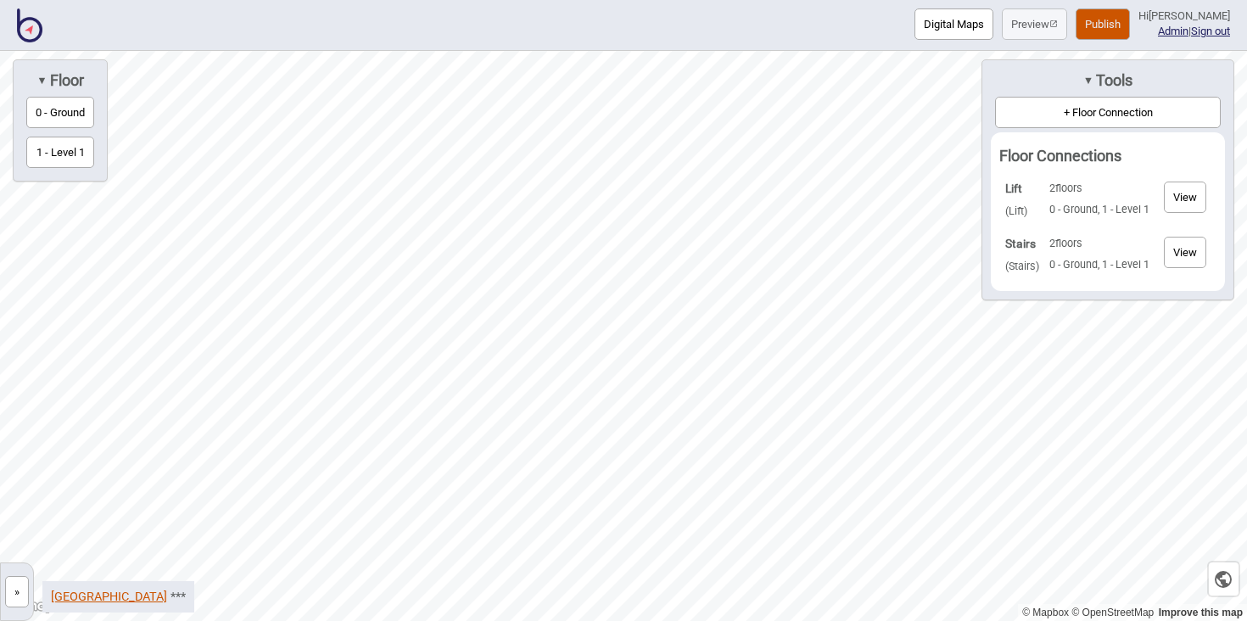
click at [156, 598] on link "Boroondara Leisure Centre" at bounding box center [109, 597] width 116 height 14
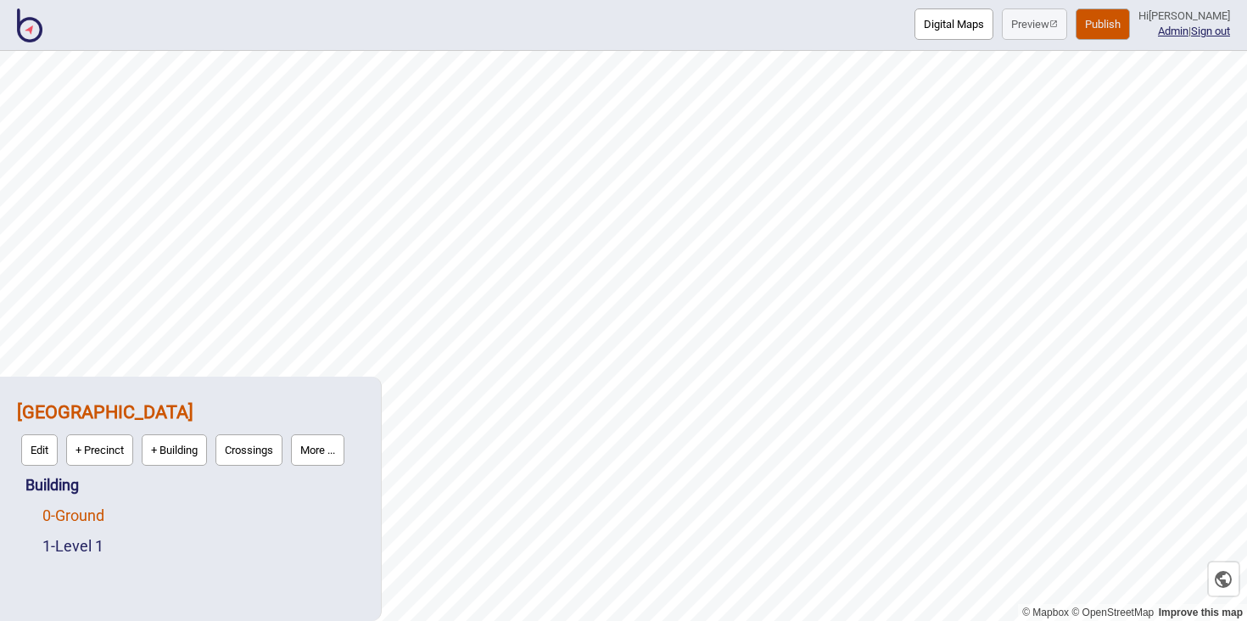
click at [82, 512] on link "0 - Ground" at bounding box center [73, 516] width 62 height 18
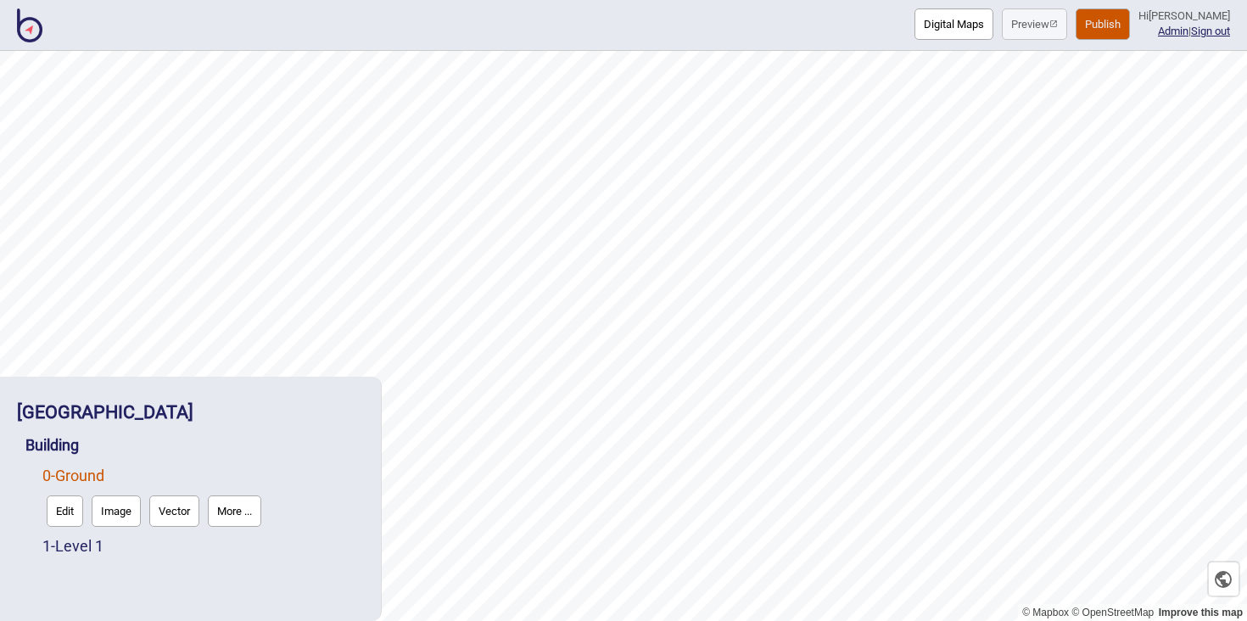
click at [74, 507] on button "Edit" at bounding box center [65, 511] width 36 height 31
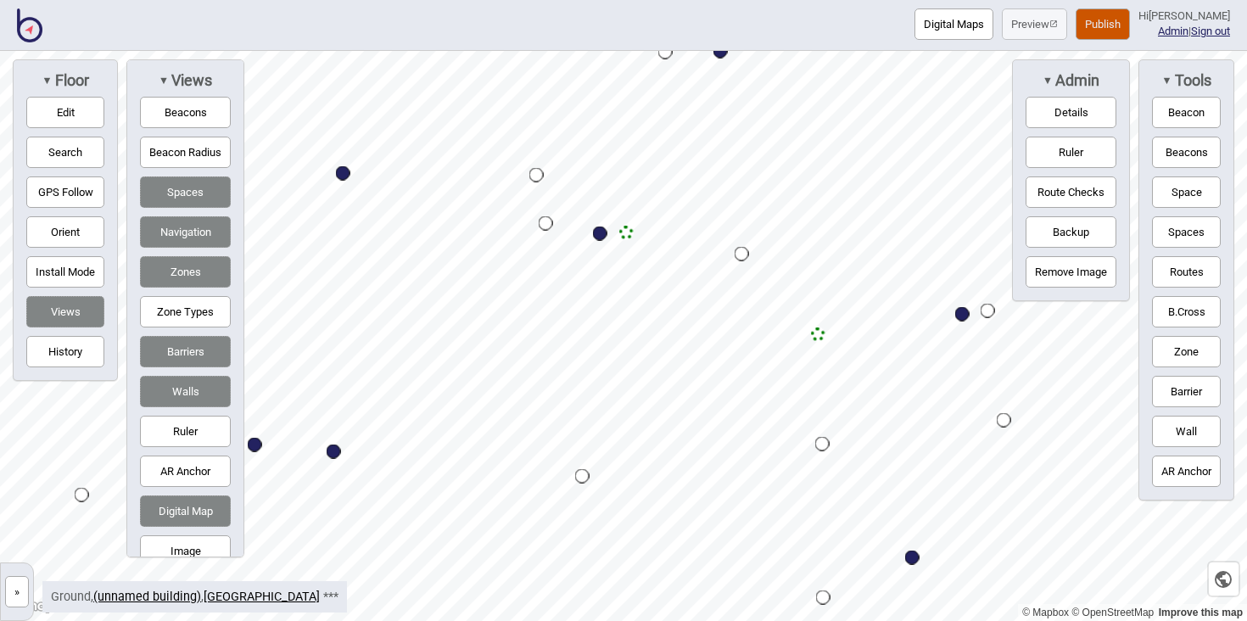
click at [625, 234] on div "Map marker" at bounding box center [626, 233] width 14 height 14
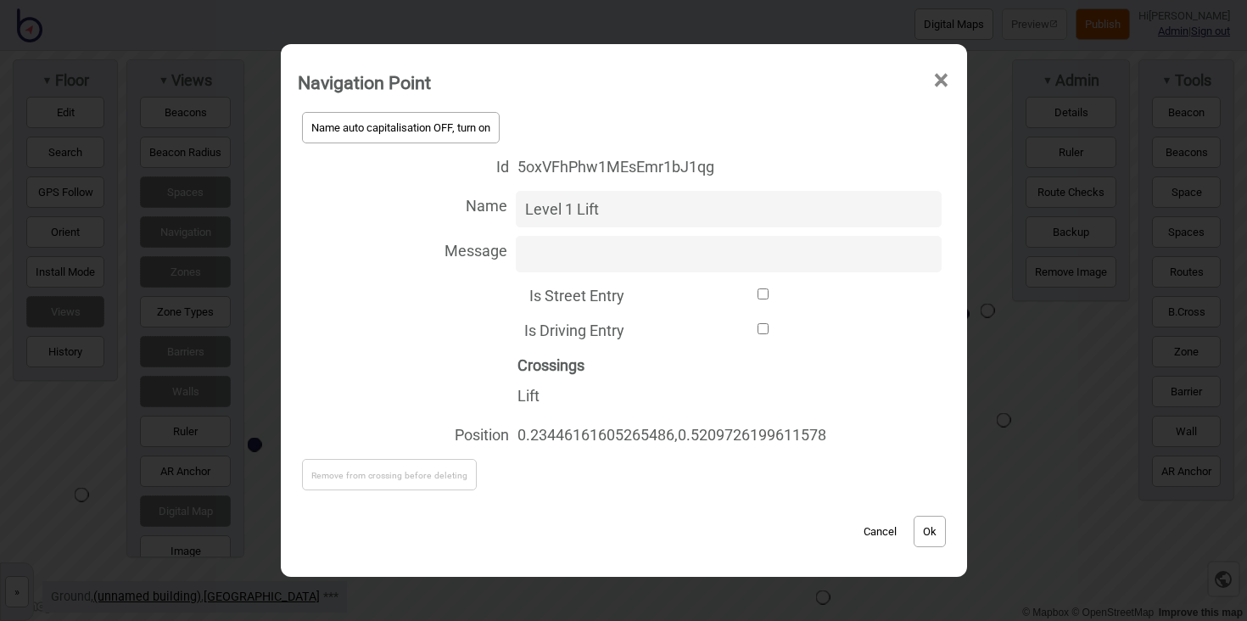
drag, startPoint x: 604, startPoint y: 211, endPoint x: 508, endPoint y: 210, distance: 95.9
click at [508, 210] on label "Name Level 1 Lift" at bounding box center [624, 209] width 652 height 45
click at [568, 204] on input "Grounf Floor Lift" at bounding box center [729, 209] width 426 height 36
type input "Ground Floor Lift"
click at [937, 540] on button "Ok" at bounding box center [930, 531] width 32 height 31
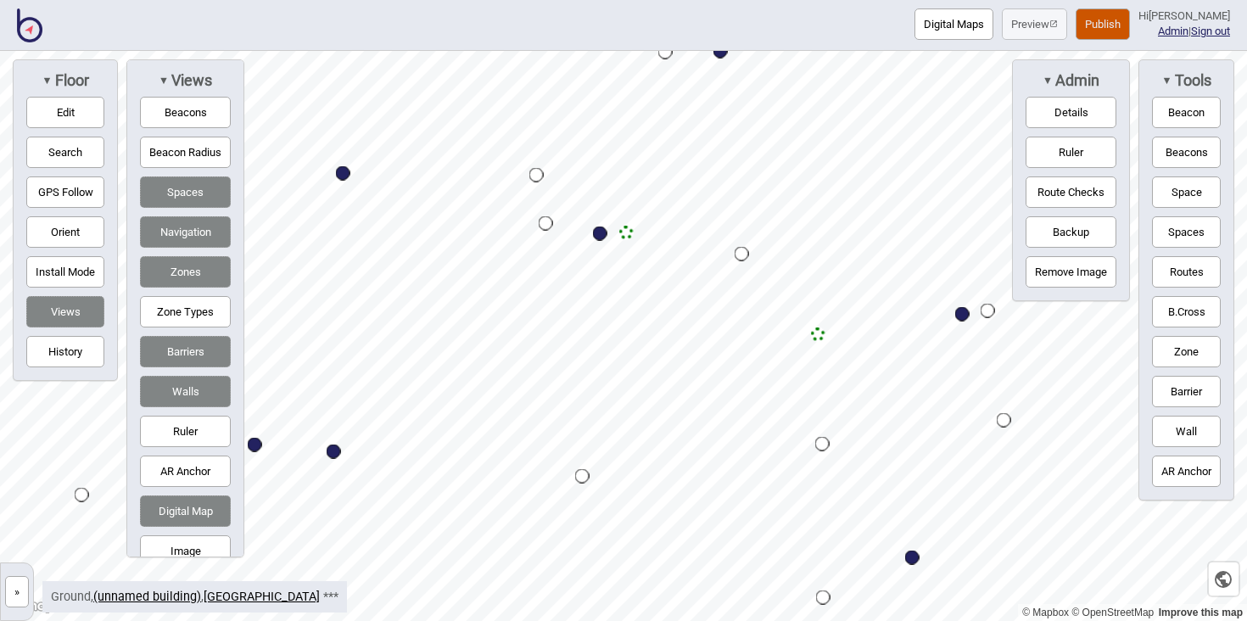
click at [818, 333] on div "Map marker" at bounding box center [818, 335] width 14 height 14
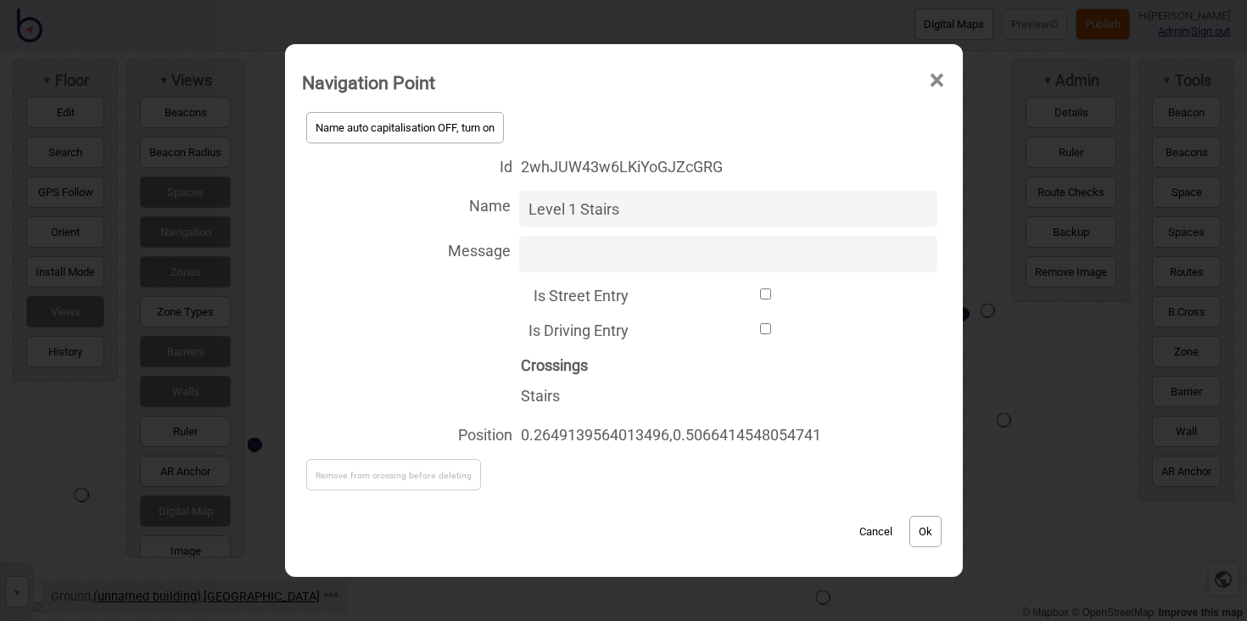
click at [624, 210] on input "Level 1 Stairs" at bounding box center [728, 209] width 418 height 36
drag, startPoint x: 572, startPoint y: 206, endPoint x: 523, endPoint y: 208, distance: 49.2
click at [523, 208] on input "Level 1 Stairs" at bounding box center [728, 209] width 418 height 36
type input "Ground Floor Stairs"
click at [932, 542] on button "Ok" at bounding box center [926, 531] width 32 height 31
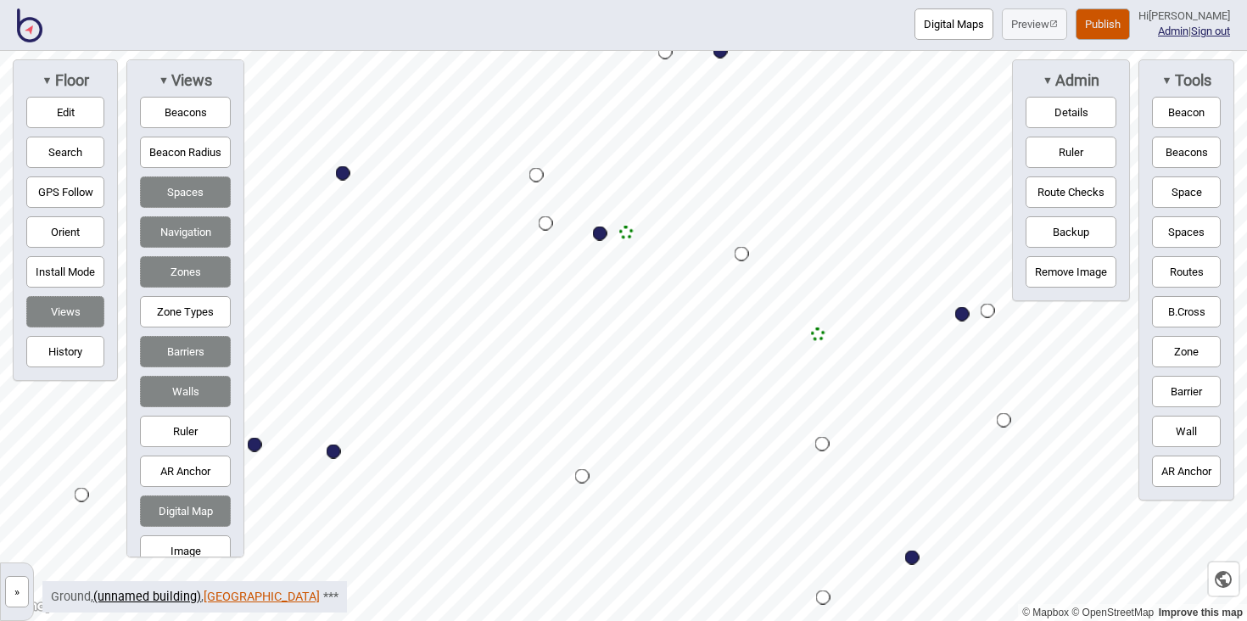
click at [304, 595] on link "Boroondara Leisure Centre" at bounding box center [262, 597] width 116 height 14
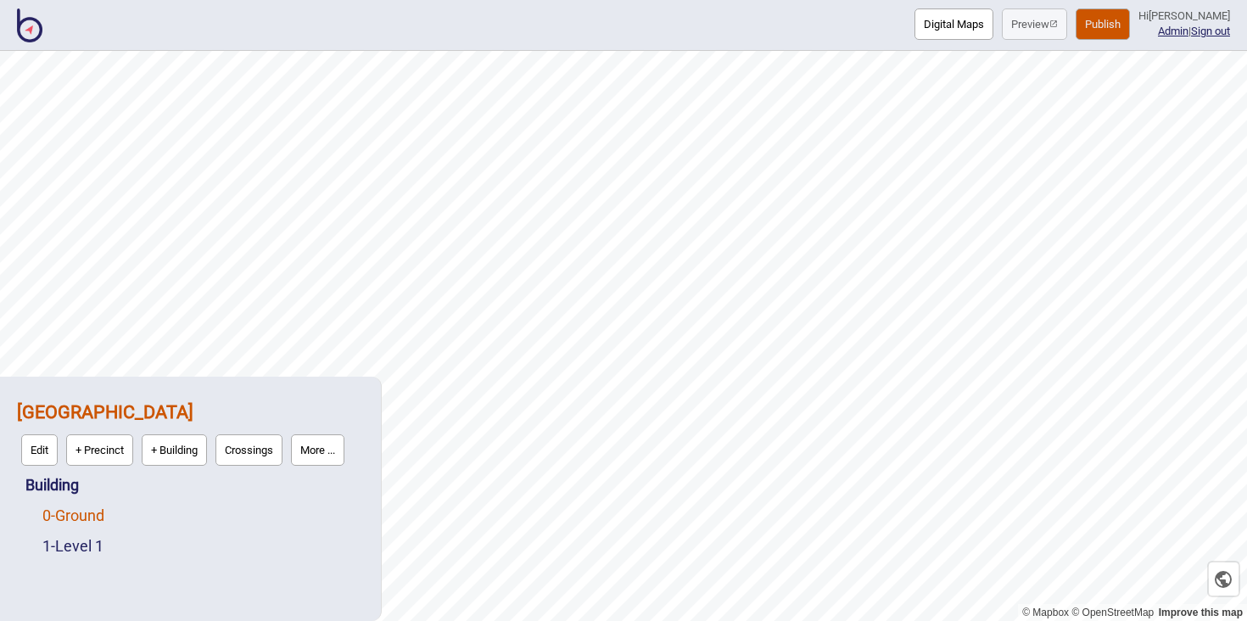
click at [102, 515] on link "0 - Ground" at bounding box center [73, 516] width 62 height 18
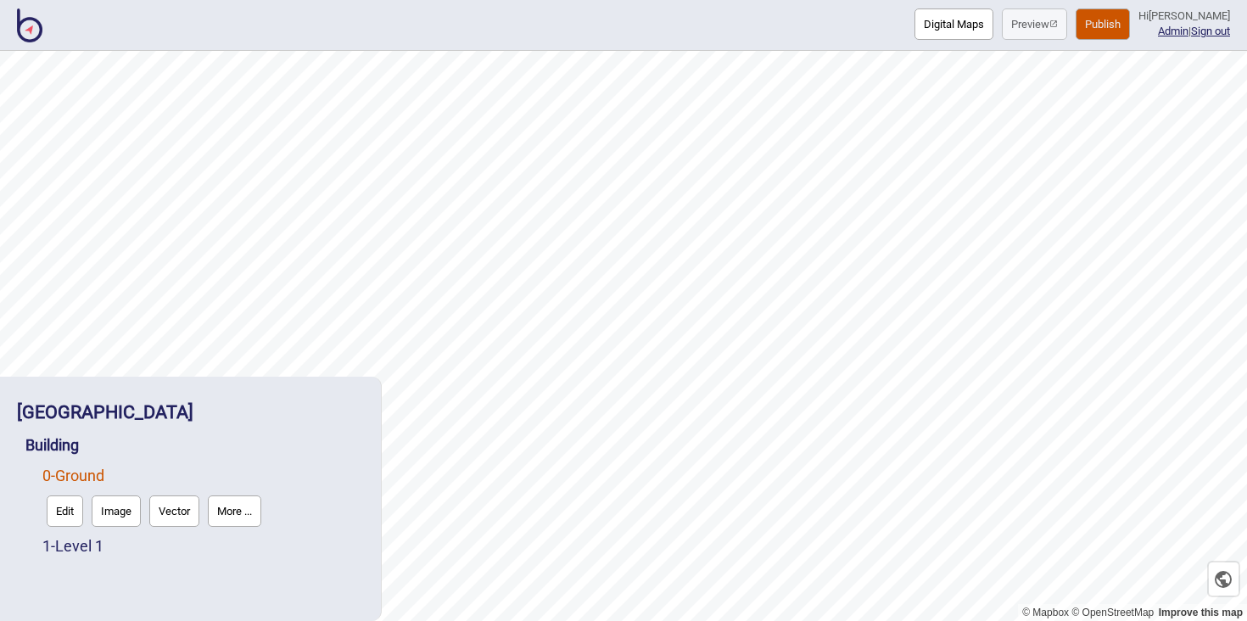
click at [72, 505] on button "Edit" at bounding box center [65, 511] width 36 height 31
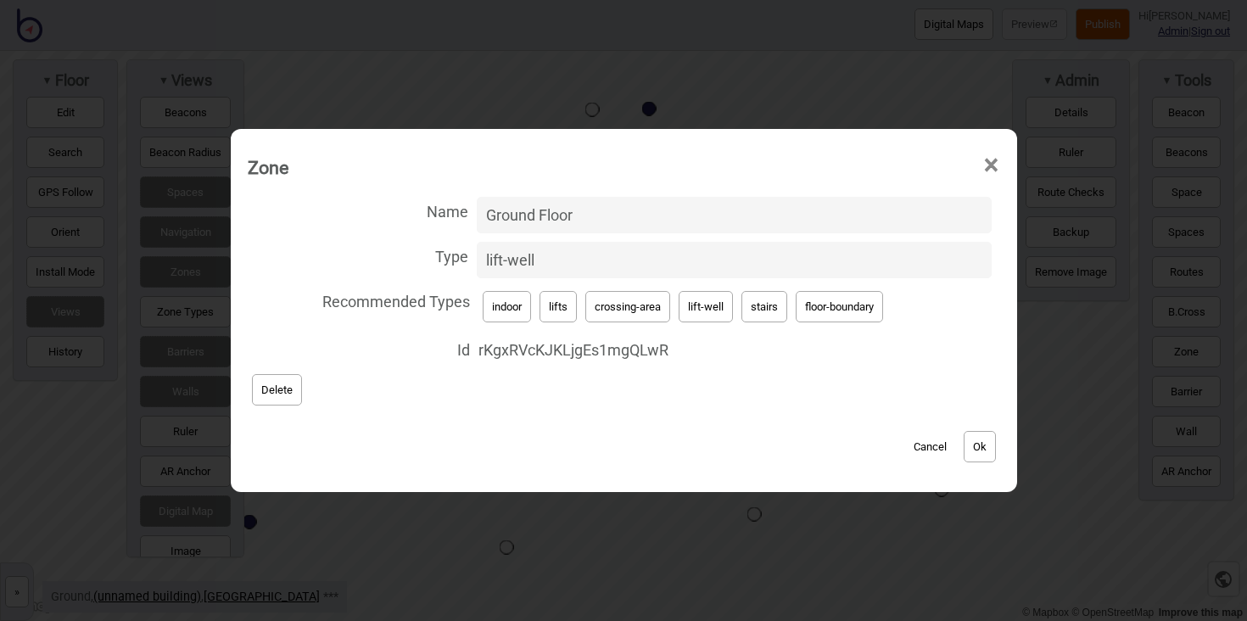
click at [988, 166] on span "×" at bounding box center [992, 165] width 18 height 56
click at [994, 164] on span "×" at bounding box center [992, 165] width 18 height 56
click at [774, 229] on input "Ground Floor" at bounding box center [734, 215] width 515 height 36
type input "Ground Floor Lift"
click at [992, 444] on button "Ok" at bounding box center [980, 446] width 32 height 31
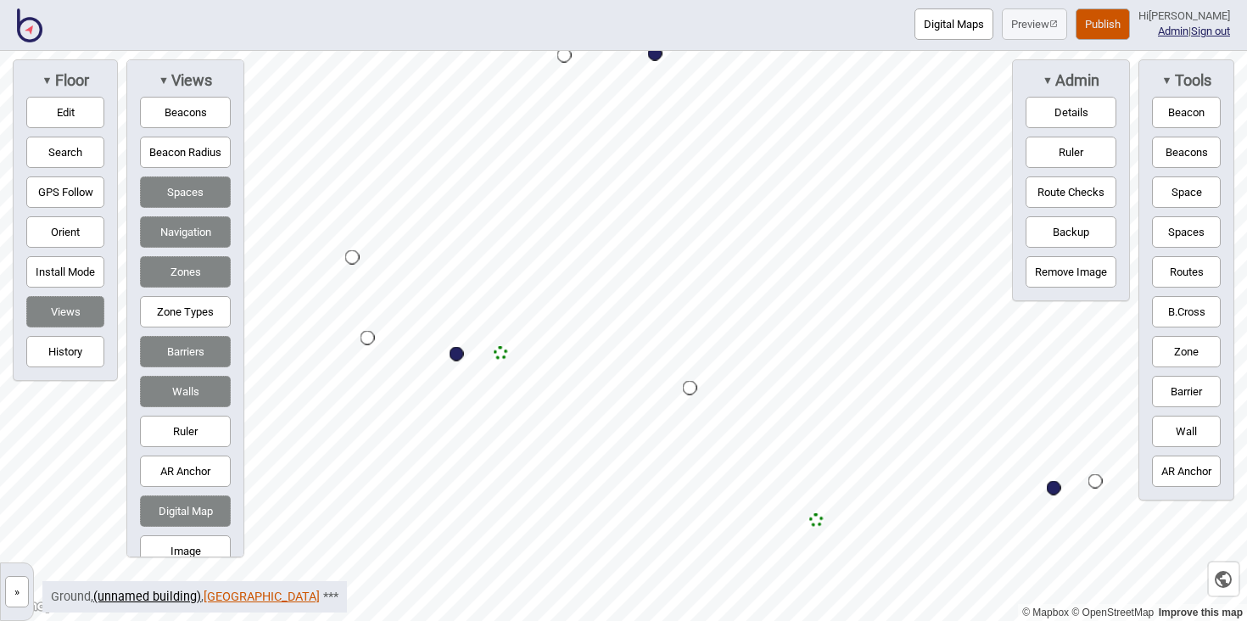
click at [288, 595] on link "Boroondara Leisure Centre" at bounding box center [262, 597] width 116 height 14
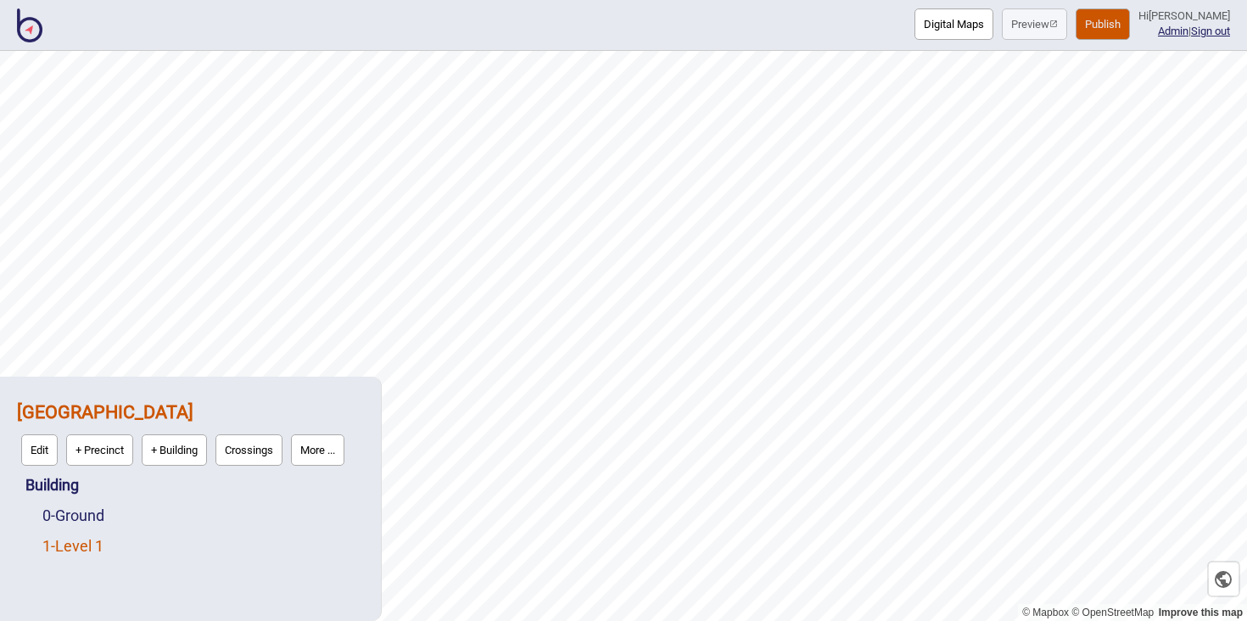
click at [80, 540] on link "1 - Level 1" at bounding box center [72, 546] width 61 height 18
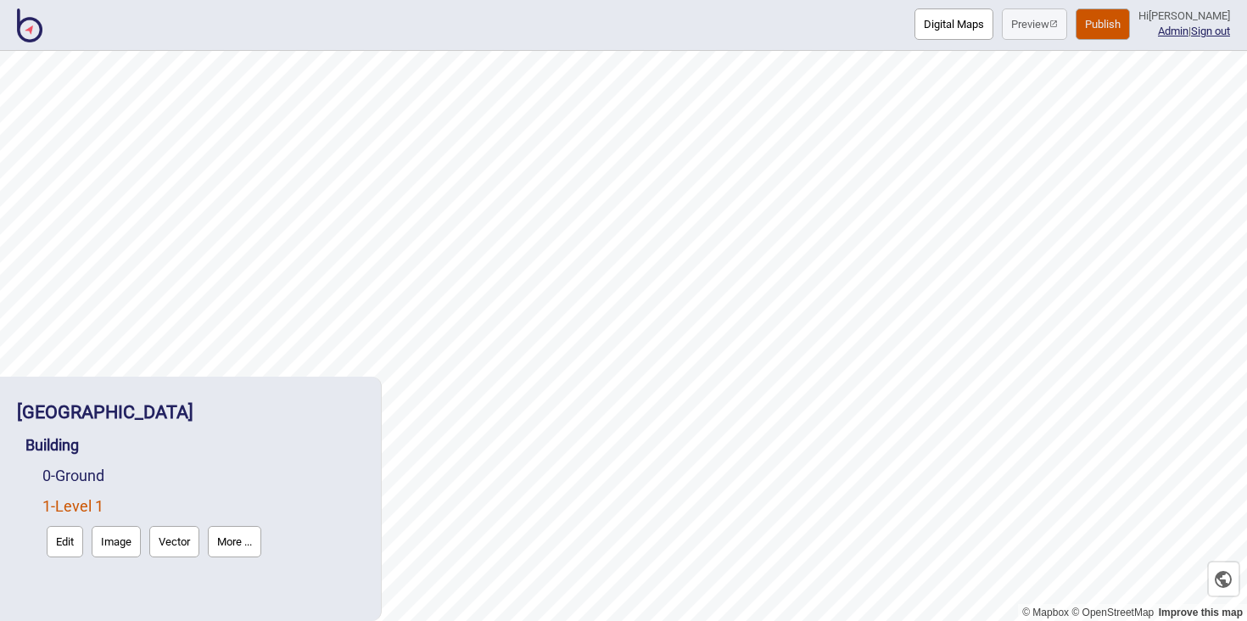
click at [59, 531] on button "Edit" at bounding box center [65, 541] width 36 height 31
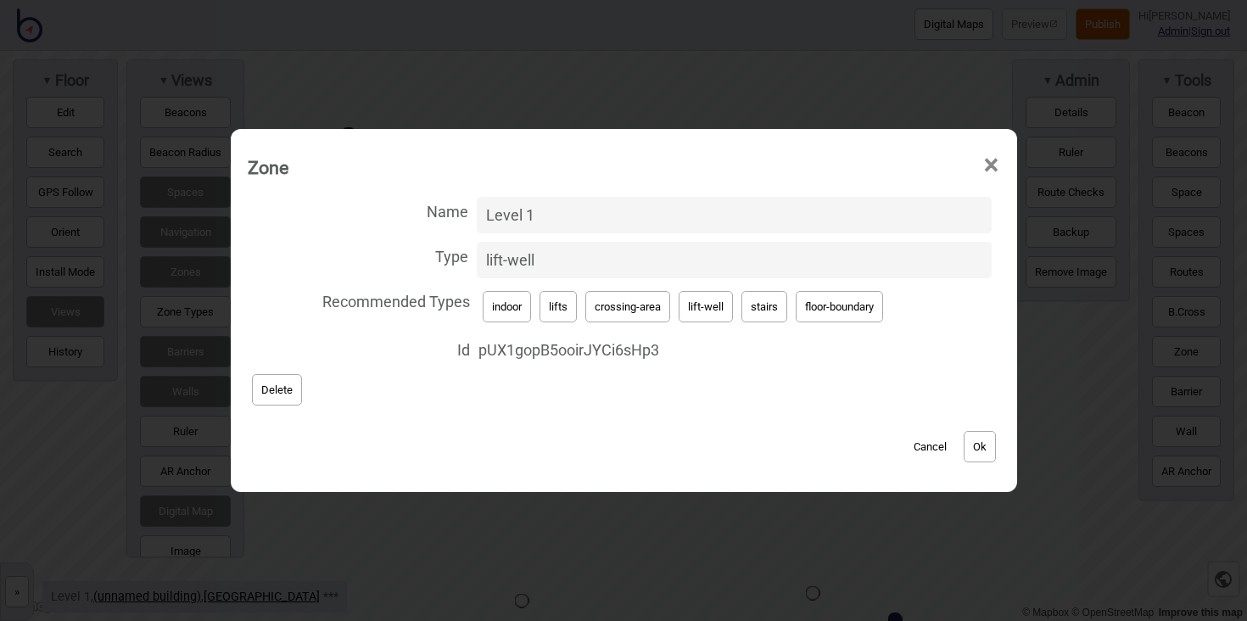
click at [574, 212] on input "Level 1" at bounding box center [734, 215] width 515 height 36
type input "Level 1 Lift"
click at [994, 454] on button "Ok" at bounding box center [980, 446] width 32 height 31
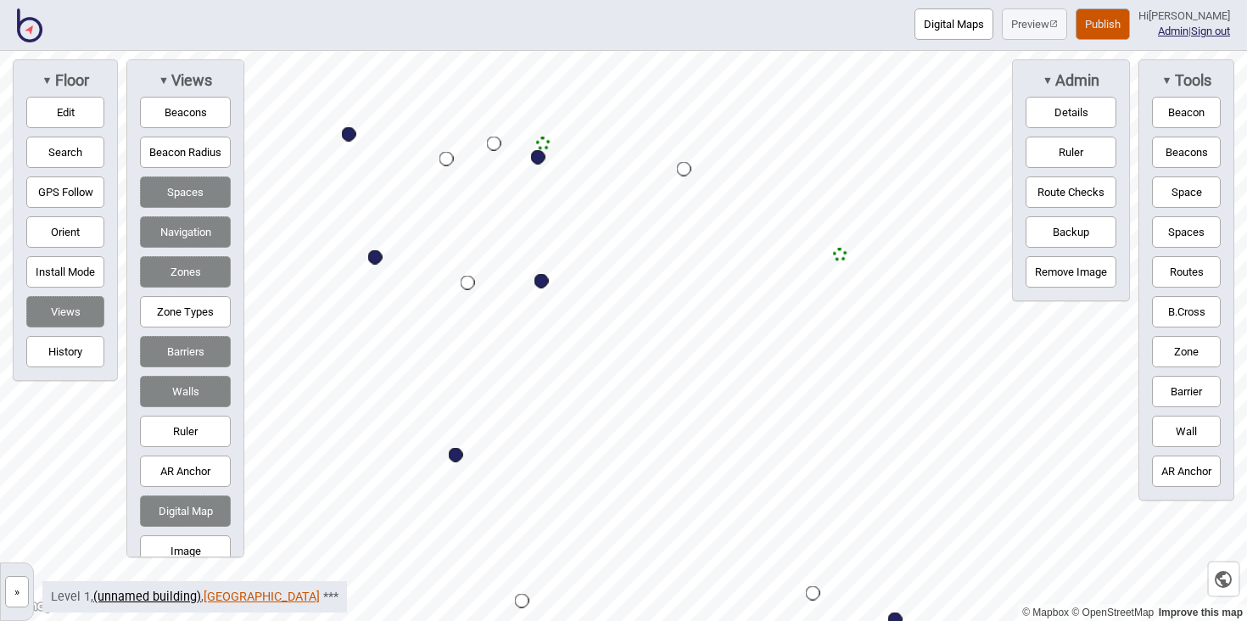
click at [243, 596] on link "Boroondara Leisure Centre" at bounding box center [262, 597] width 116 height 14
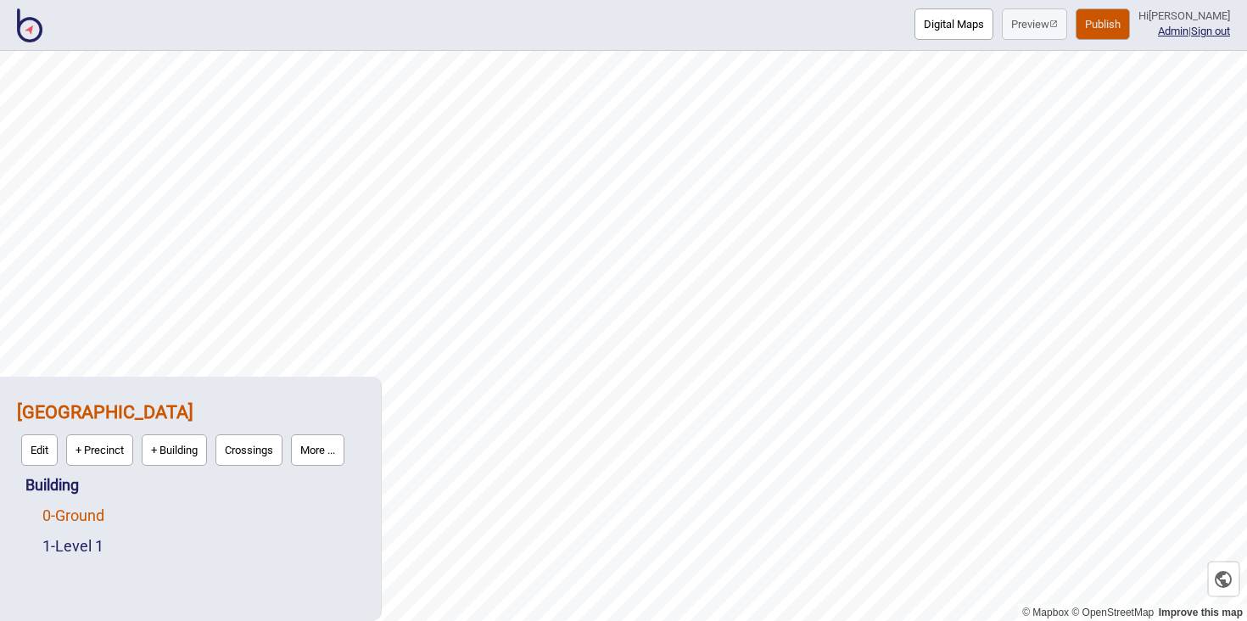
click at [88, 513] on link "0 - Ground" at bounding box center [73, 516] width 62 height 18
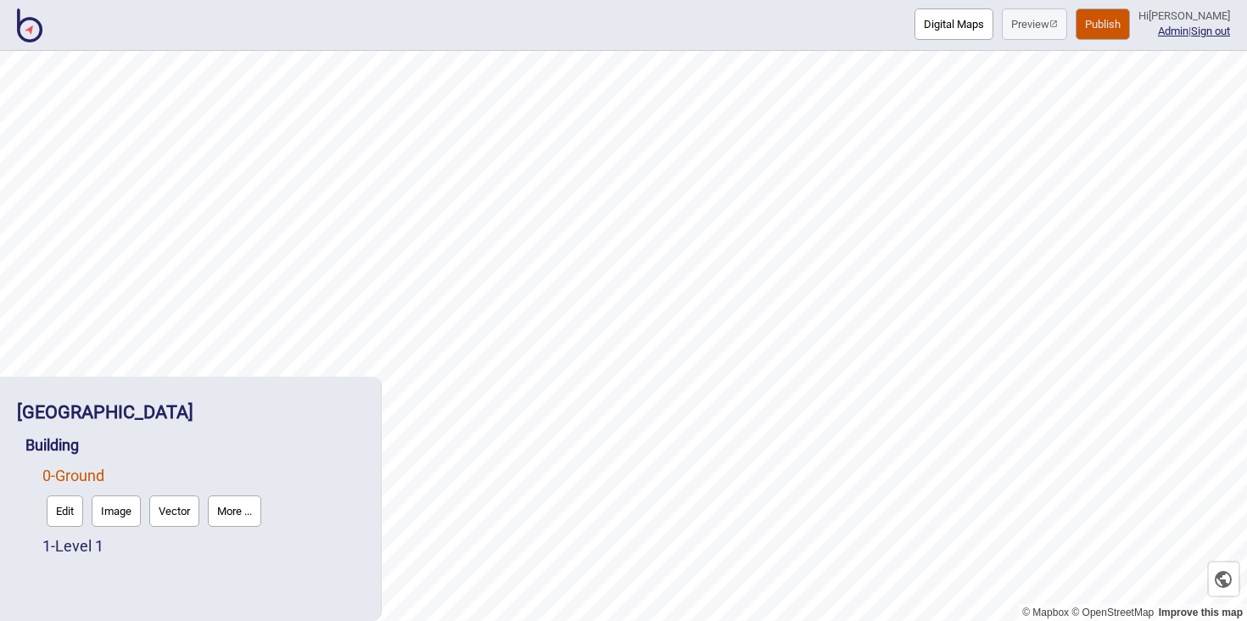
click at [70, 509] on button "Edit" at bounding box center [65, 511] width 36 height 31
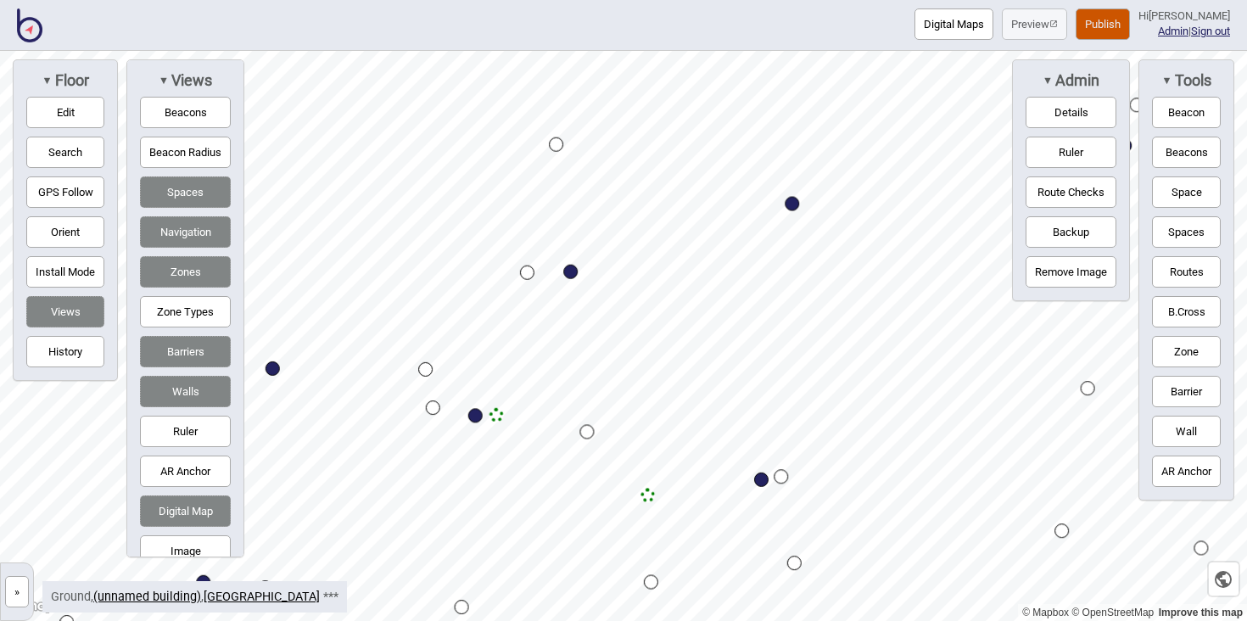
click at [697, 0] on div "Digital Maps Preview Publish Hi John-Ross Admin | Sign out © Mapbox © OpenStree…" at bounding box center [623, 0] width 1247 height 0
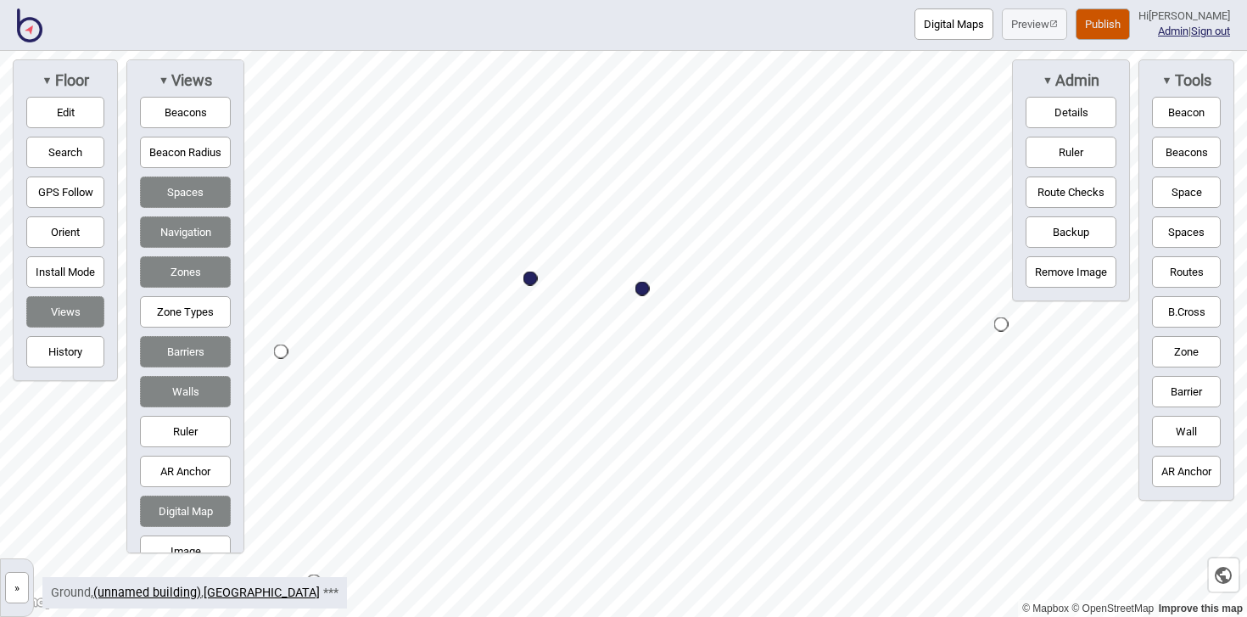
click at [75, 102] on button "Edit" at bounding box center [65, 112] width 78 height 31
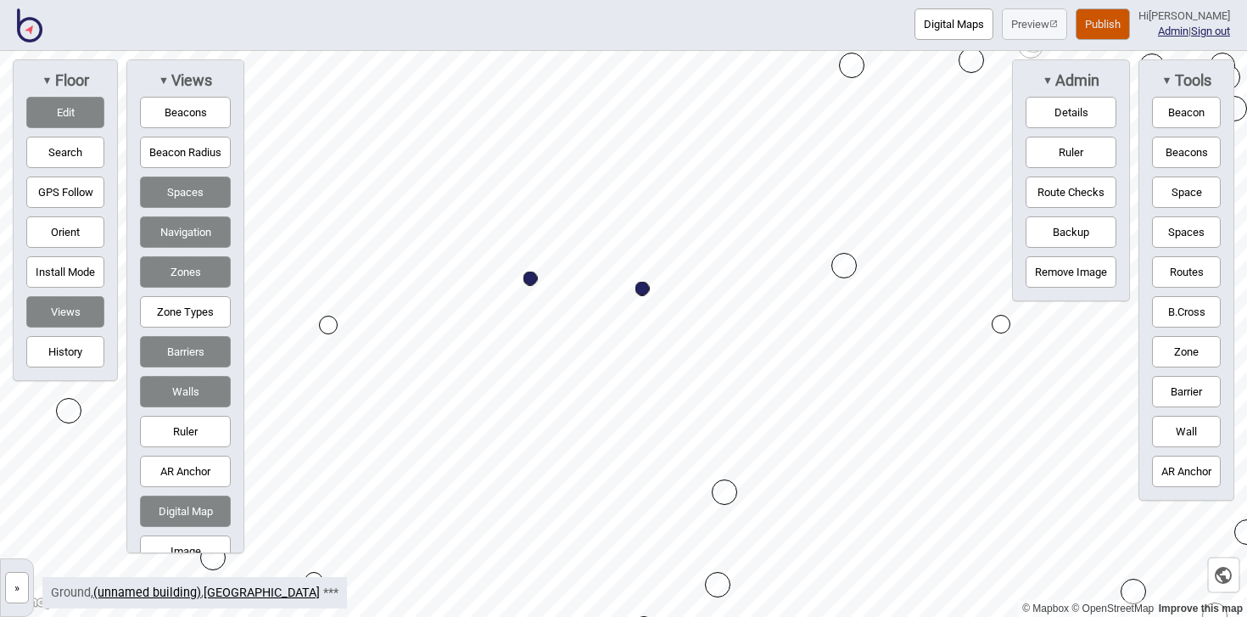
drag, startPoint x: 284, startPoint y: 352, endPoint x: 331, endPoint y: 326, distance: 53.6
drag, startPoint x: 331, startPoint y: 326, endPoint x: 328, endPoint y: 305, distance: 21.4
drag, startPoint x: 1001, startPoint y: 318, endPoint x: 994, endPoint y: 301, distance: 18.3
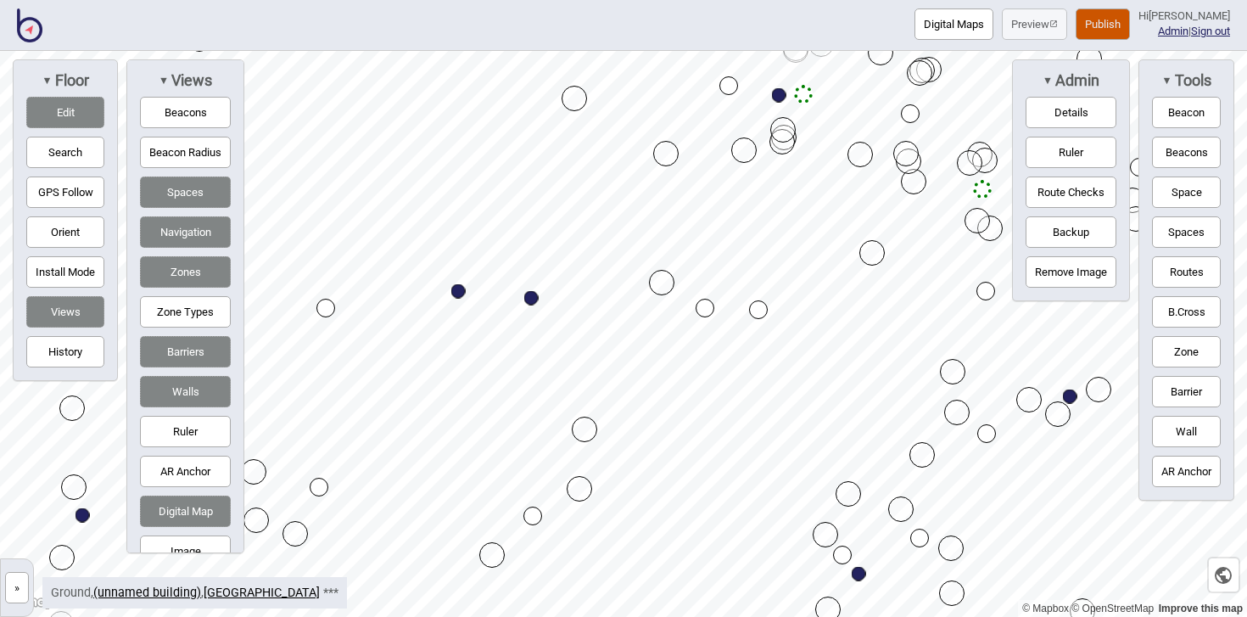
click at [706, 304] on div "Map marker" at bounding box center [705, 308] width 19 height 19
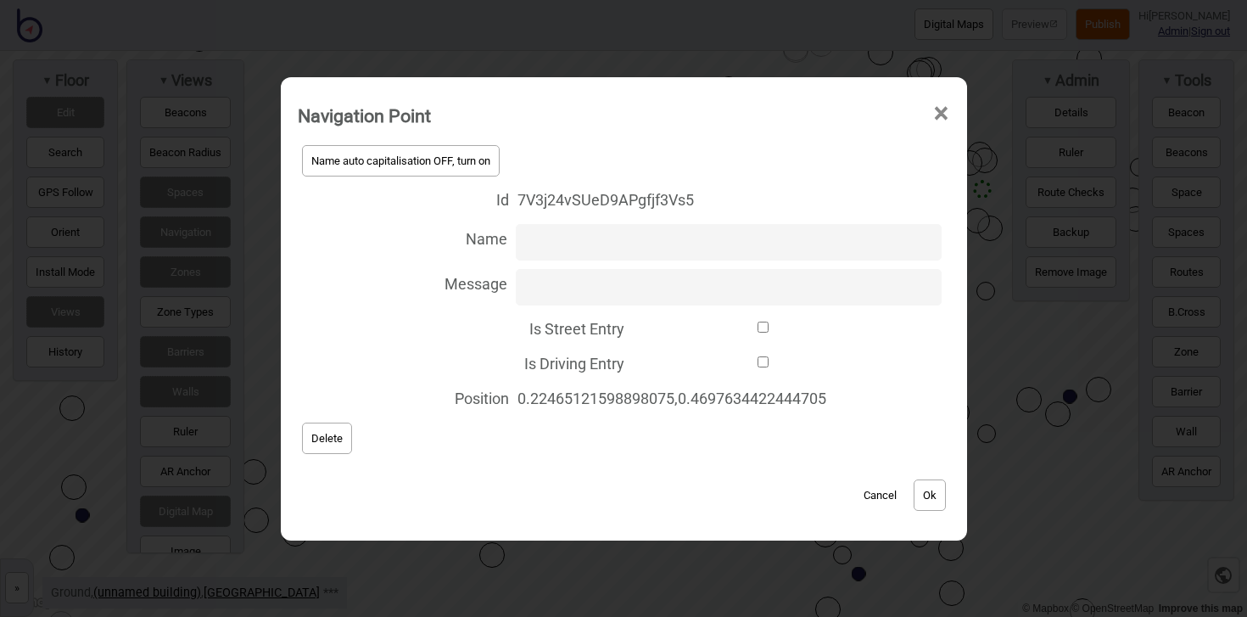
click at [338, 429] on button "Delete" at bounding box center [327, 438] width 50 height 31
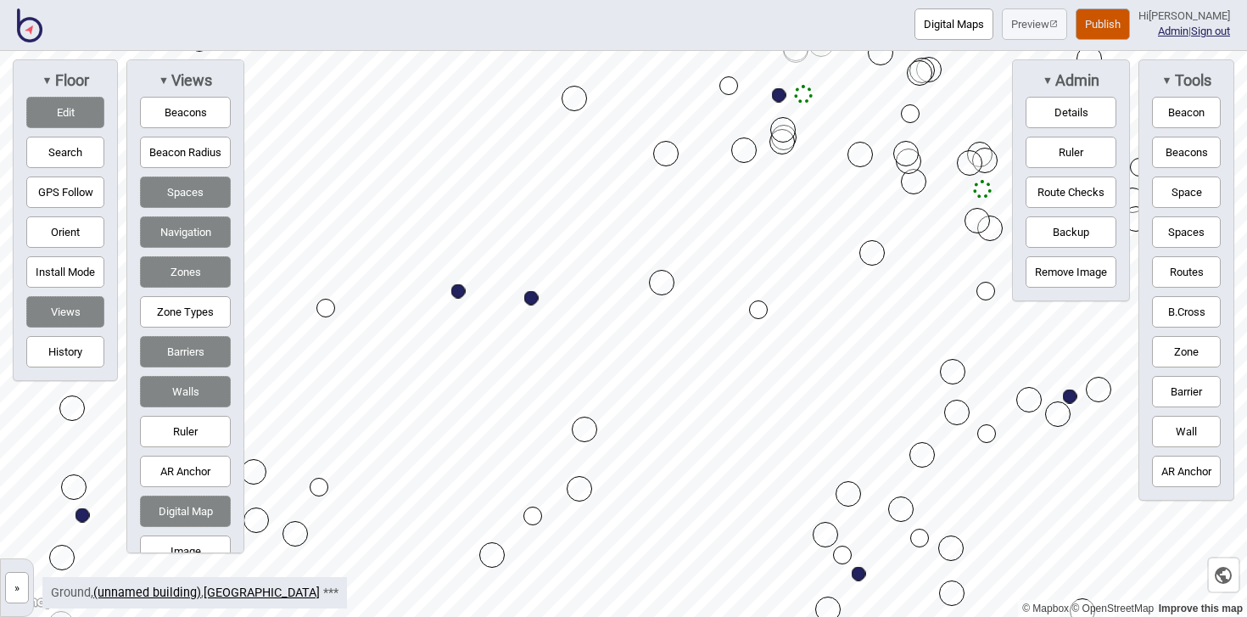
click at [1191, 270] on button "Routes" at bounding box center [1186, 271] width 69 height 31
click at [756, 311] on div "Map marker" at bounding box center [758, 309] width 19 height 19
click at [326, 306] on div "Map marker" at bounding box center [325, 308] width 19 height 19
click at [1213, 266] on button "Routes" at bounding box center [1186, 271] width 69 height 31
click at [76, 105] on button "Edit" at bounding box center [65, 112] width 78 height 31
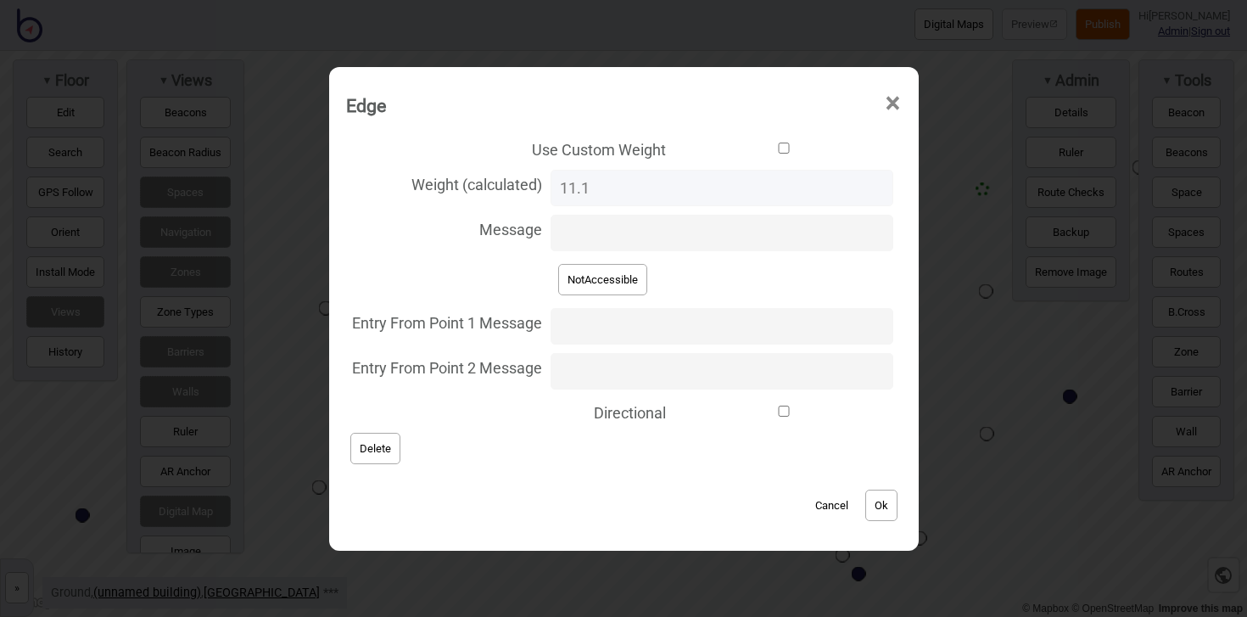
click at [776, 413] on input "Directional" at bounding box center [784, 411] width 218 height 11
checkbox input "true"
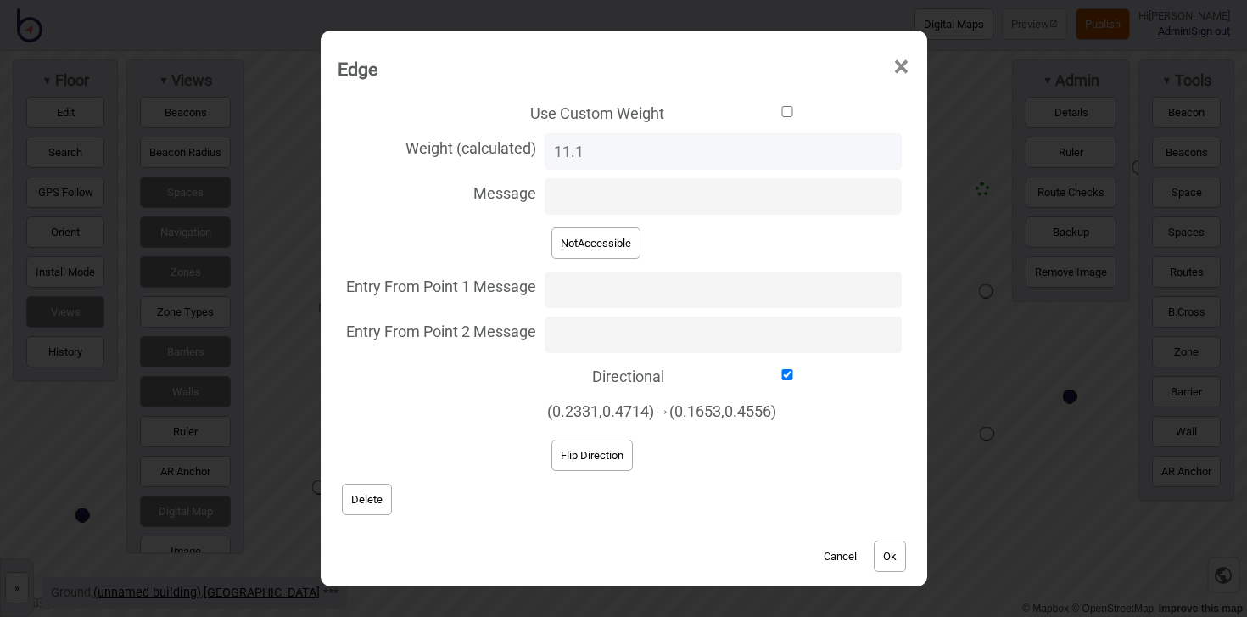
click at [906, 552] on button "Ok" at bounding box center [890, 555] width 32 height 31
click at [619, 451] on button "Flip Direction" at bounding box center [592, 455] width 81 height 31
click at [899, 556] on button "Ok" at bounding box center [890, 555] width 32 height 31
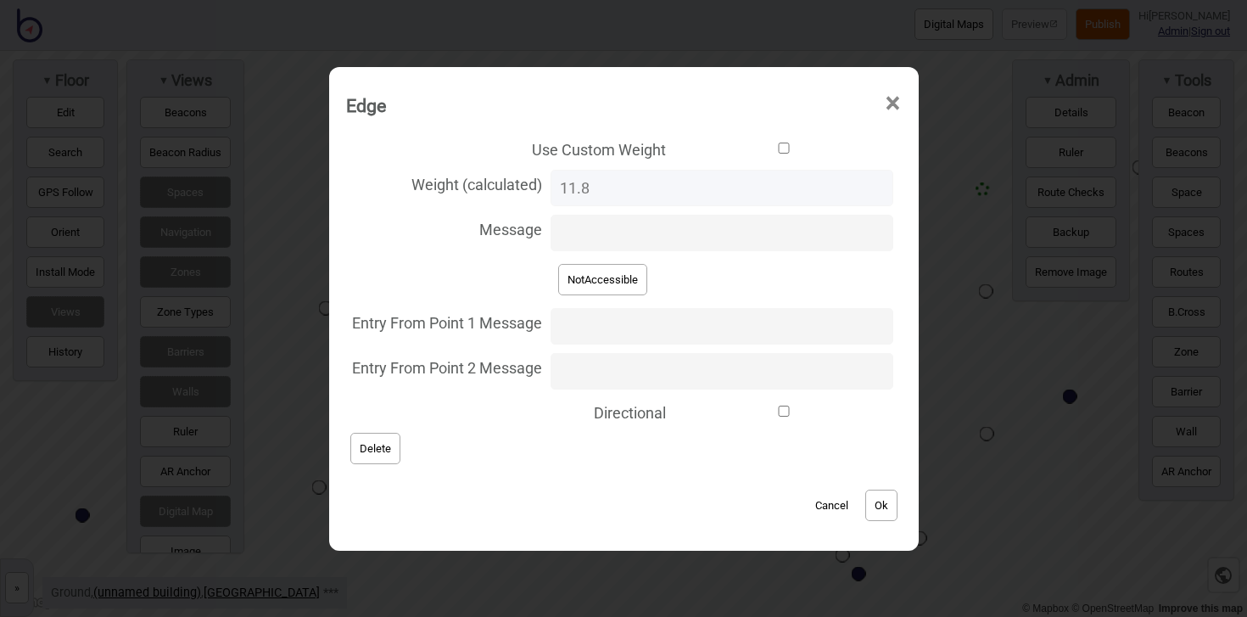
click at [776, 413] on input "Directional" at bounding box center [784, 411] width 218 height 11
checkbox input "true"
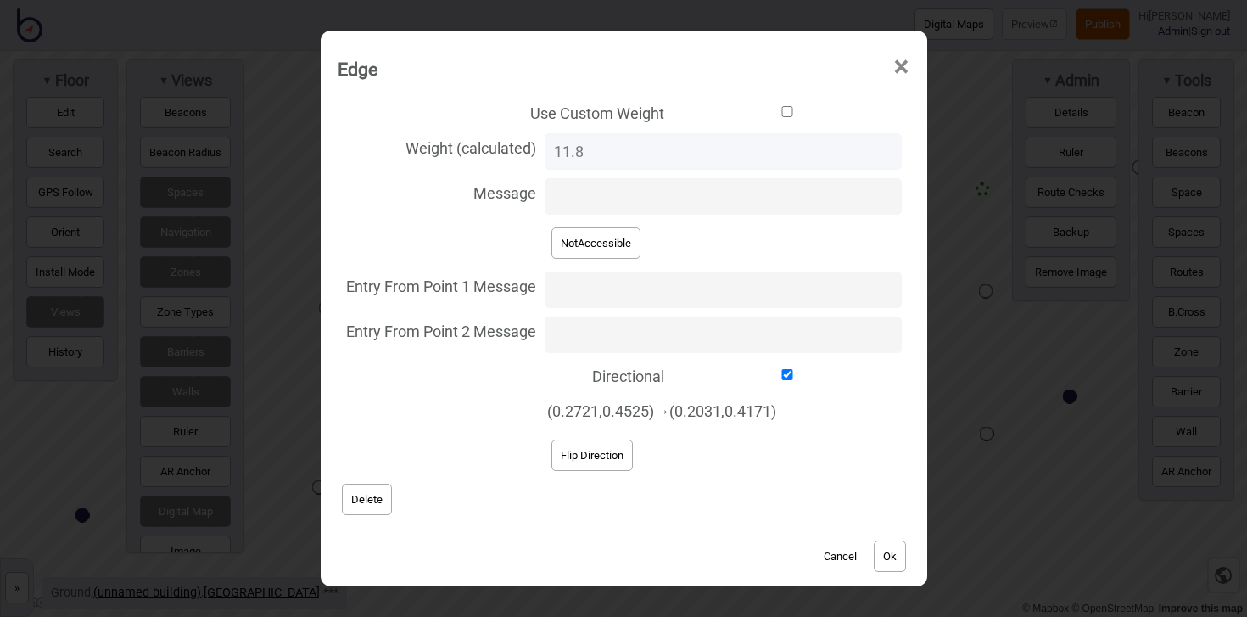
click at [897, 558] on button "Ok" at bounding box center [890, 555] width 32 height 31
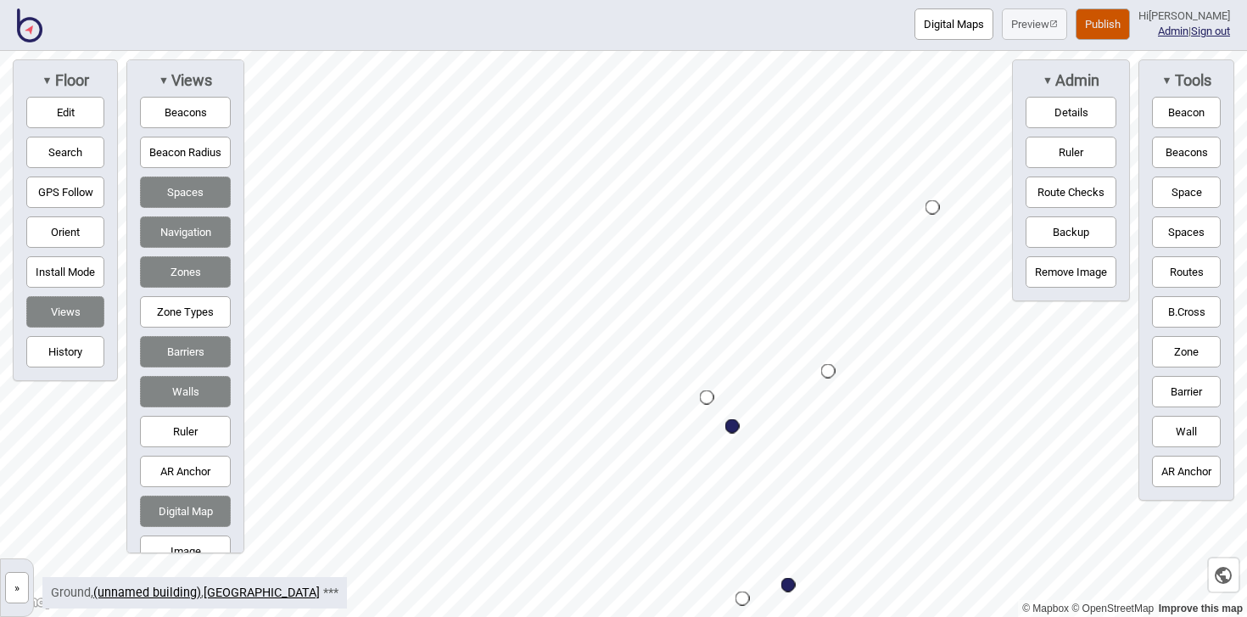
click at [91, 119] on button "Edit" at bounding box center [65, 112] width 78 height 31
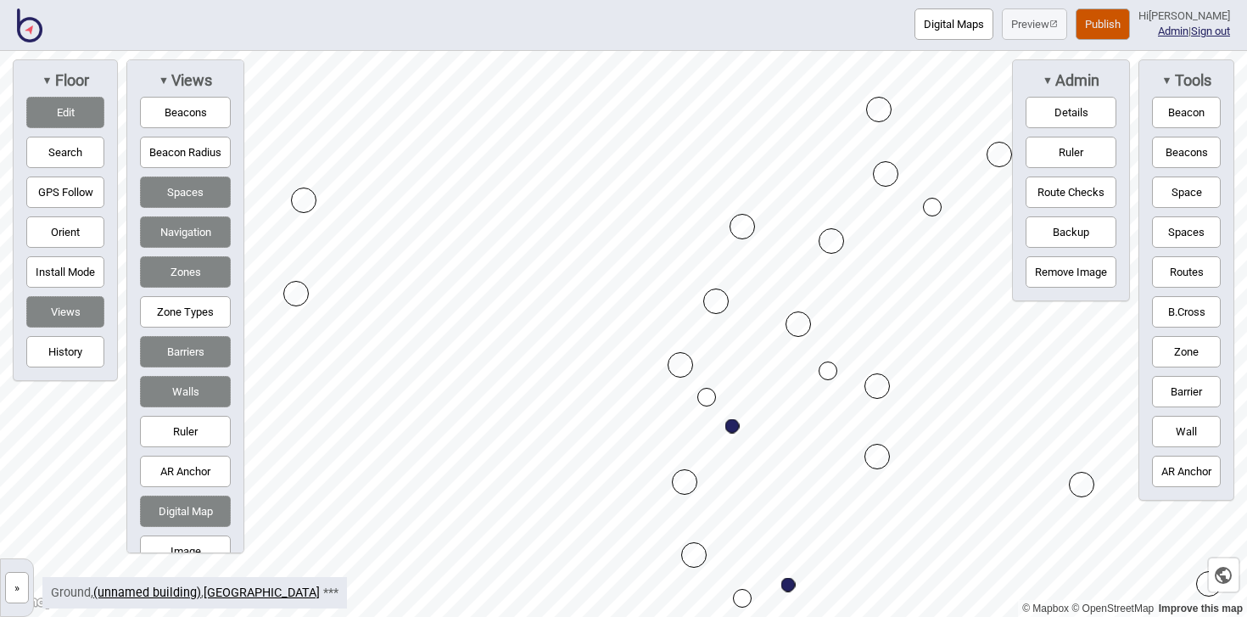
drag, startPoint x: 742, startPoint y: 226, endPoint x: 737, endPoint y: 218, distance: 9.2
click at [74, 112] on button "Edit" at bounding box center [65, 112] width 78 height 31
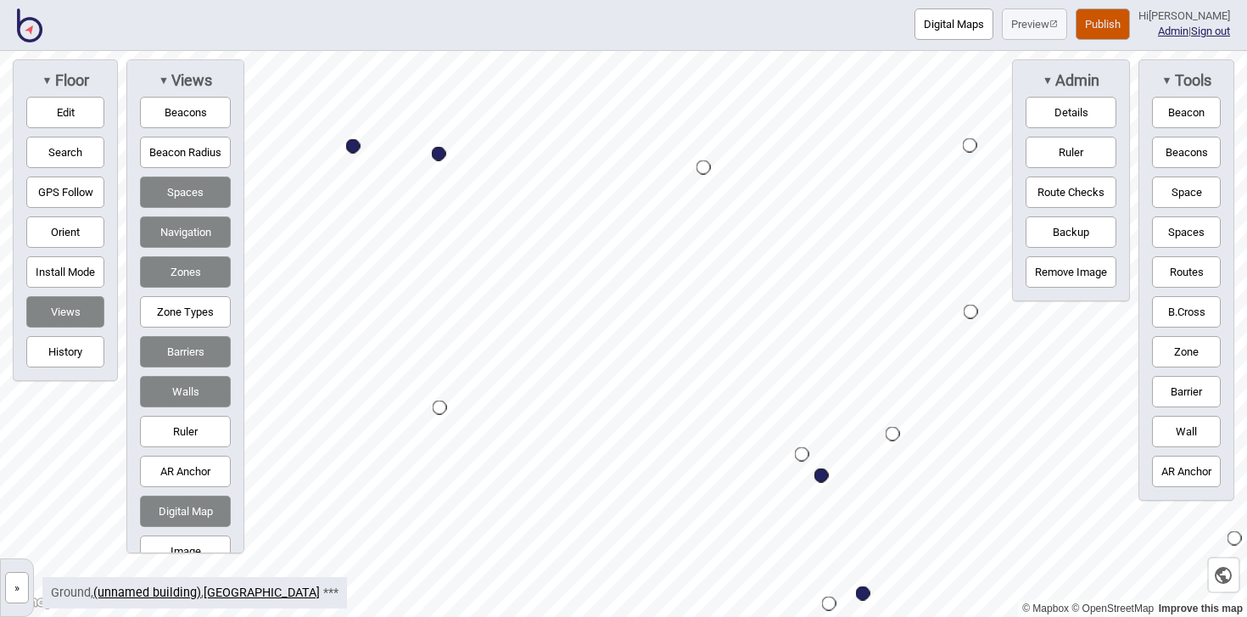
click at [1170, 384] on button "Barrier" at bounding box center [1186, 391] width 69 height 31
click at [429, 256] on div "Map marker" at bounding box center [429, 256] width 25 height 25
click at [86, 110] on button "Edit" at bounding box center [65, 112] width 78 height 31
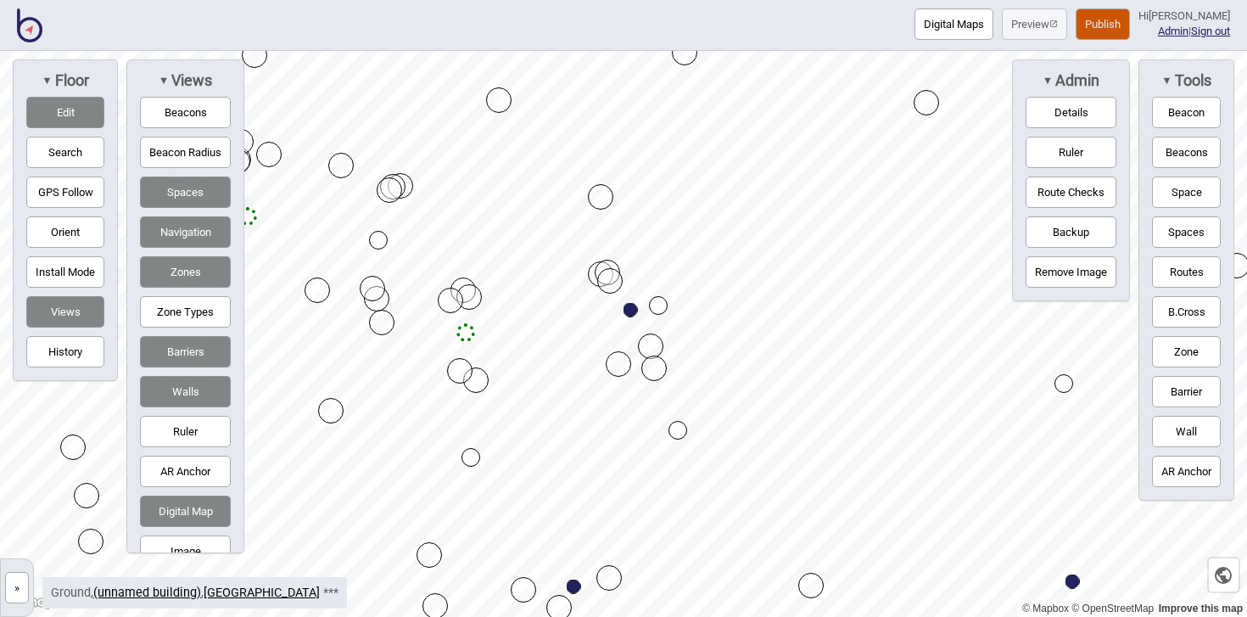
click at [78, 113] on button "Edit" at bounding box center [65, 112] width 78 height 31
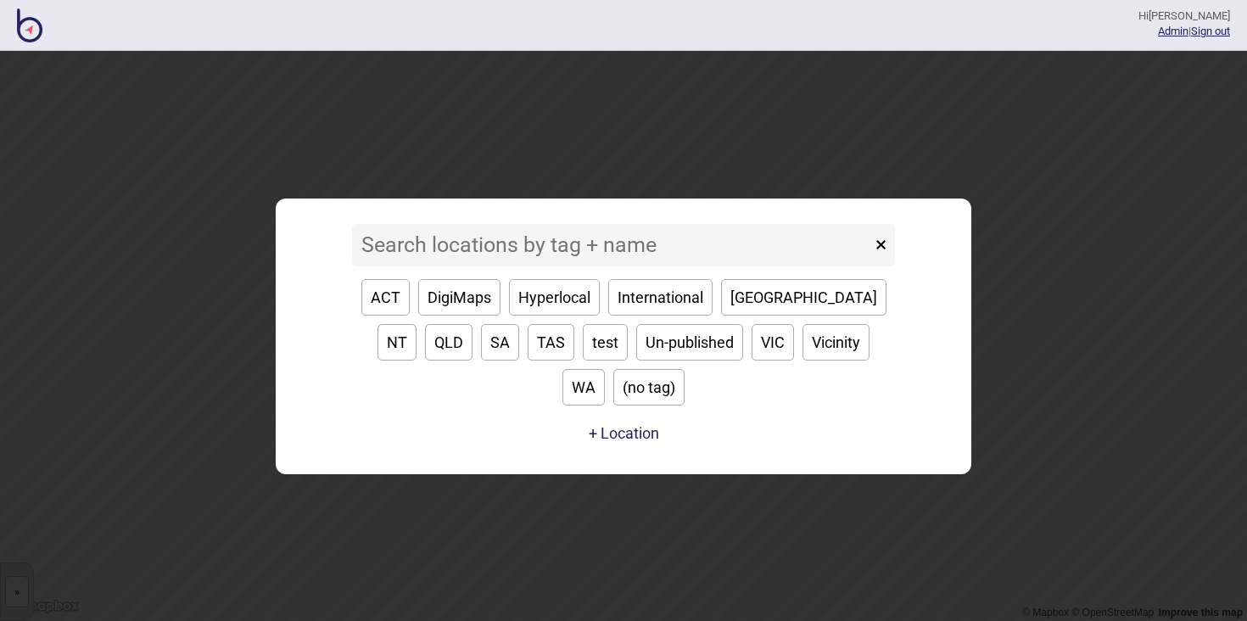
click at [473, 329] on button "QLD" at bounding box center [449, 342] width 48 height 36
type input "QLD"
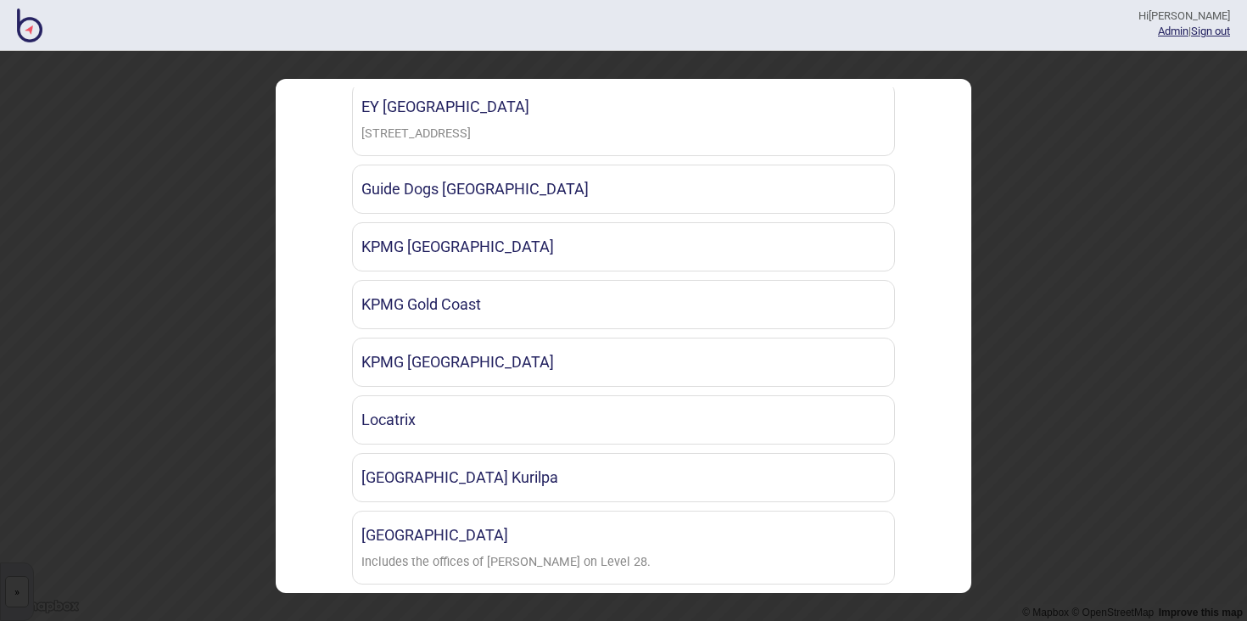
scroll to position [324, 0]
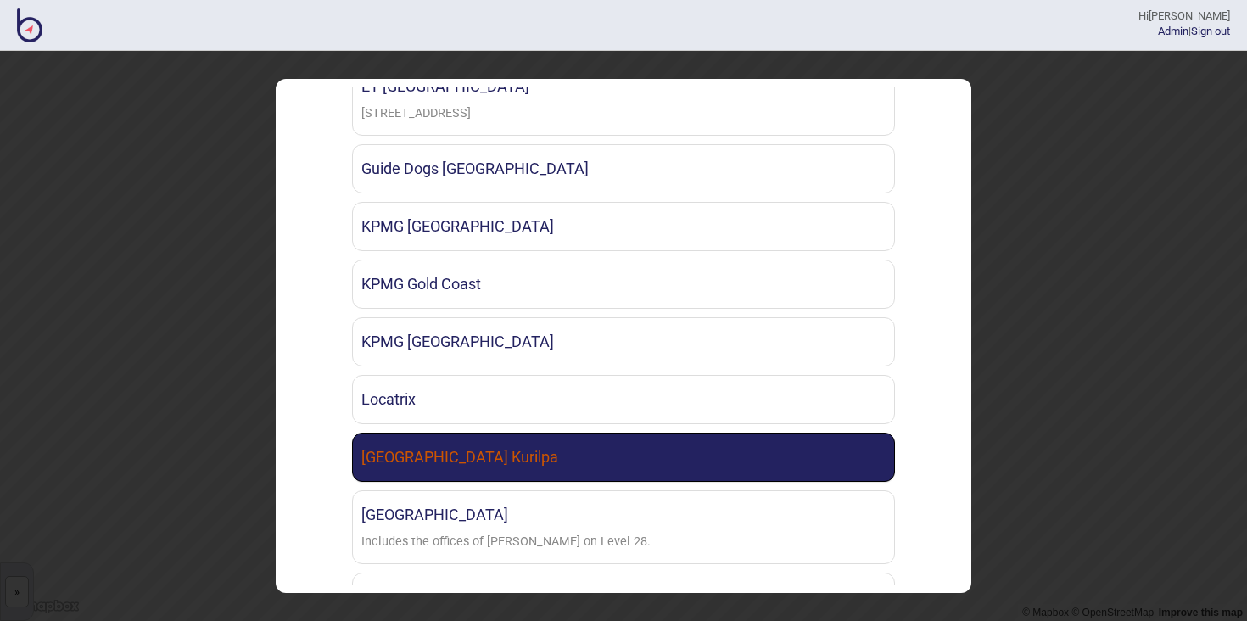
click at [495, 443] on link "Queensland Museum Kurilpa" at bounding box center [623, 457] width 543 height 49
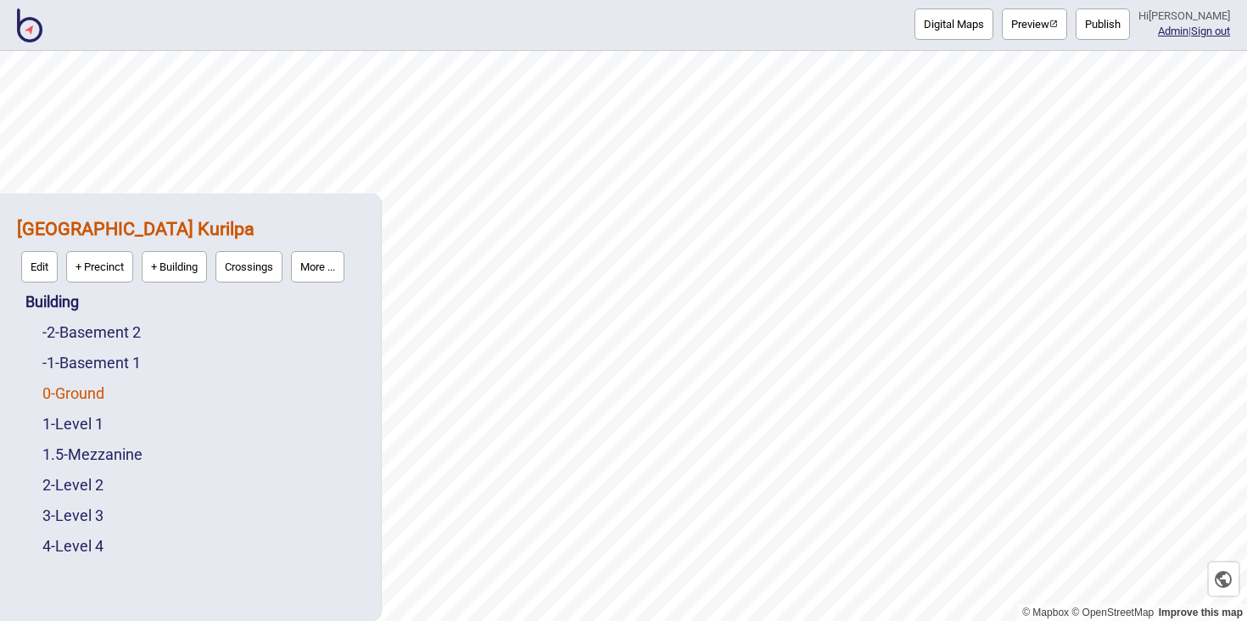
click at [82, 389] on link "0 - Ground" at bounding box center [73, 393] width 62 height 18
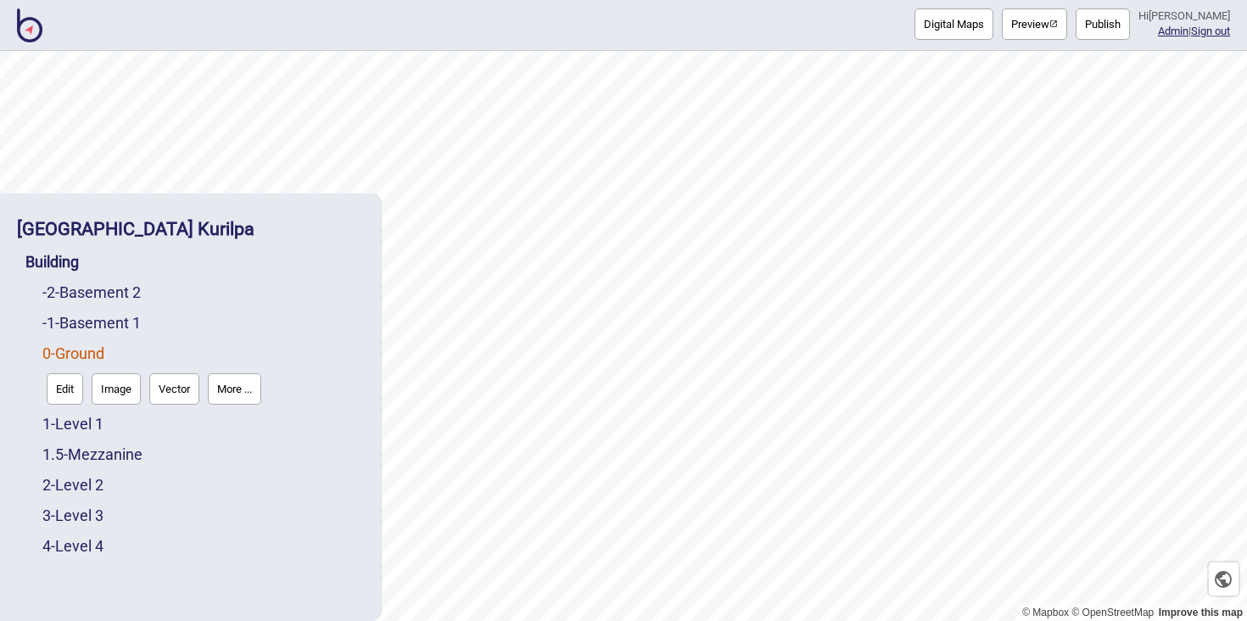
click at [98, 473] on div "2 - Level 2" at bounding box center [203, 485] width 322 height 31
click at [98, 484] on link "2 - Level 2" at bounding box center [72, 485] width 61 height 18
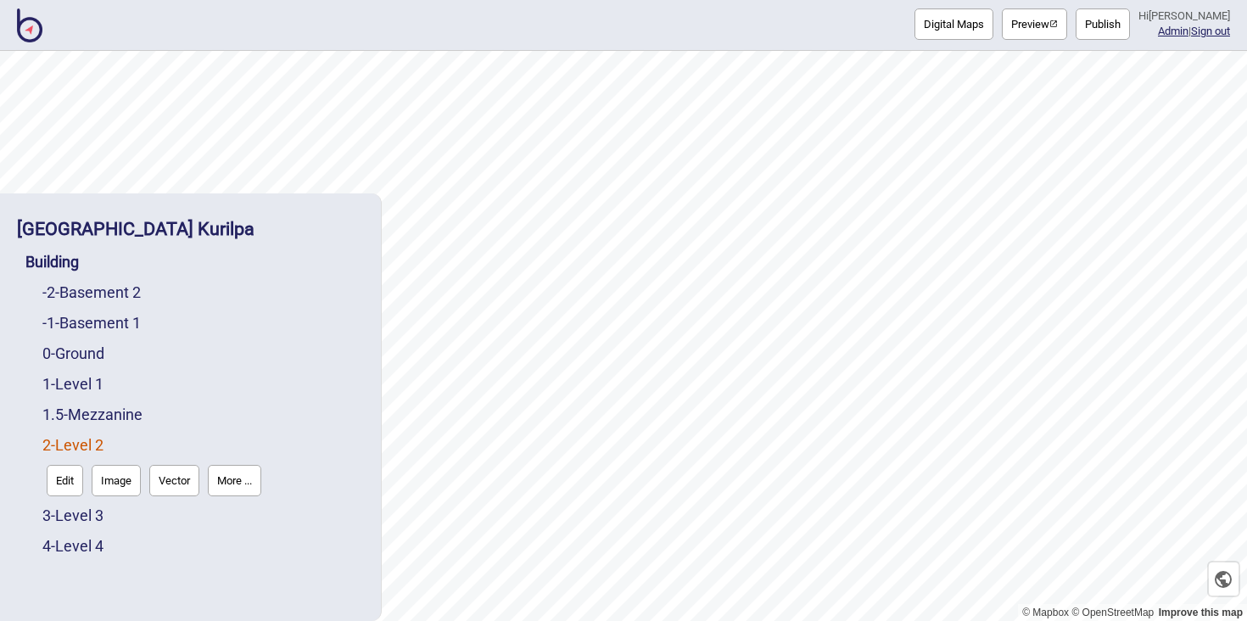
click at [71, 479] on button "Edit" at bounding box center [65, 480] width 36 height 31
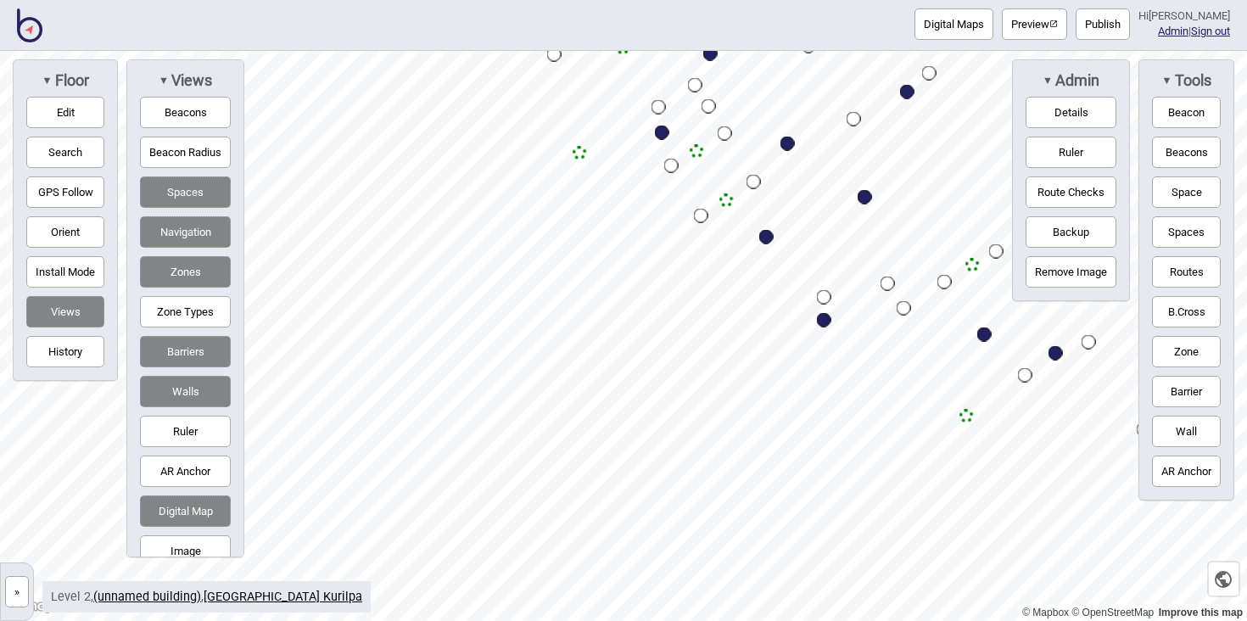
click at [792, 0] on html "Digital Maps Preview Publish Hi John-Ross Admin | Sign out © Mapbox © OpenStree…" at bounding box center [623, 0] width 1247 height 0
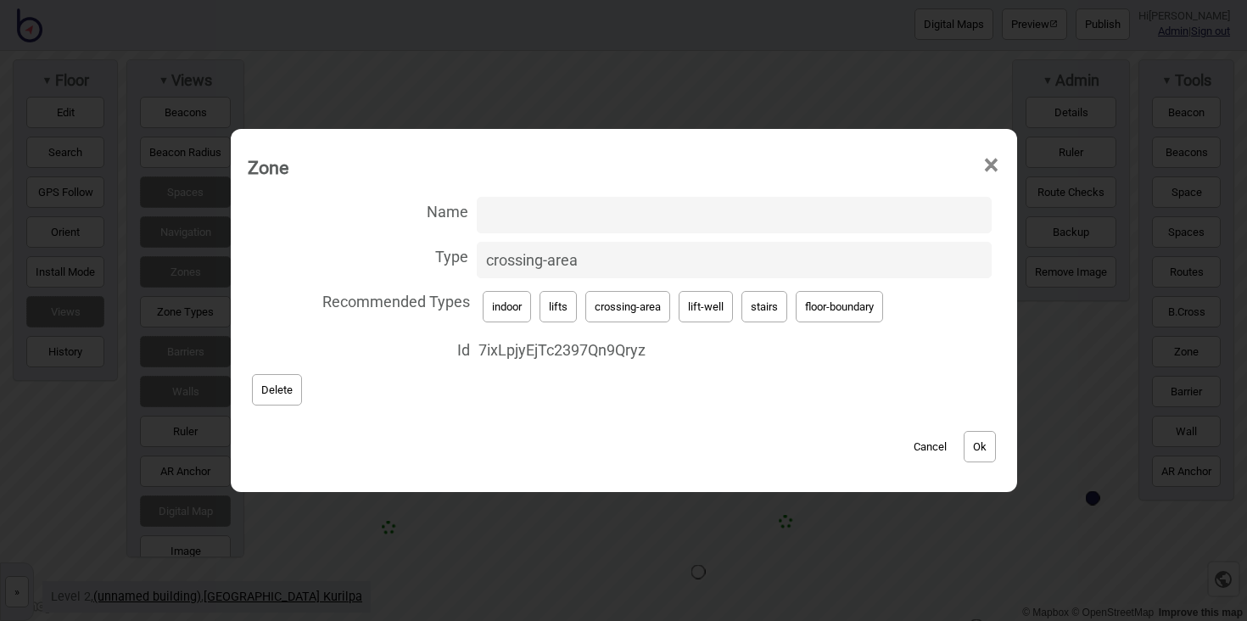
click at [997, 163] on span "×" at bounding box center [992, 165] width 18 height 56
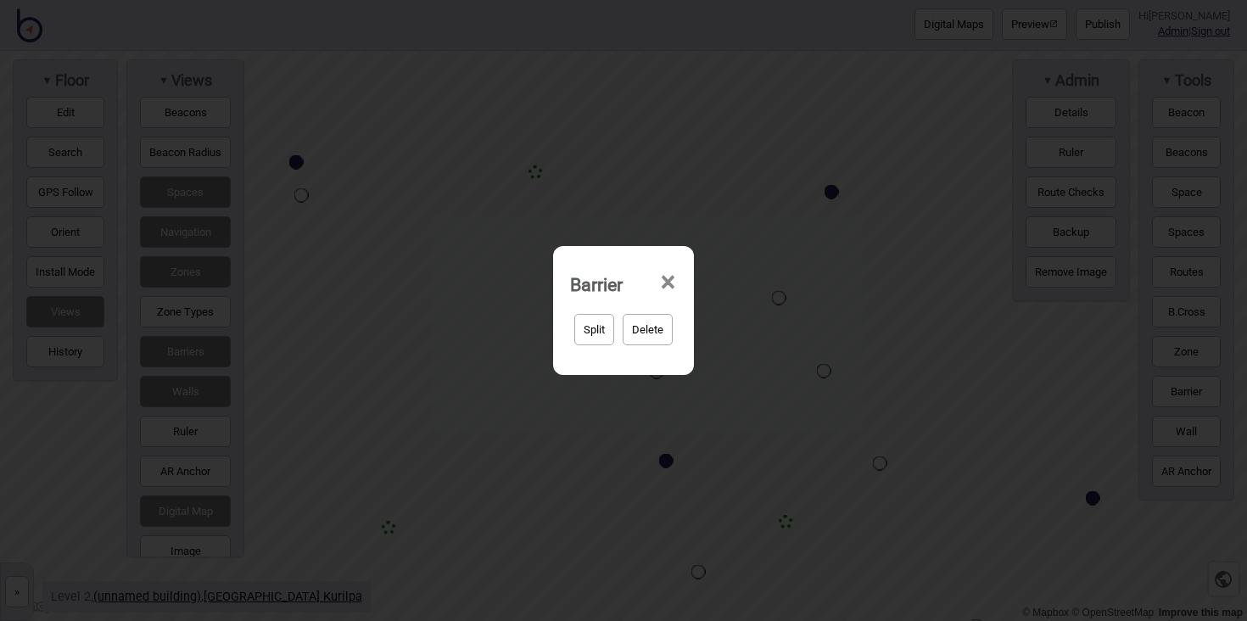
click at [675, 277] on span "×" at bounding box center [668, 283] width 18 height 56
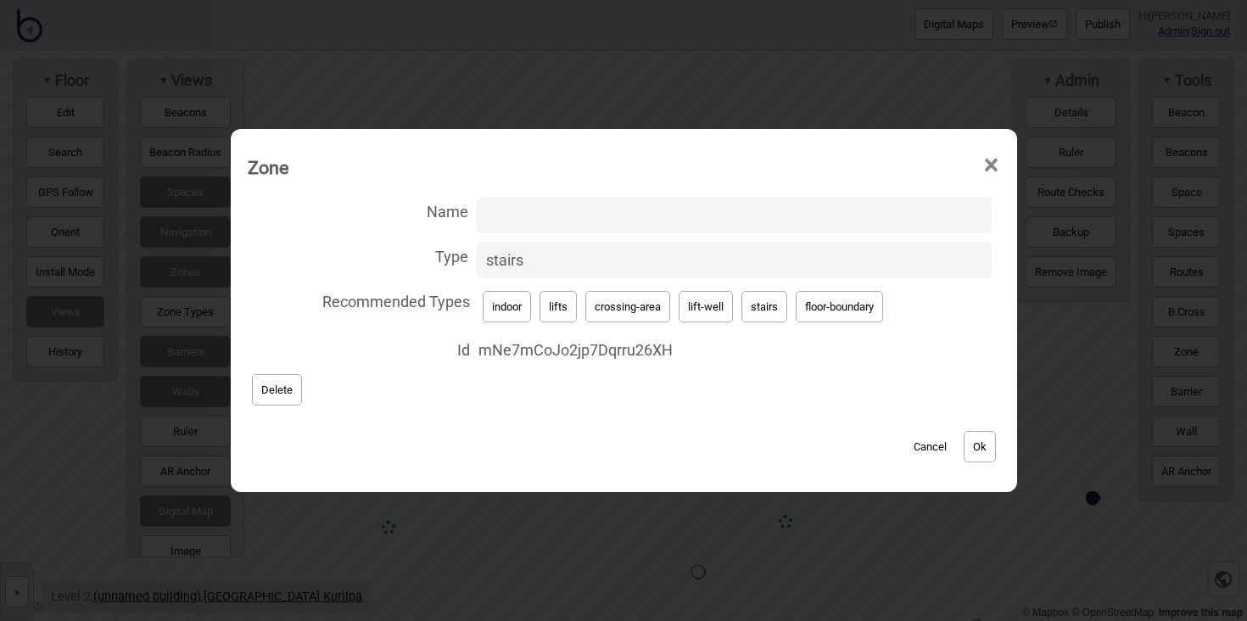
click at [993, 155] on span "×" at bounding box center [992, 165] width 18 height 56
